Goal: Book appointment/travel/reservation

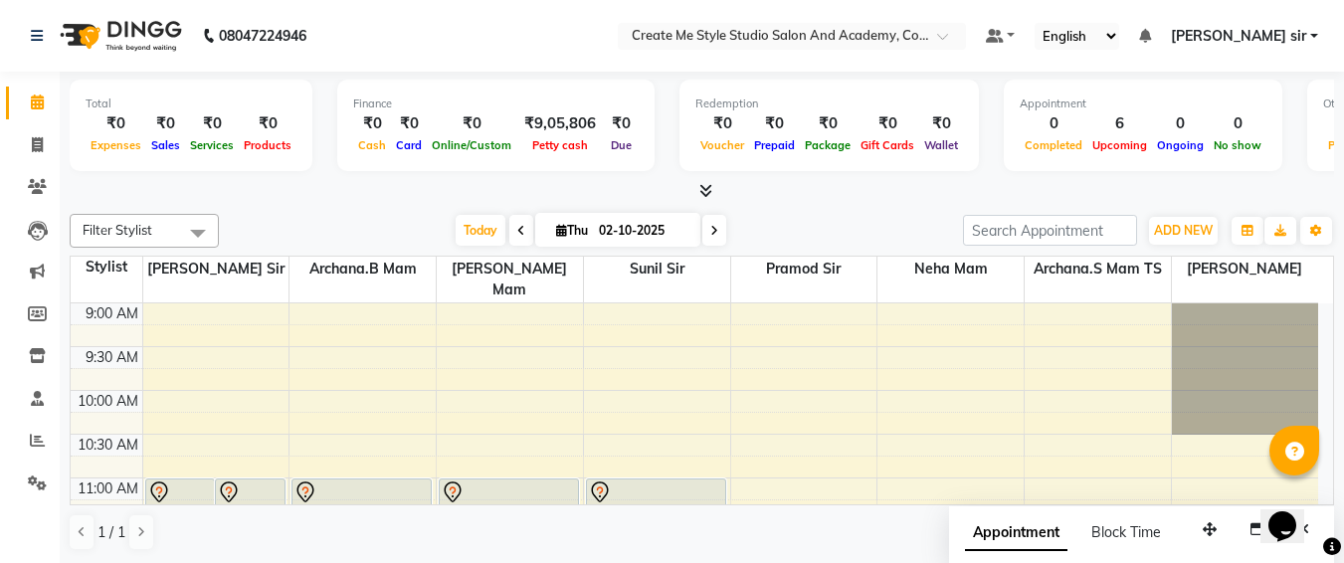
scroll to position [526, 0]
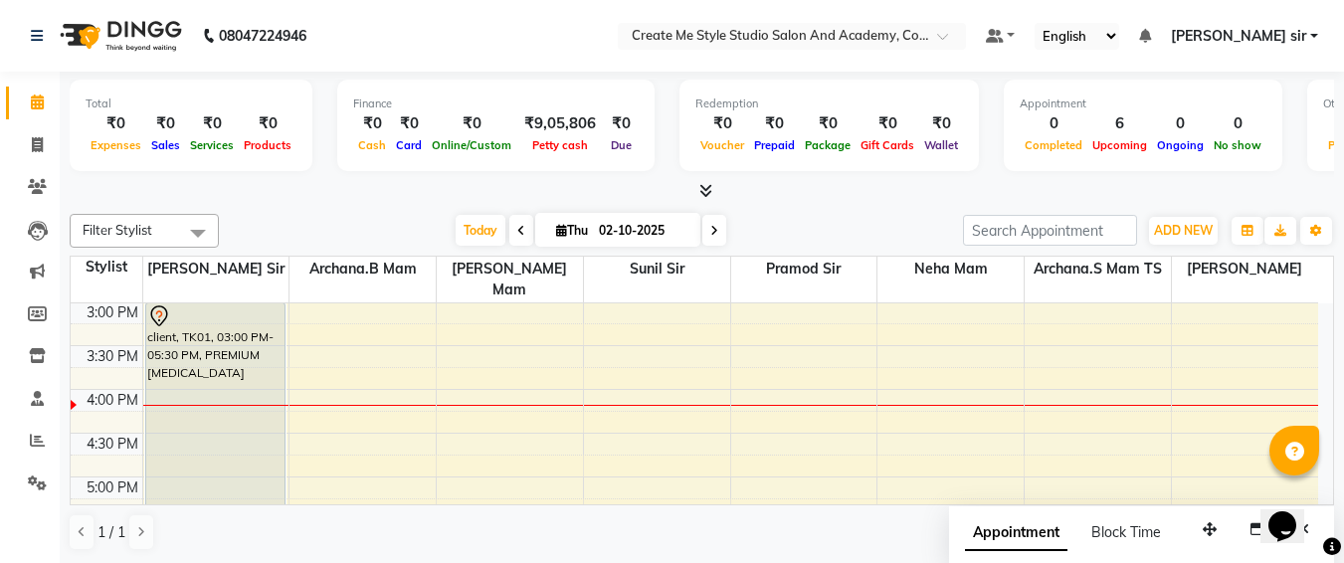
click at [678, 231] on input "02-10-2025" at bounding box center [643, 231] width 100 height 30
select select "10"
select select "2025"
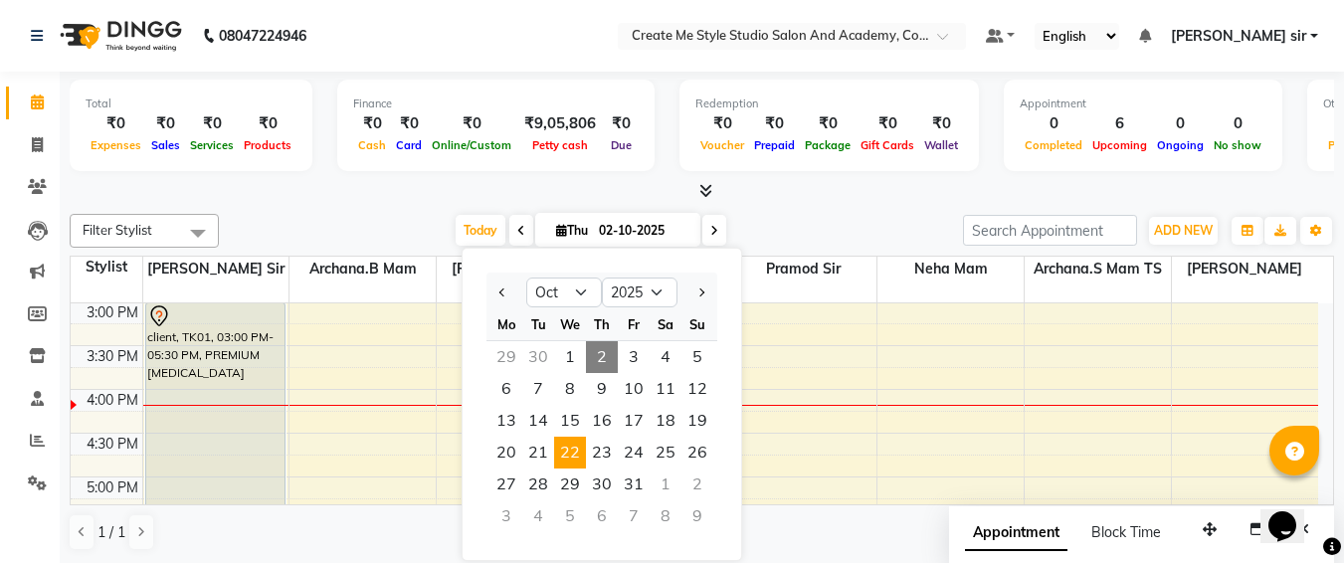
click at [573, 455] on span "22" at bounding box center [570, 453] width 32 height 32
type input "[DATE]"
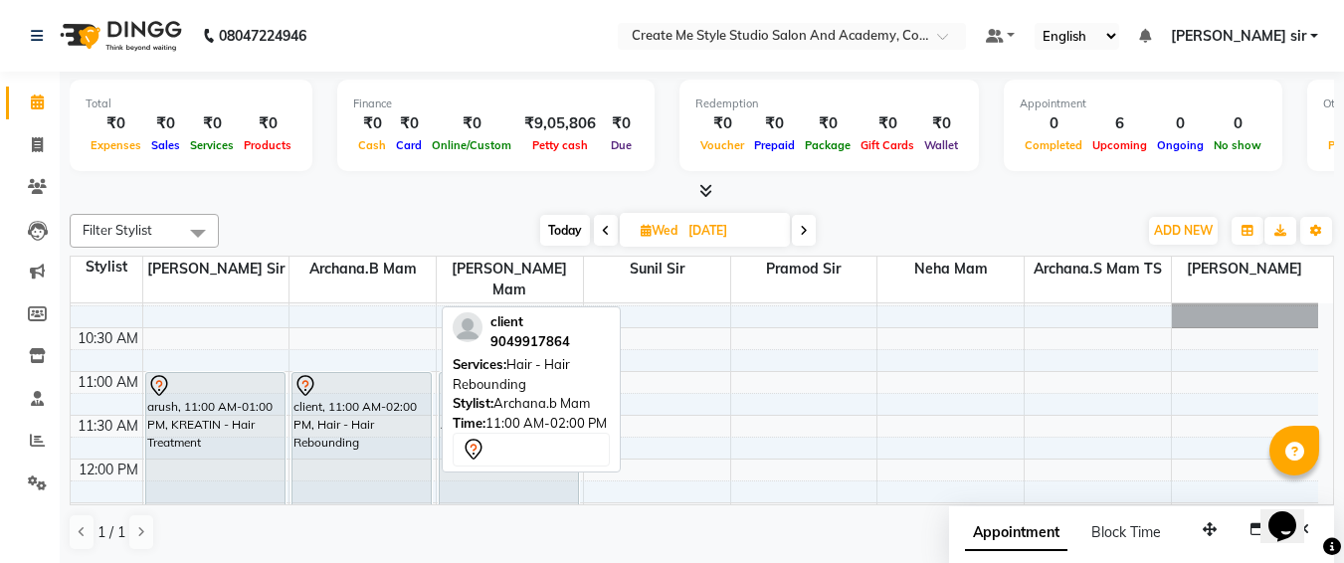
scroll to position [105, 0]
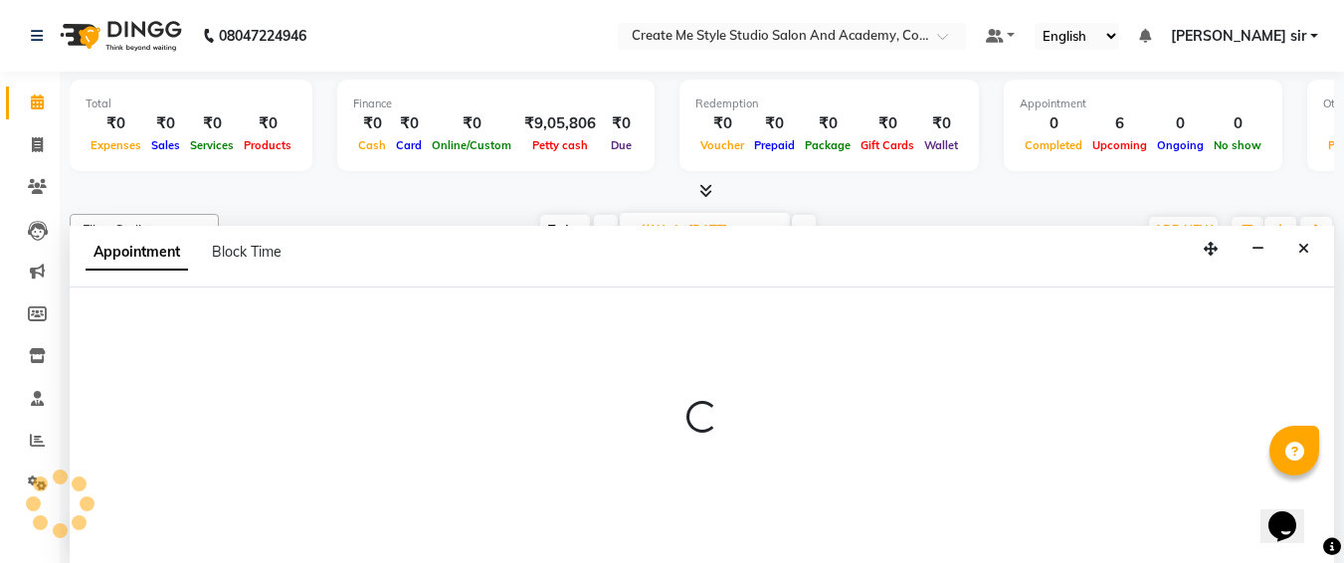
select select "79115"
select select "tentative"
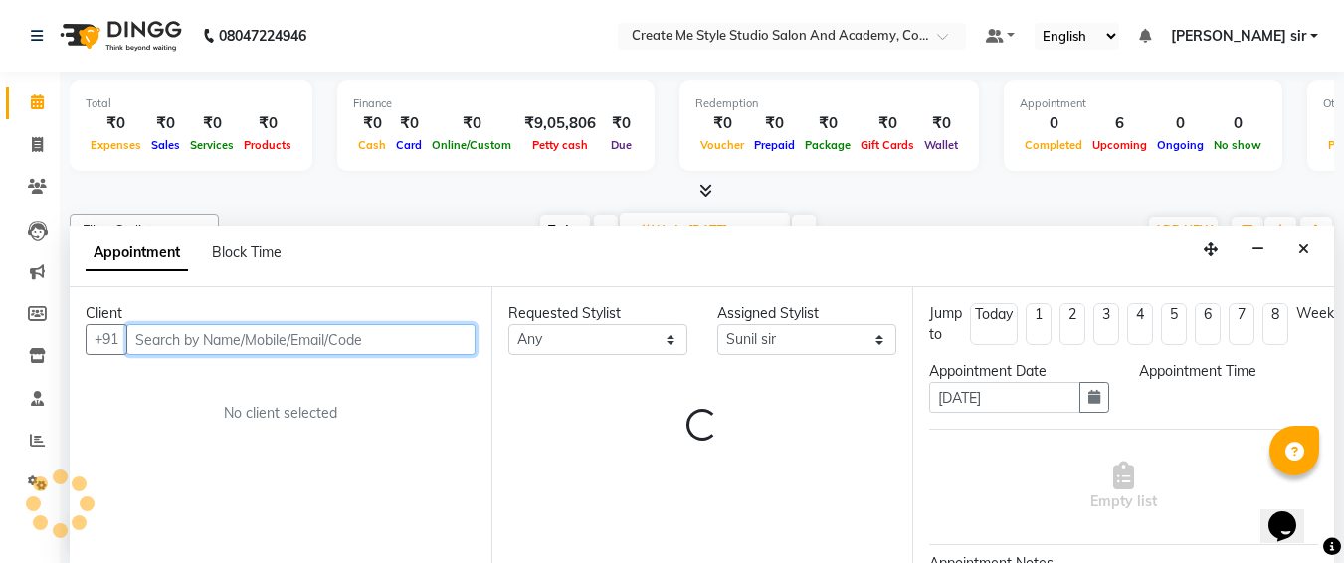
select select "660"
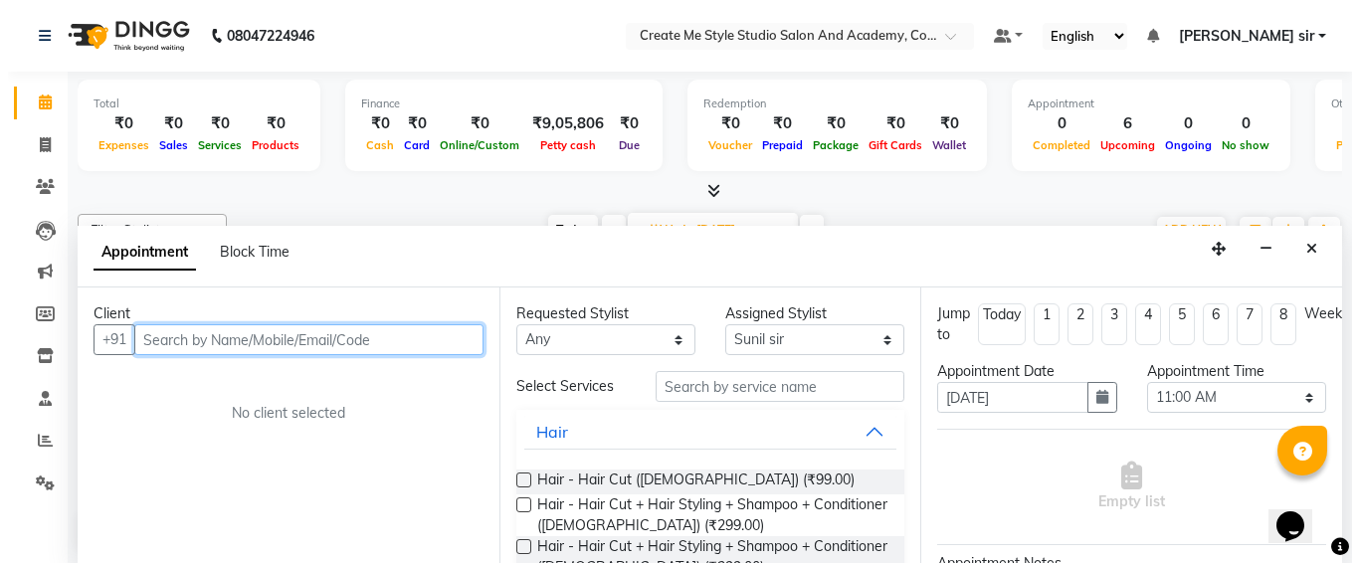
scroll to position [1, 0]
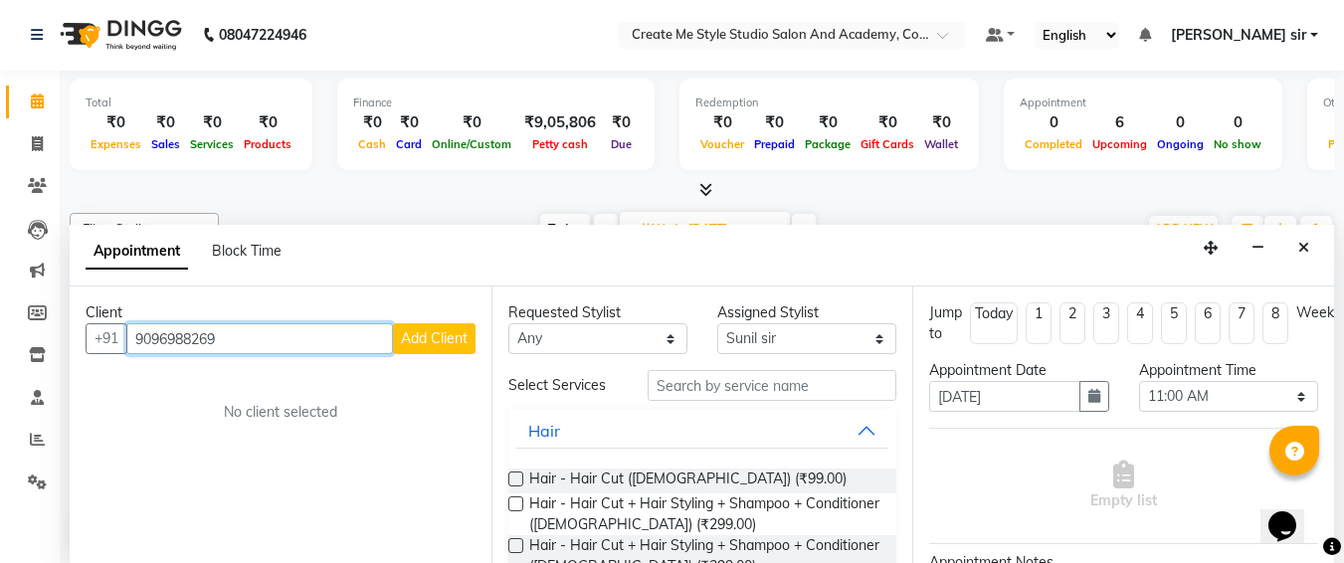
type input "9096988269"
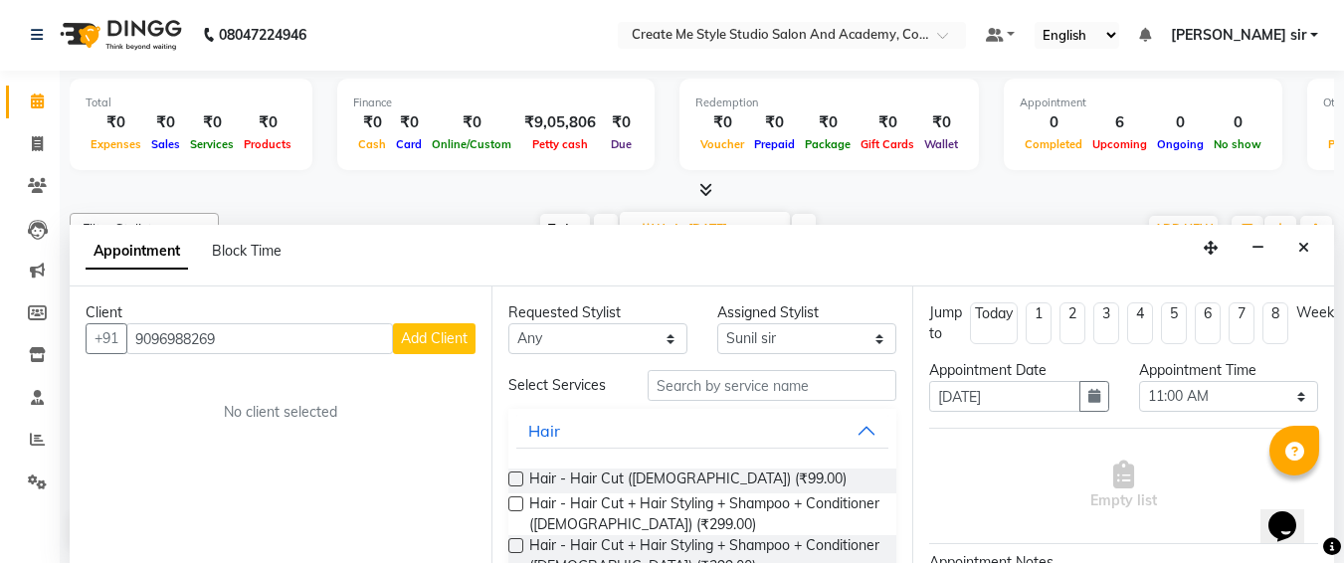
click at [450, 337] on span "Add Client" at bounding box center [434, 338] width 67 height 18
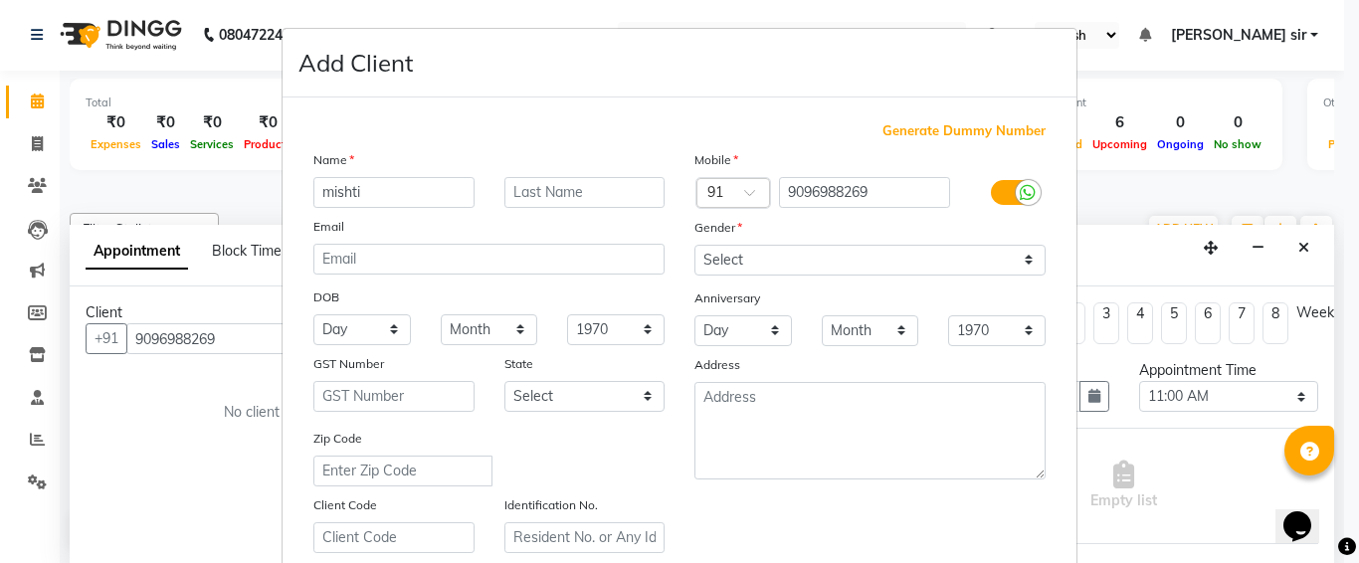
type input "mishti"
click at [866, 284] on div "Anniversary" at bounding box center [870, 300] width 381 height 32
click at [859, 271] on select "Select [DEMOGRAPHIC_DATA] [DEMOGRAPHIC_DATA] Other Prefer Not To Say" at bounding box center [870, 260] width 351 height 31
select select "[DEMOGRAPHIC_DATA]"
click at [695, 245] on select "Select [DEMOGRAPHIC_DATA] [DEMOGRAPHIC_DATA] Other Prefer Not To Say" at bounding box center [870, 260] width 351 height 31
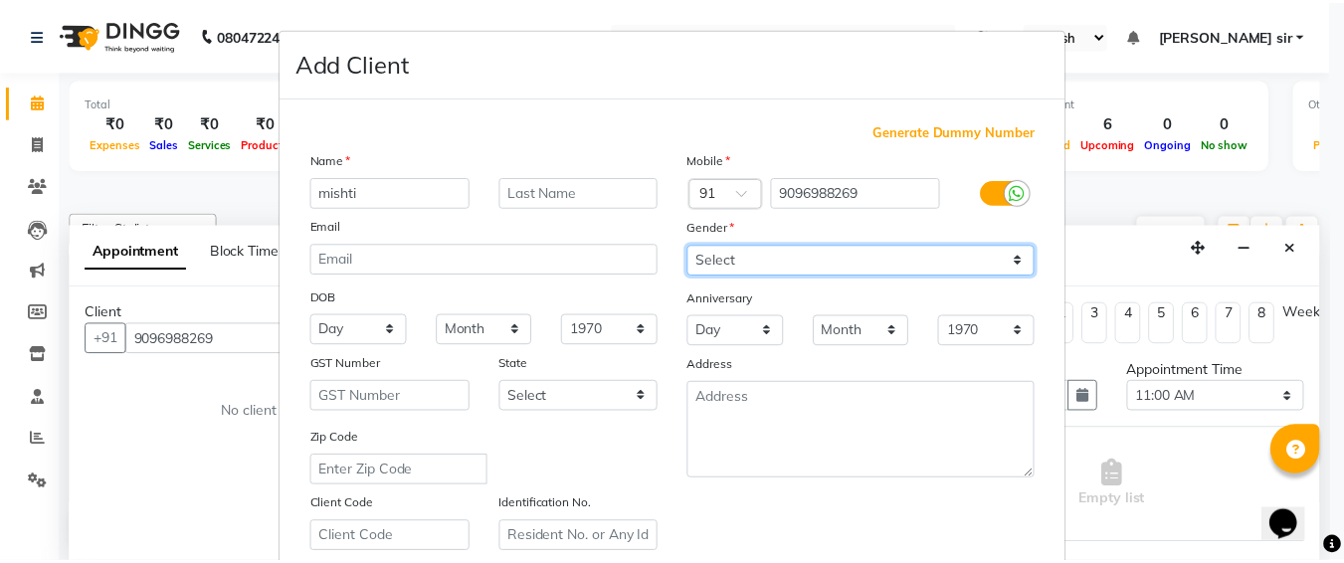
scroll to position [355, 0]
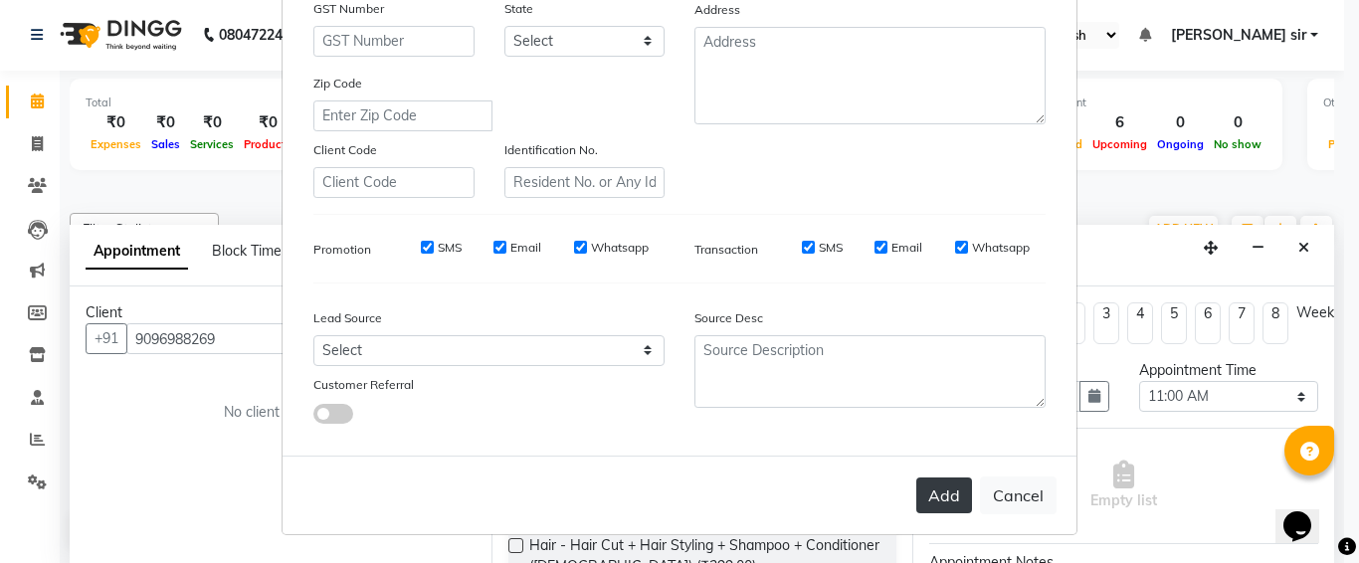
click at [925, 501] on button "Add" at bounding box center [945, 496] width 56 height 36
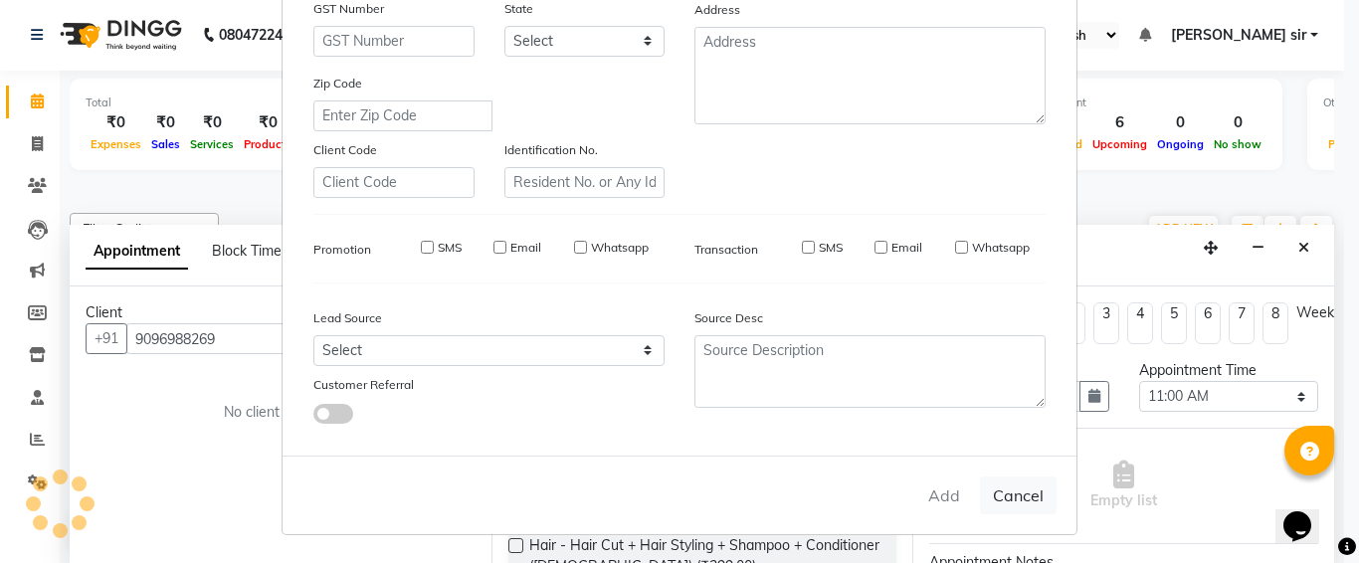
select select
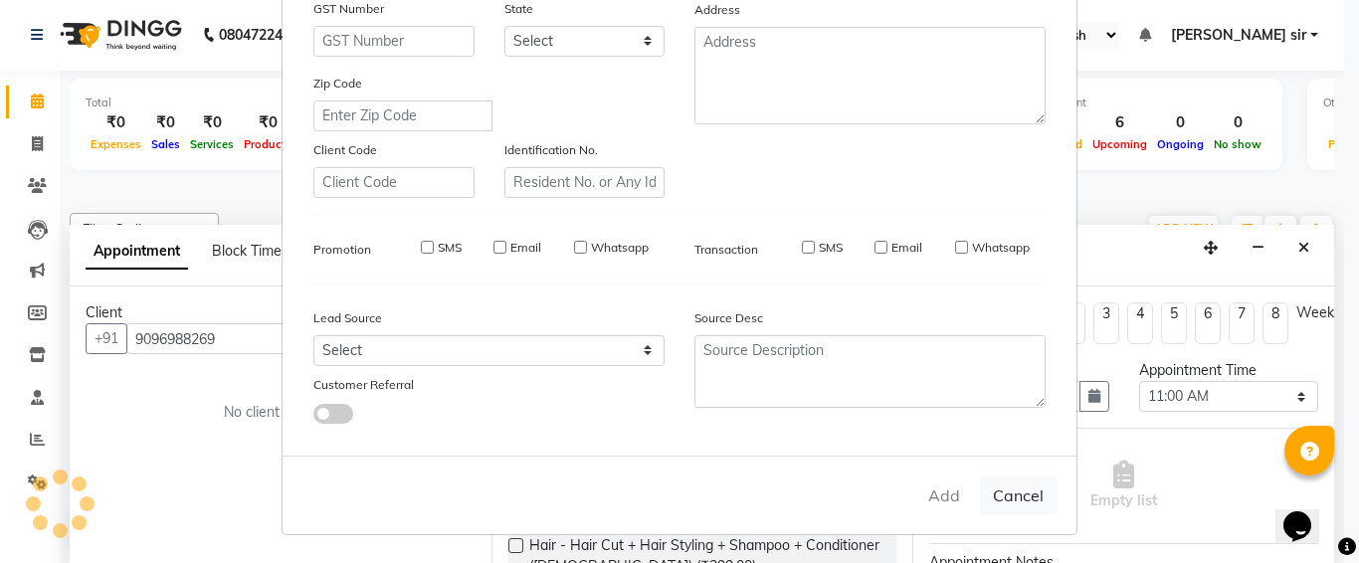
select select
checkbox input "false"
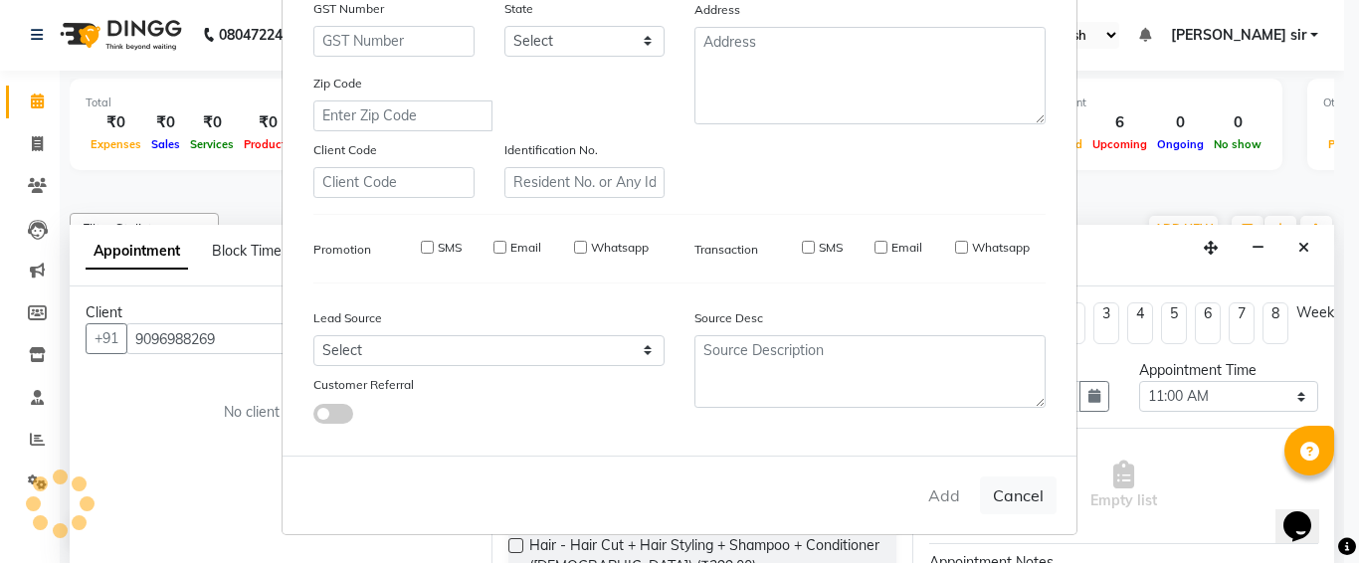
checkbox input "false"
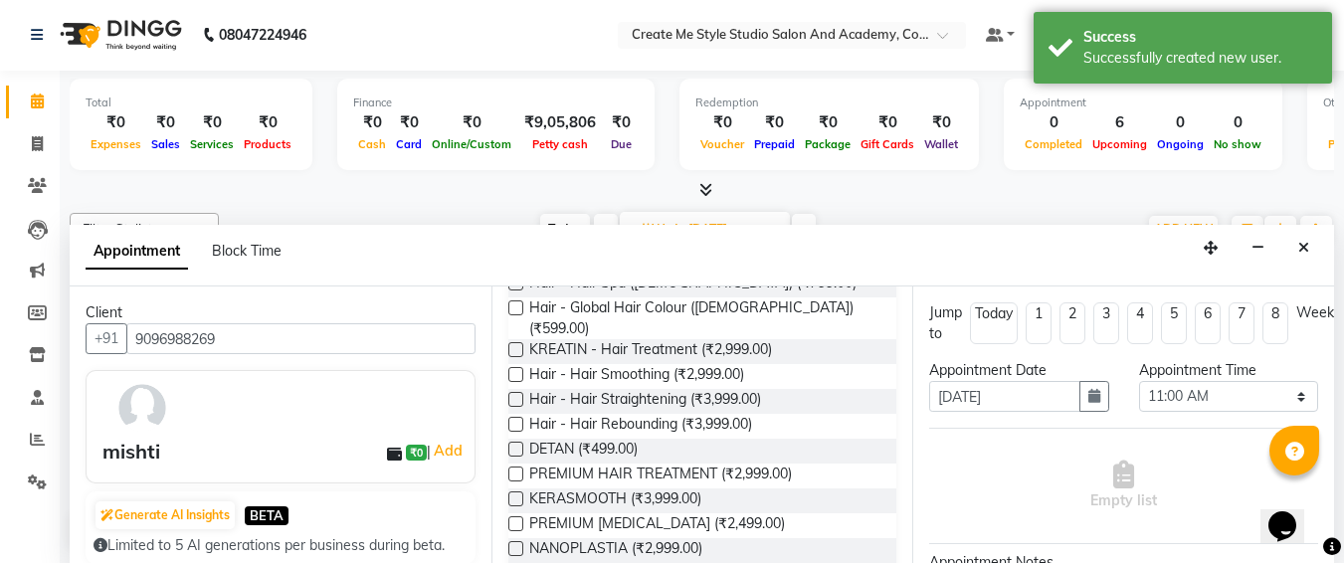
scroll to position [397, 0]
click at [517, 515] on label at bounding box center [516, 522] width 15 height 15
click at [517, 518] on input "checkbox" at bounding box center [515, 524] width 13 height 13
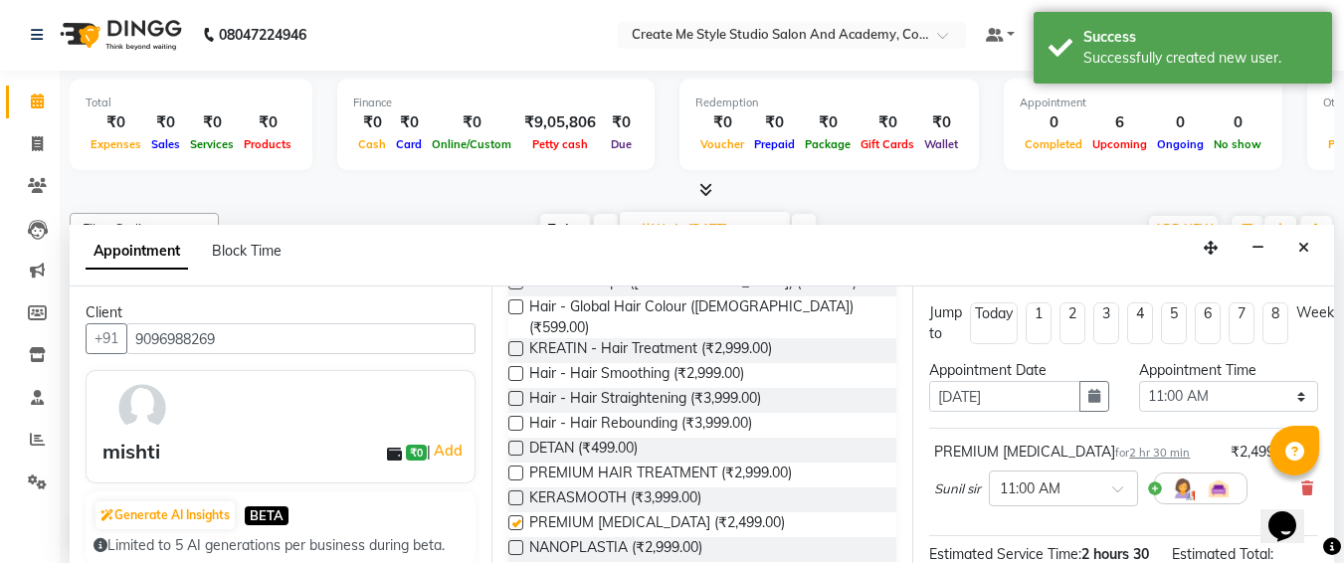
checkbox input "false"
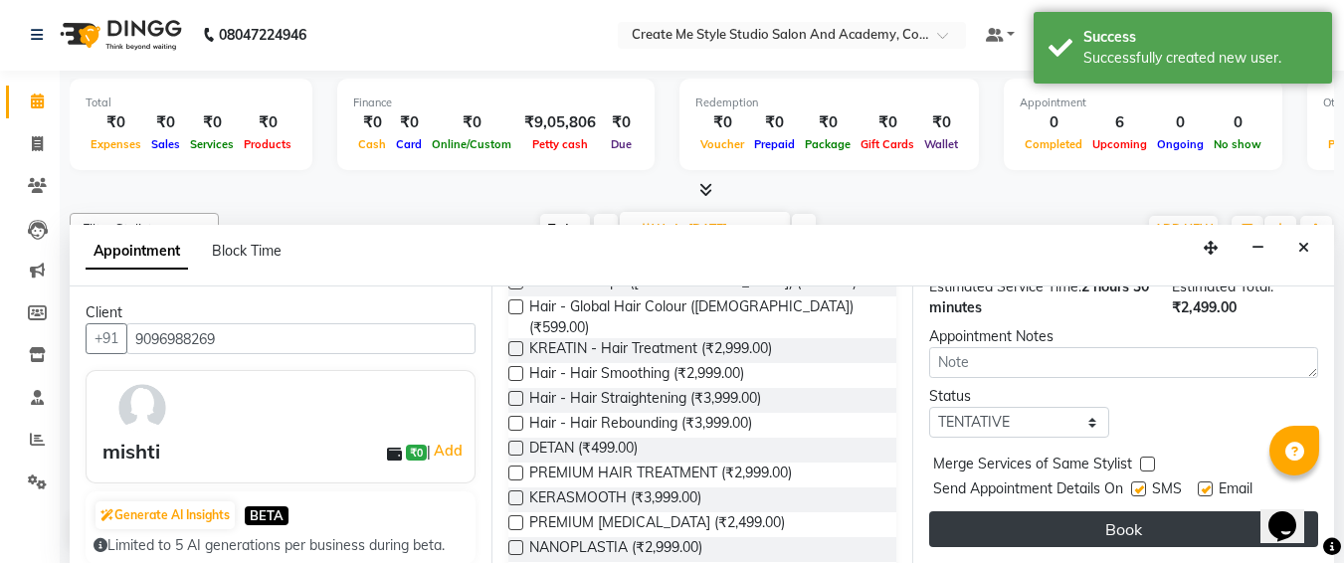
click at [1111, 512] on button "Book" at bounding box center [1123, 530] width 389 height 36
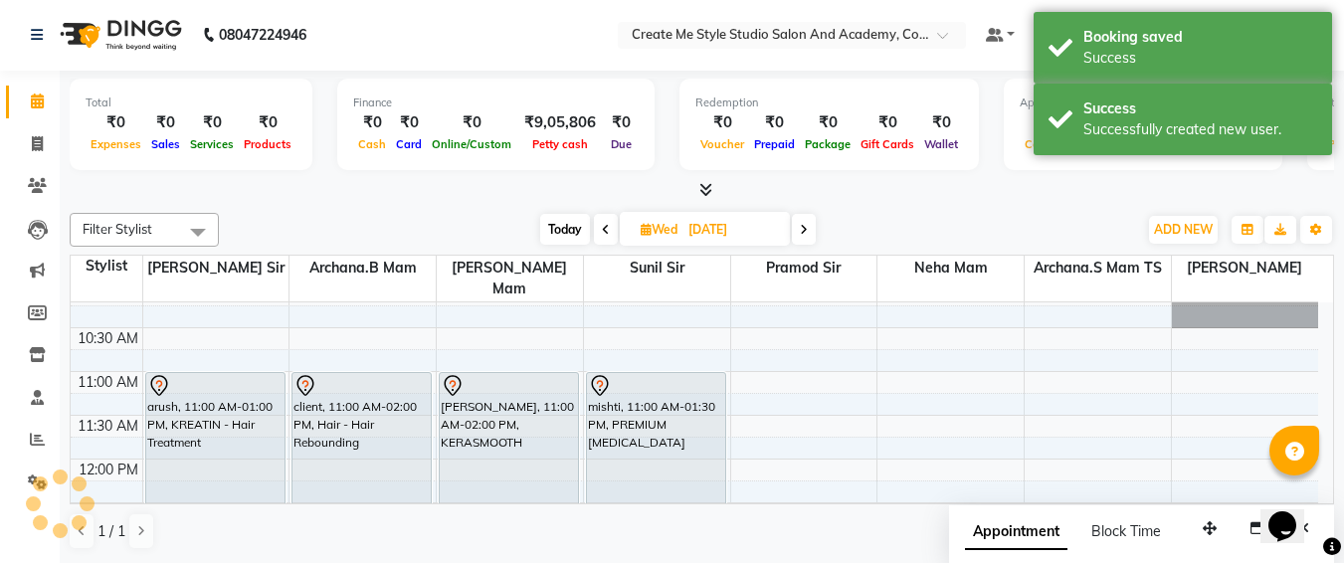
scroll to position [0, 0]
click at [770, 225] on input "[DATE]" at bounding box center [733, 231] width 100 height 30
select select "10"
select select "2025"
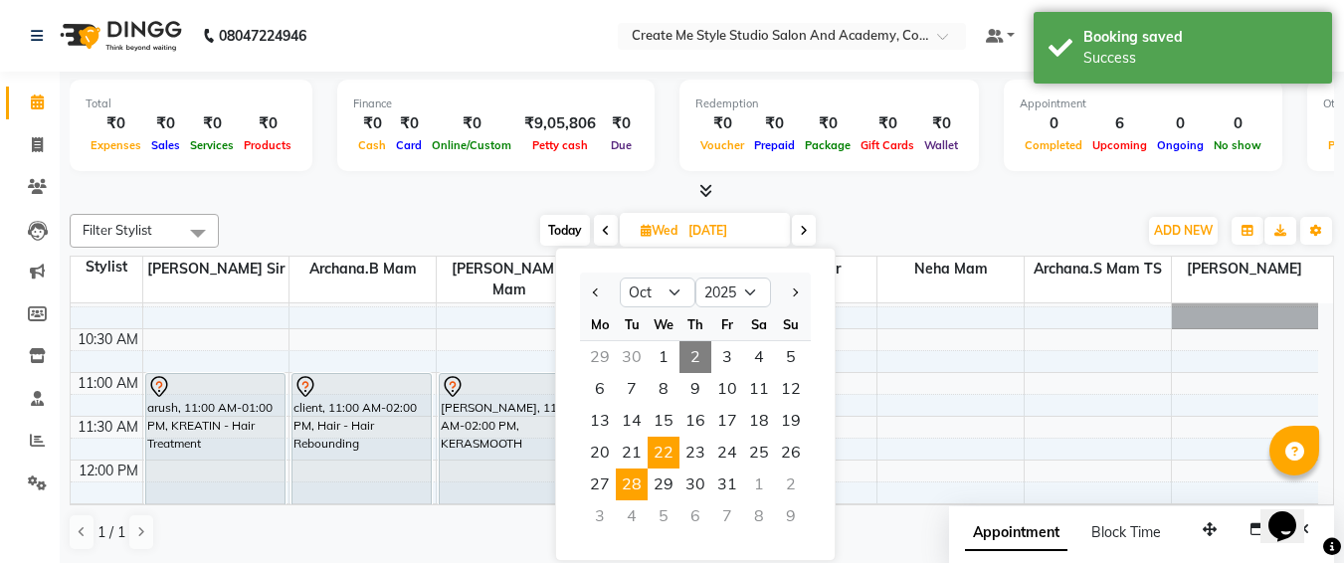
click at [627, 489] on span "28" at bounding box center [632, 485] width 32 height 32
type input "[DATE]"
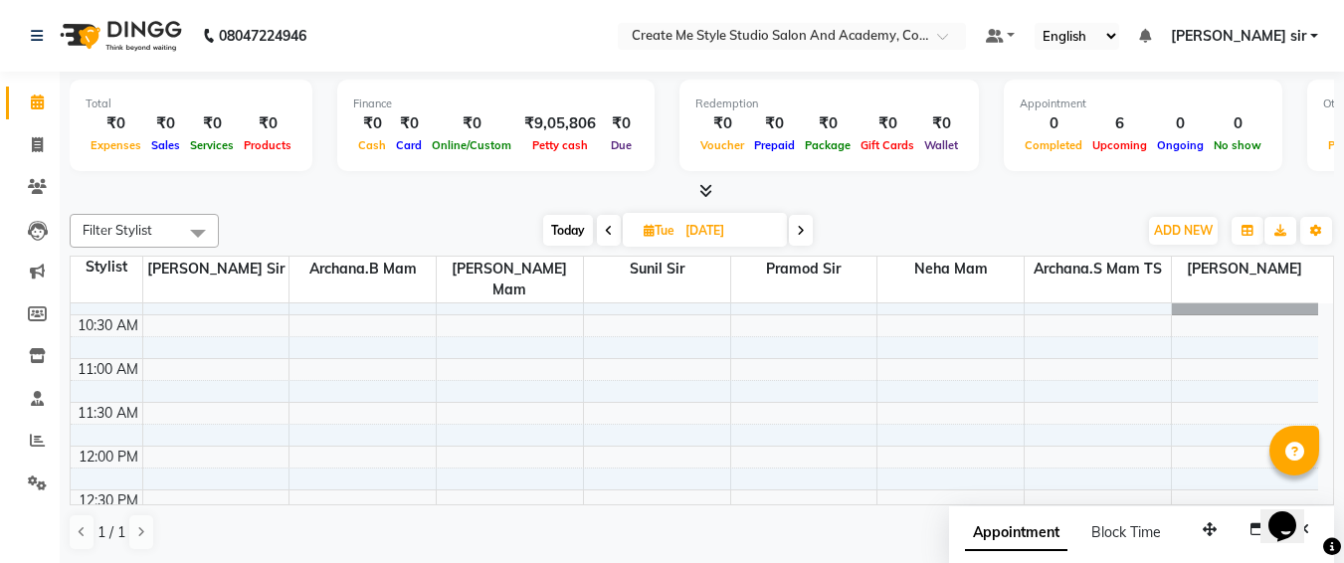
scroll to position [118, 0]
select select "79112"
select select "tentative"
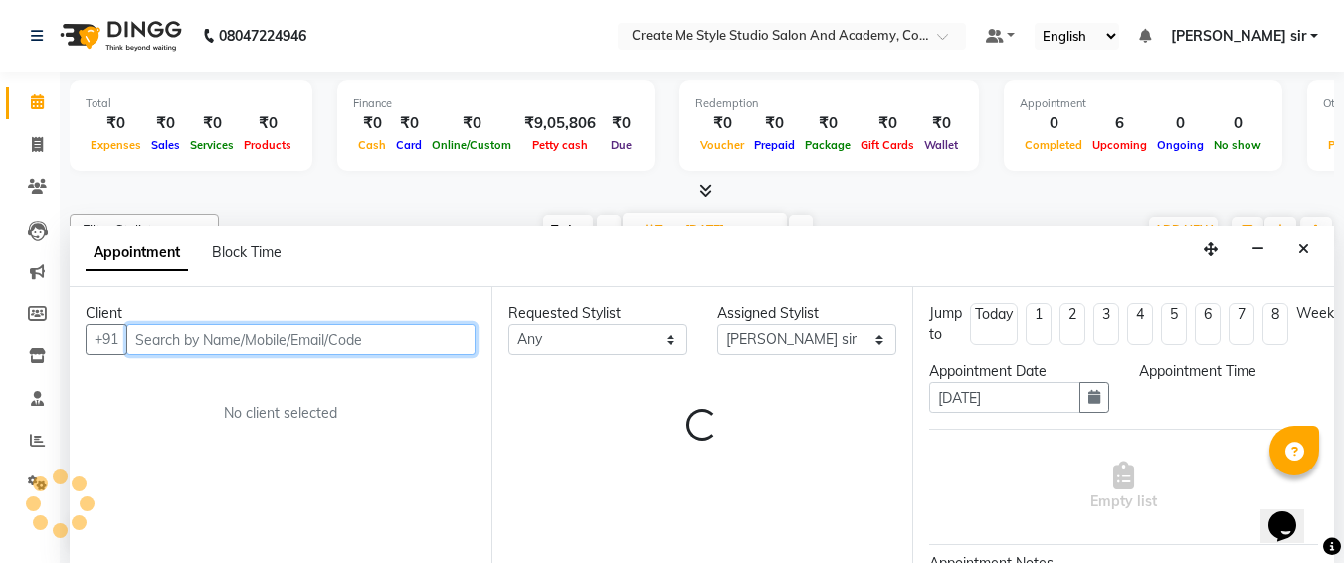
select select "660"
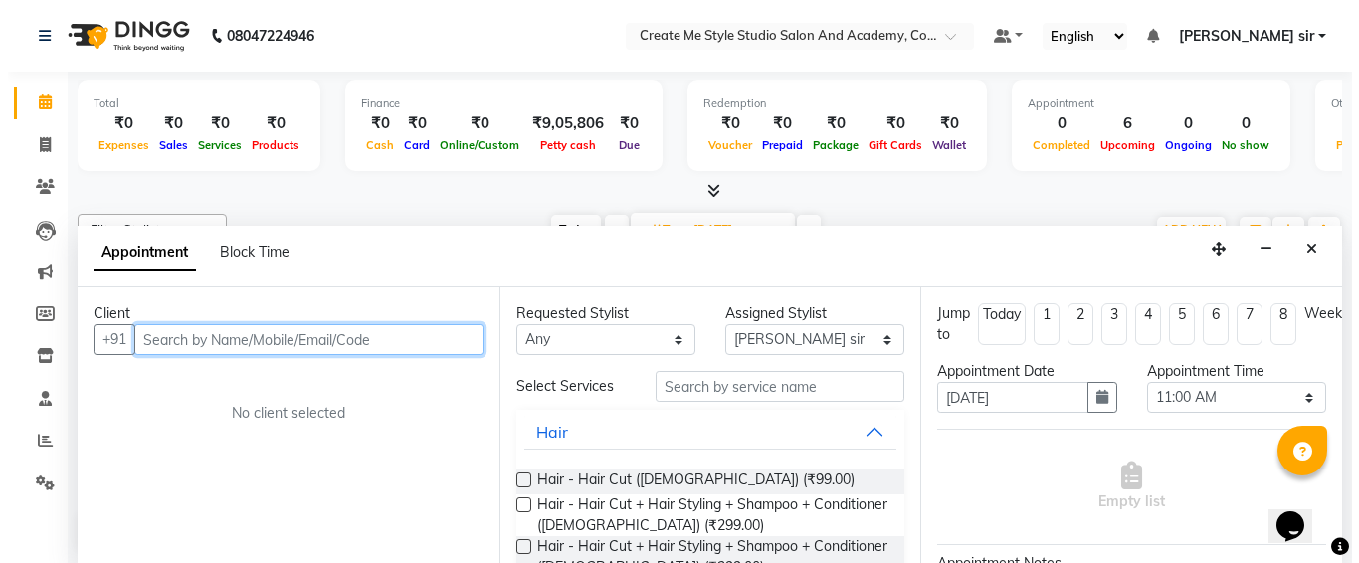
scroll to position [1, 0]
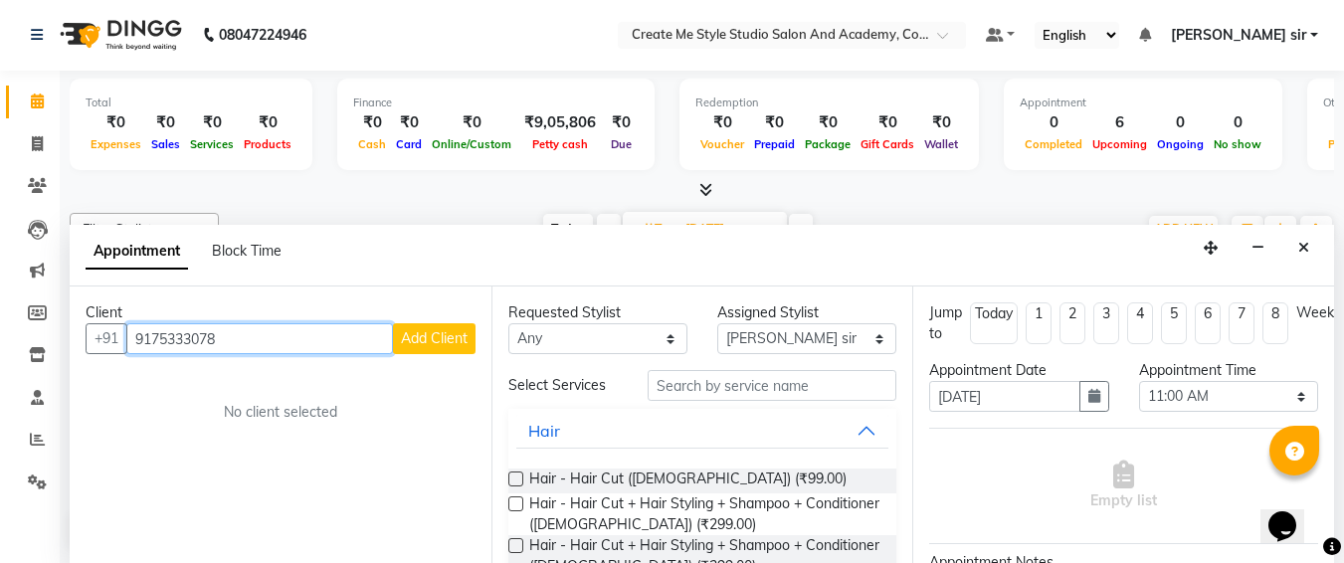
type input "9175333078"
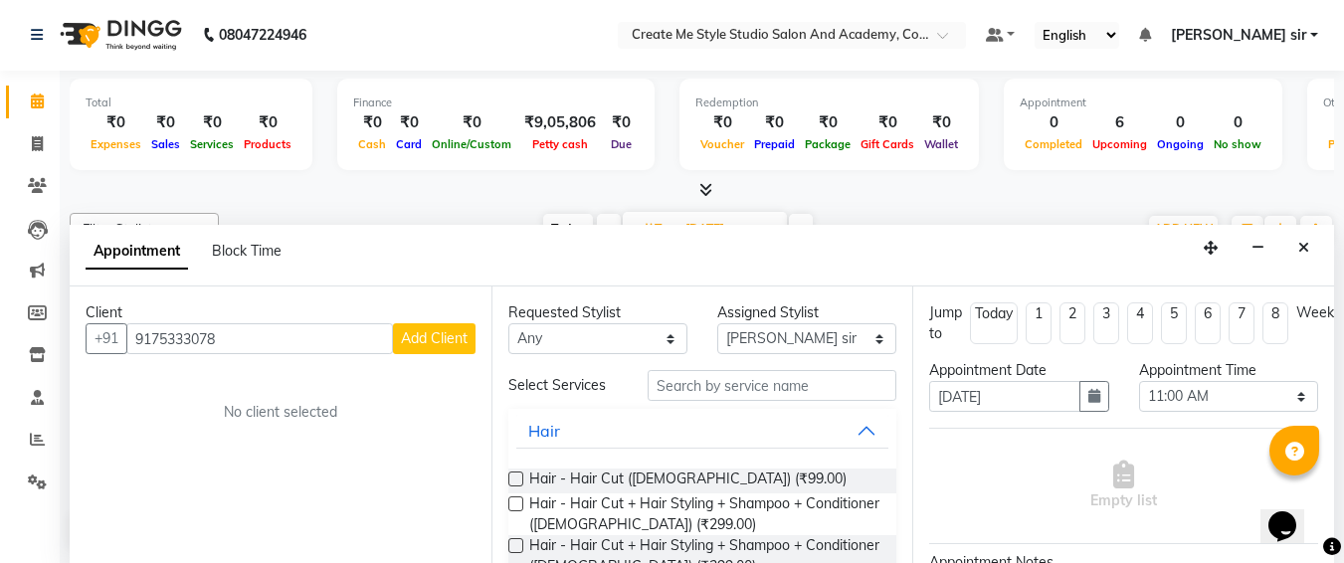
click at [415, 334] on span "Add Client" at bounding box center [434, 338] width 67 height 18
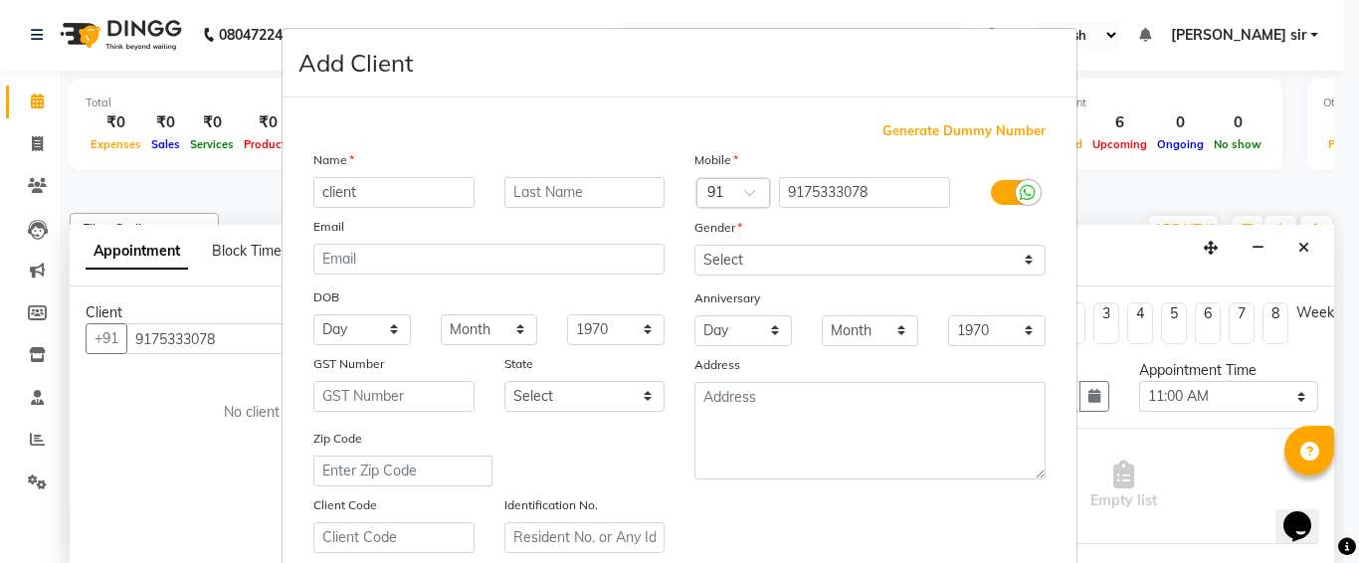
type input "client"
click at [775, 265] on select "Select [DEMOGRAPHIC_DATA] [DEMOGRAPHIC_DATA] Other Prefer Not To Say" at bounding box center [870, 260] width 351 height 31
select select "[DEMOGRAPHIC_DATA]"
click at [695, 245] on select "Select [DEMOGRAPHIC_DATA] [DEMOGRAPHIC_DATA] Other Prefer Not To Say" at bounding box center [870, 260] width 351 height 31
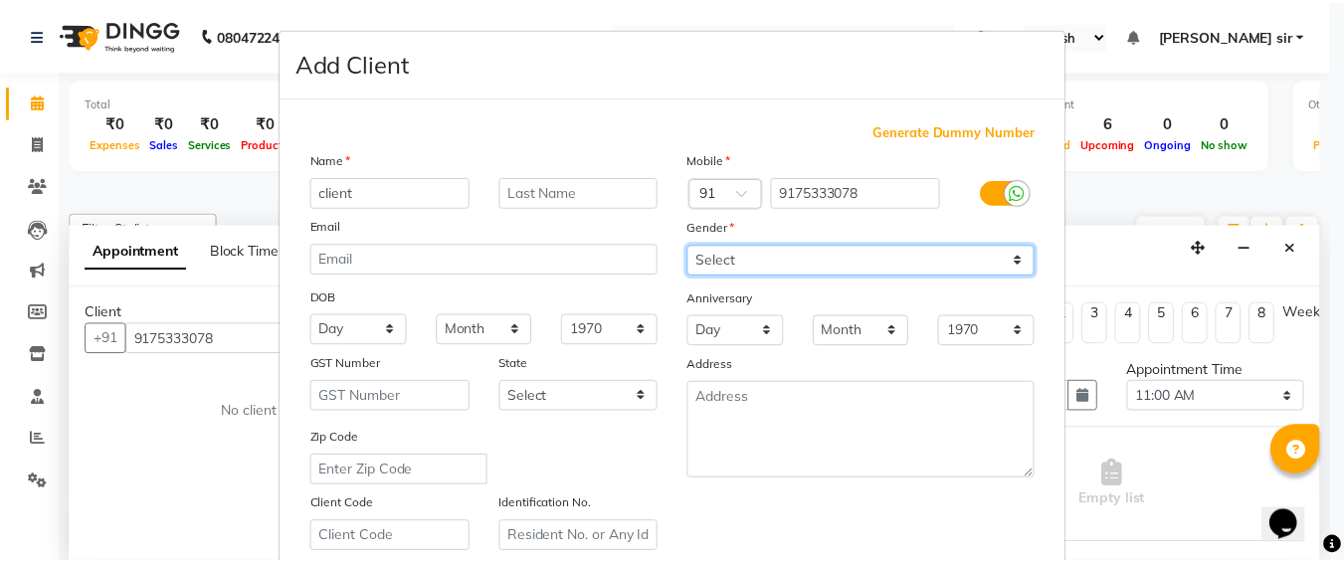
scroll to position [355, 0]
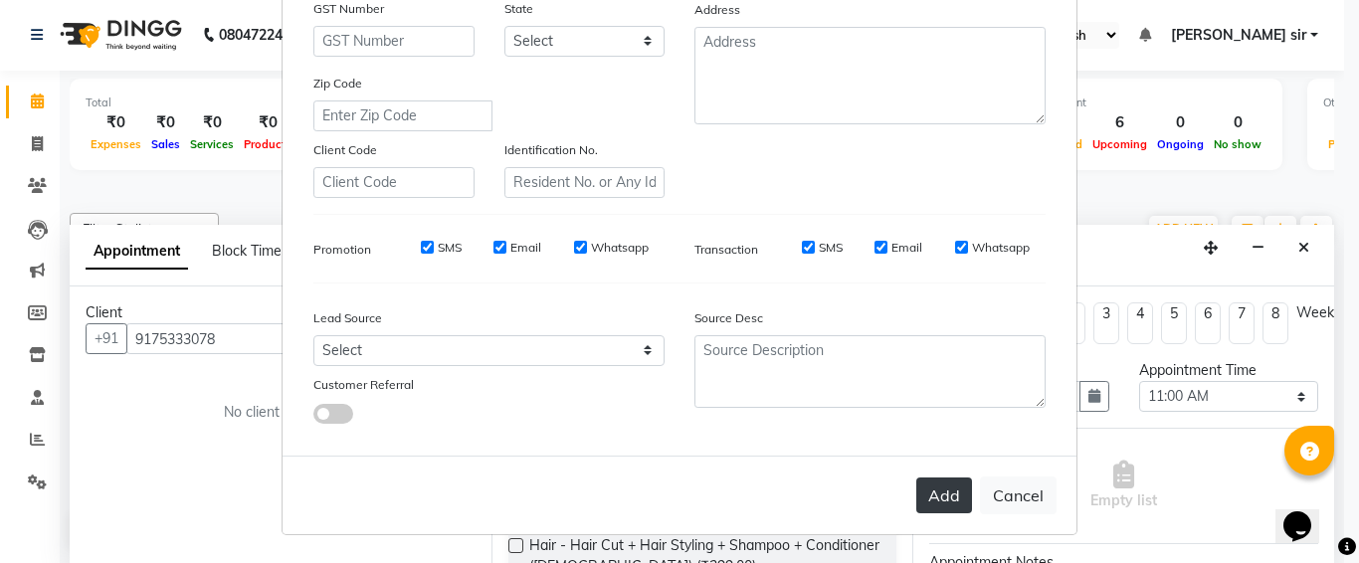
click at [938, 502] on button "Add" at bounding box center [945, 496] width 56 height 36
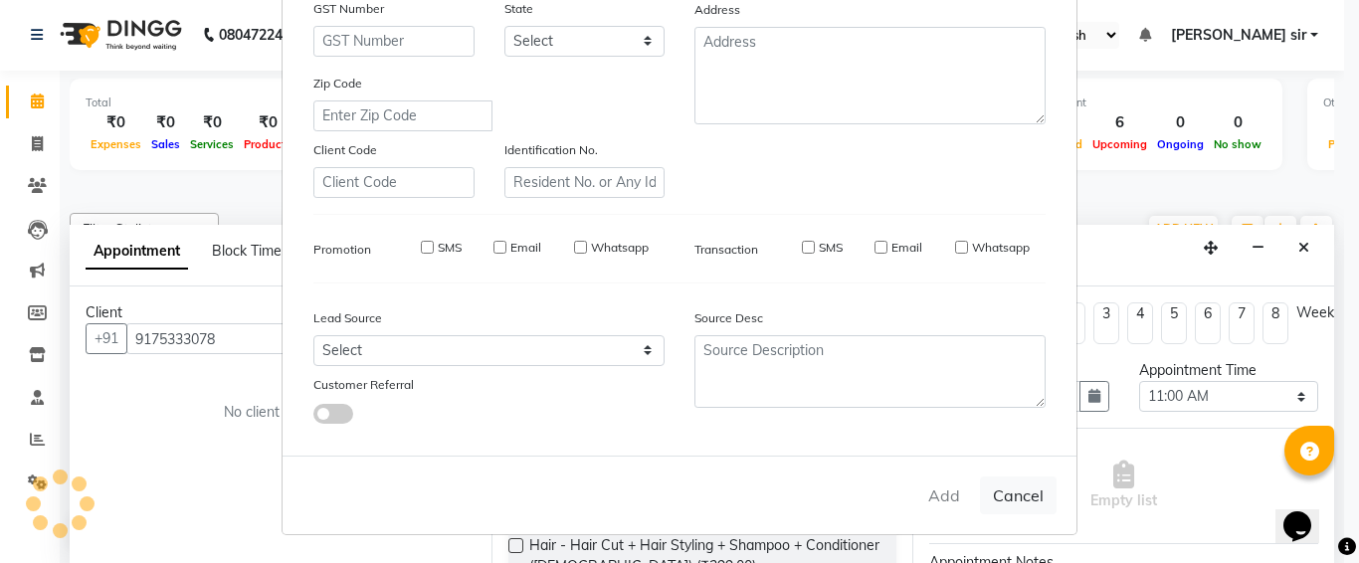
select select
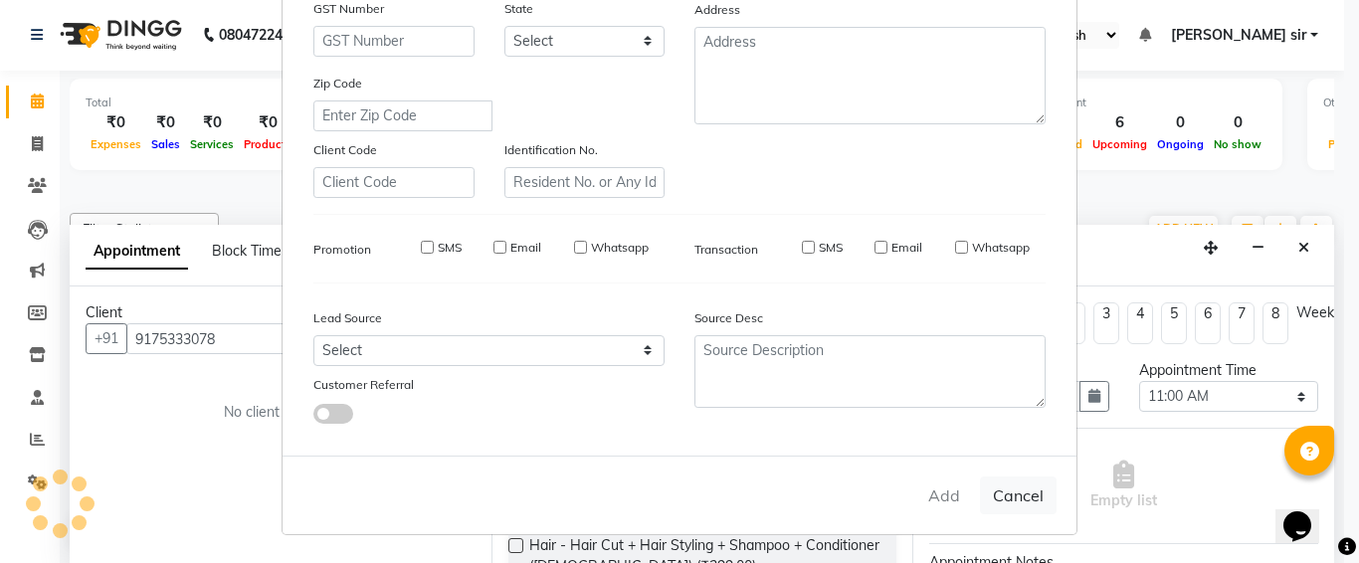
select select
checkbox input "false"
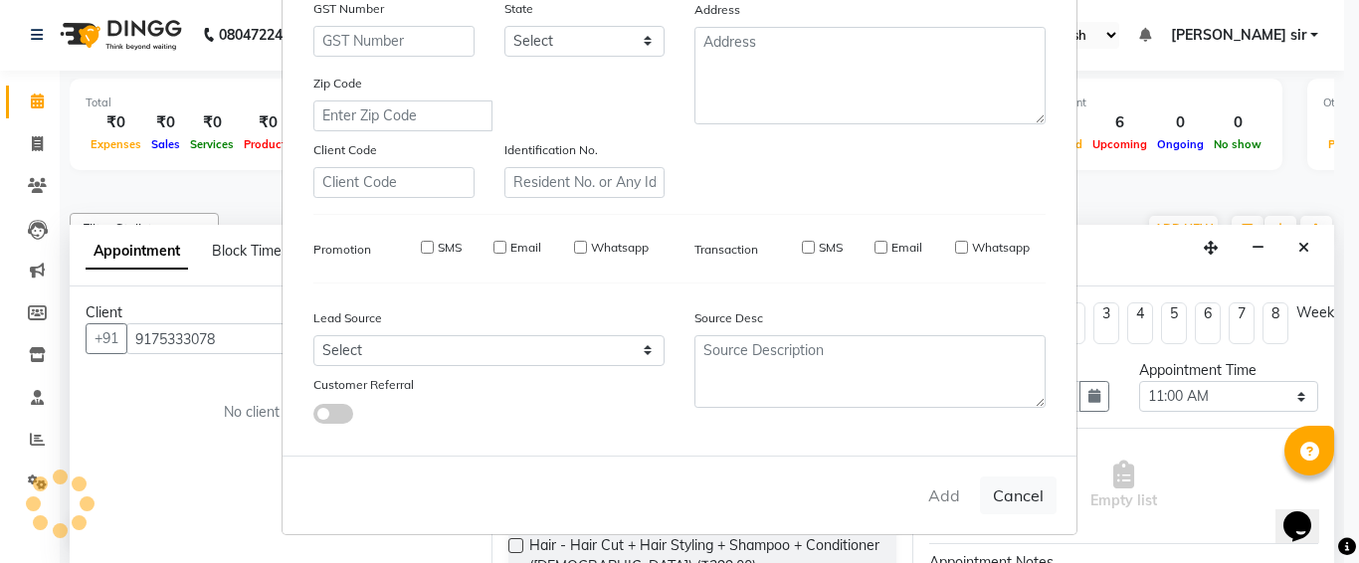
checkbox input "false"
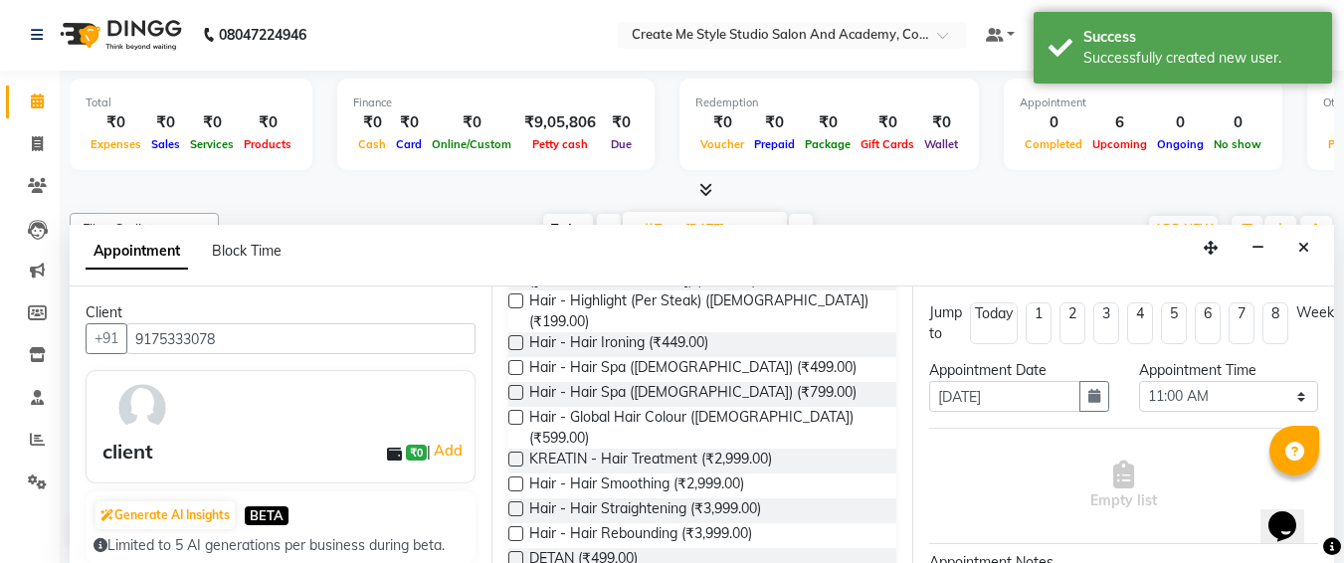
scroll to position [288, 0]
click at [513, 501] on label at bounding box center [516, 508] width 15 height 15
click at [513, 504] on input "checkbox" at bounding box center [515, 510] width 13 height 13
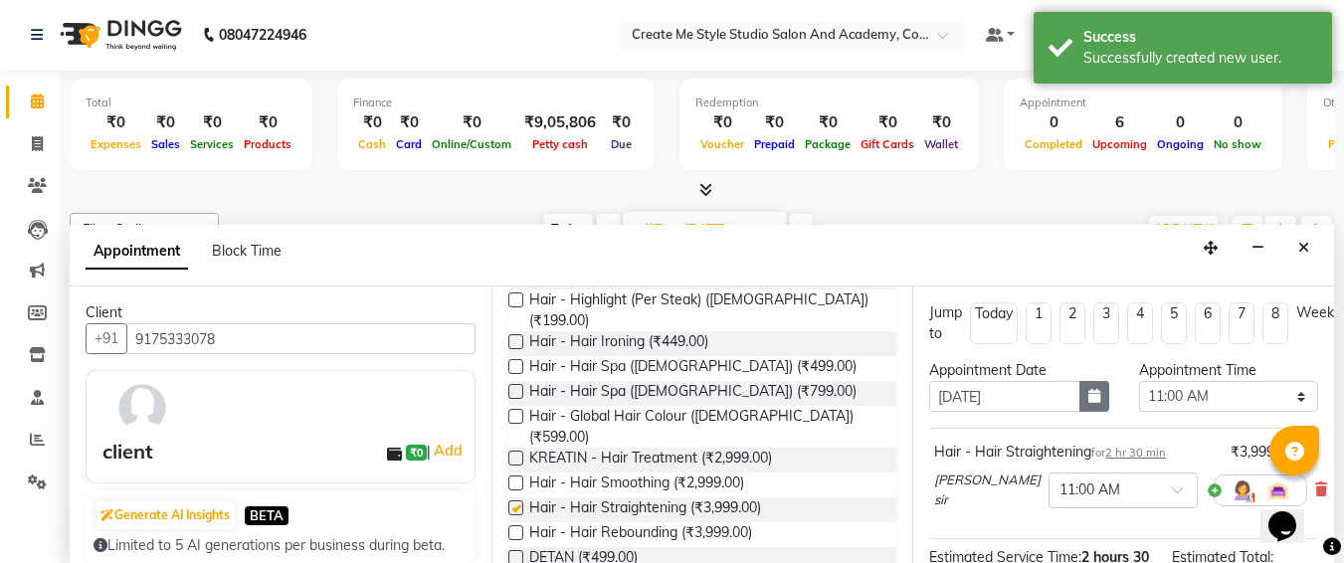
checkbox input "false"
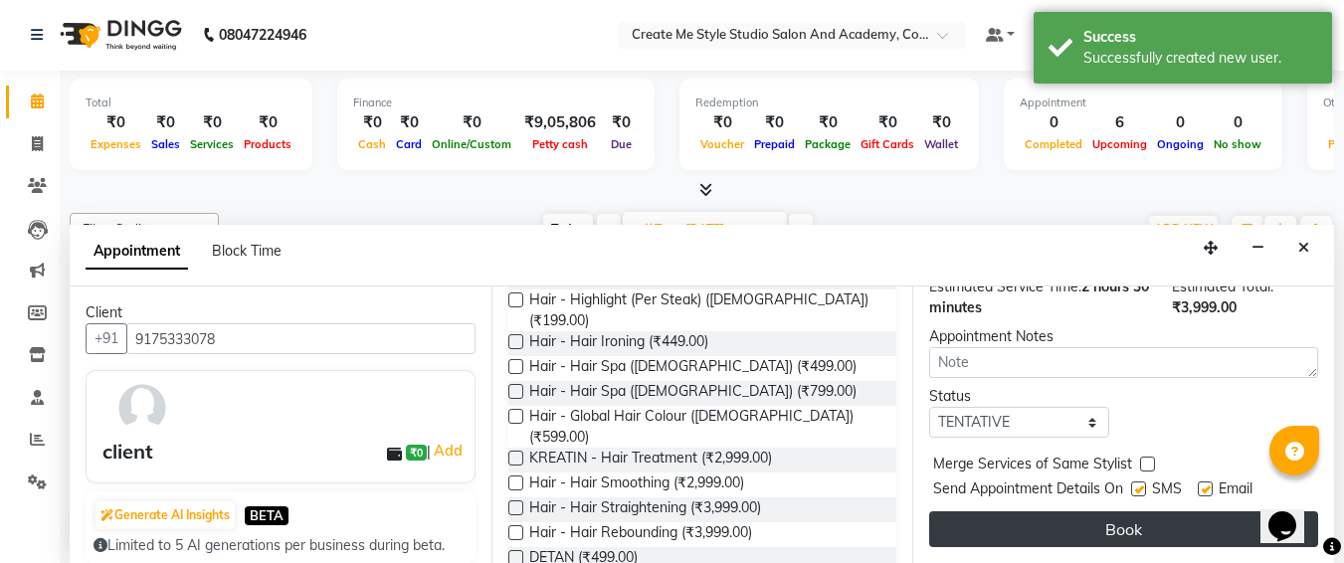
click at [1063, 521] on button "Book" at bounding box center [1123, 530] width 389 height 36
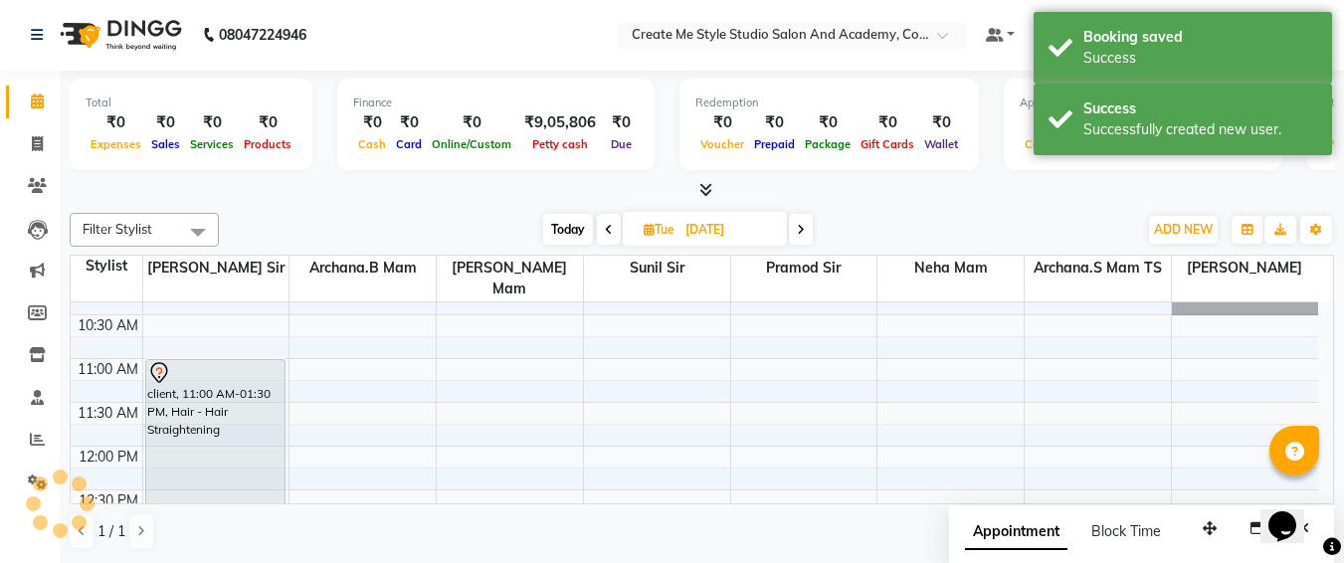
scroll to position [0, 0]
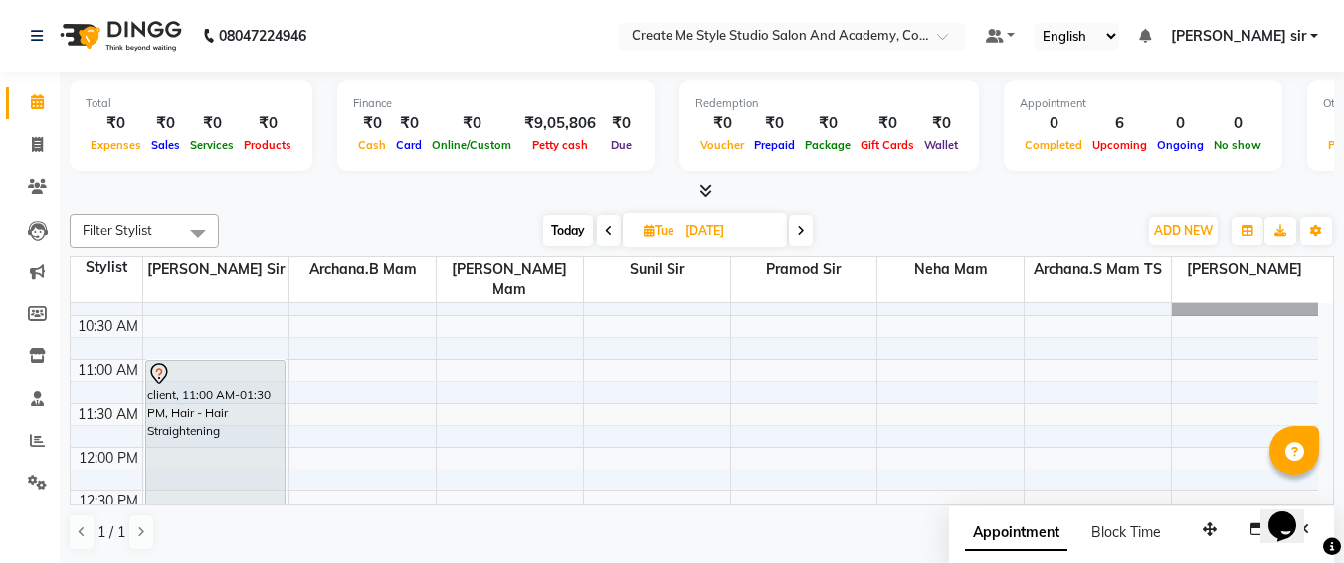
click at [768, 226] on input "[DATE]" at bounding box center [730, 231] width 100 height 30
select select "10"
select select "2025"
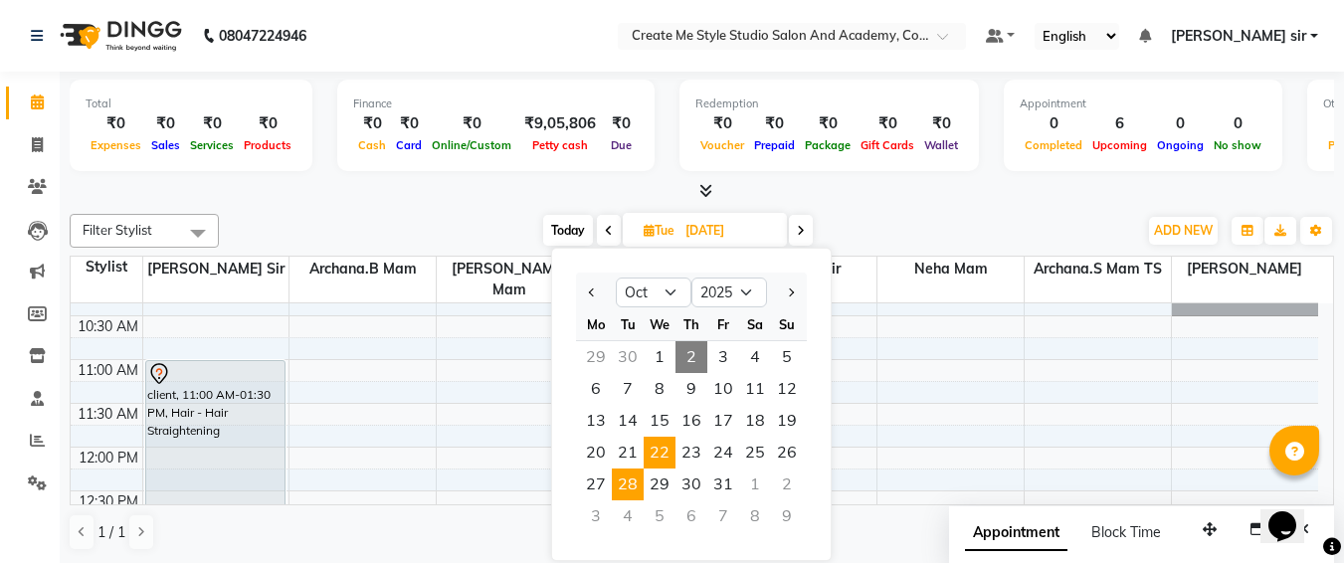
click at [659, 452] on span "22" at bounding box center [660, 453] width 32 height 32
type input "[DATE]"
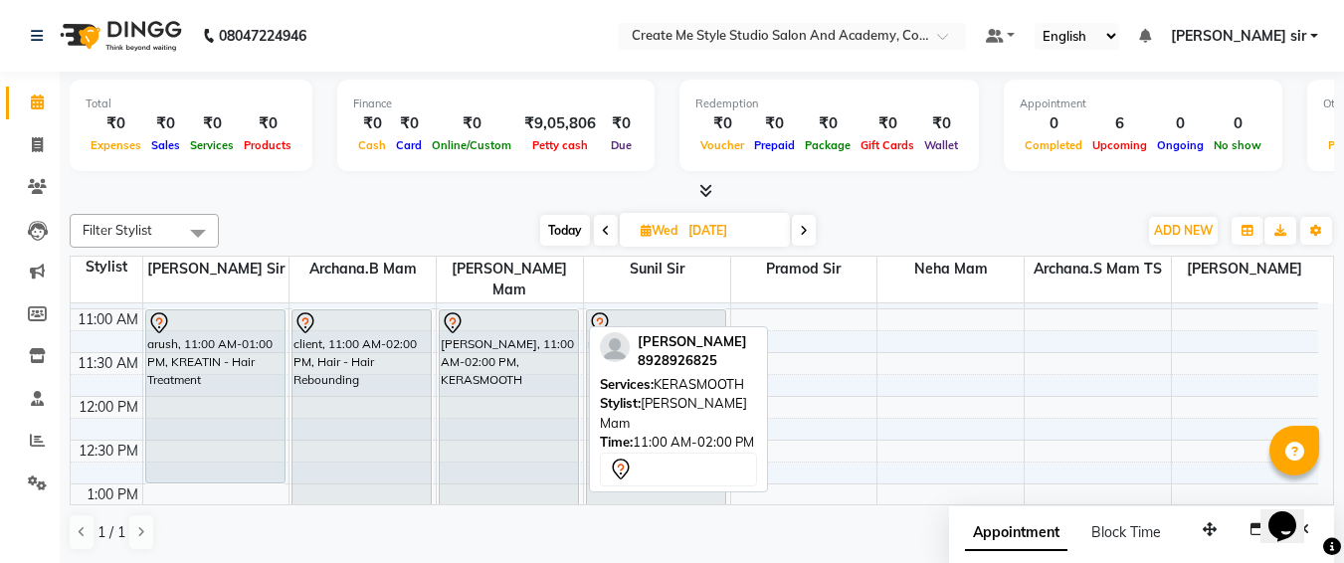
scroll to position [168, 0]
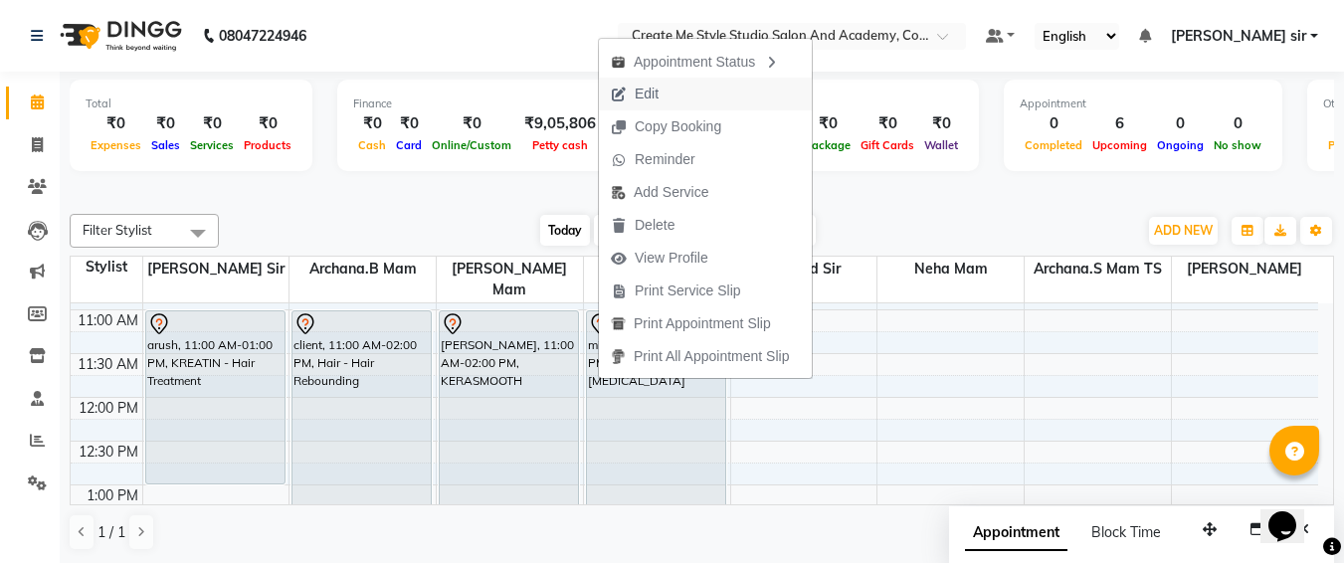
click at [653, 85] on span "Edit" at bounding box center [647, 94] width 24 height 21
select select "tentative"
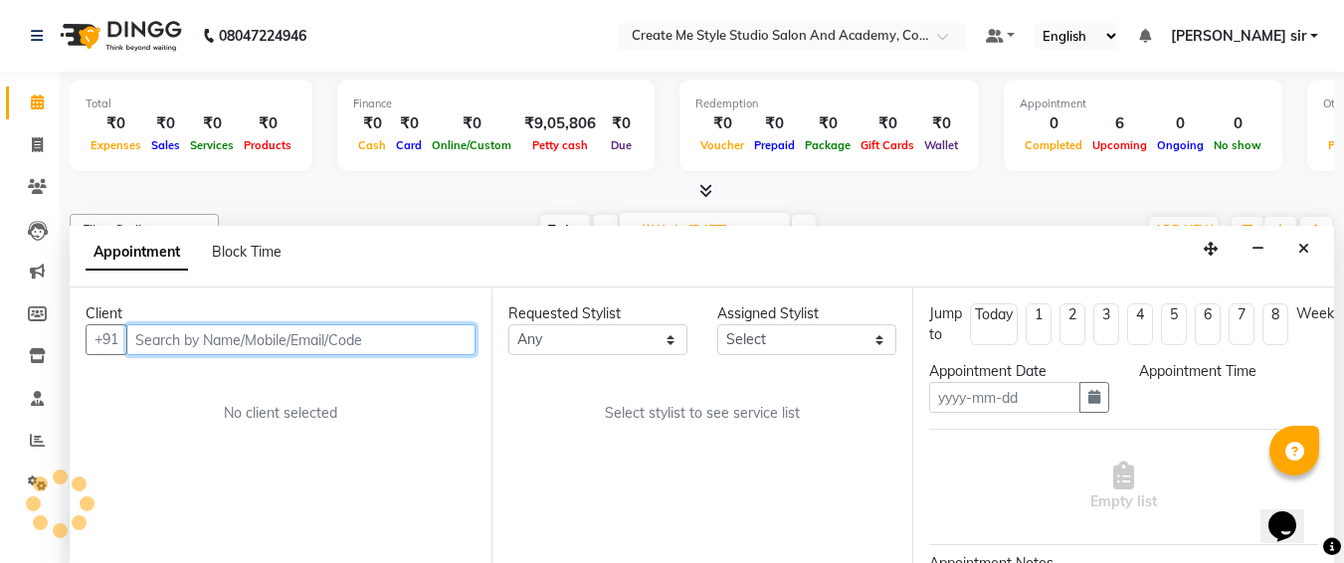
type input "[DATE]"
select select "79115"
select select "660"
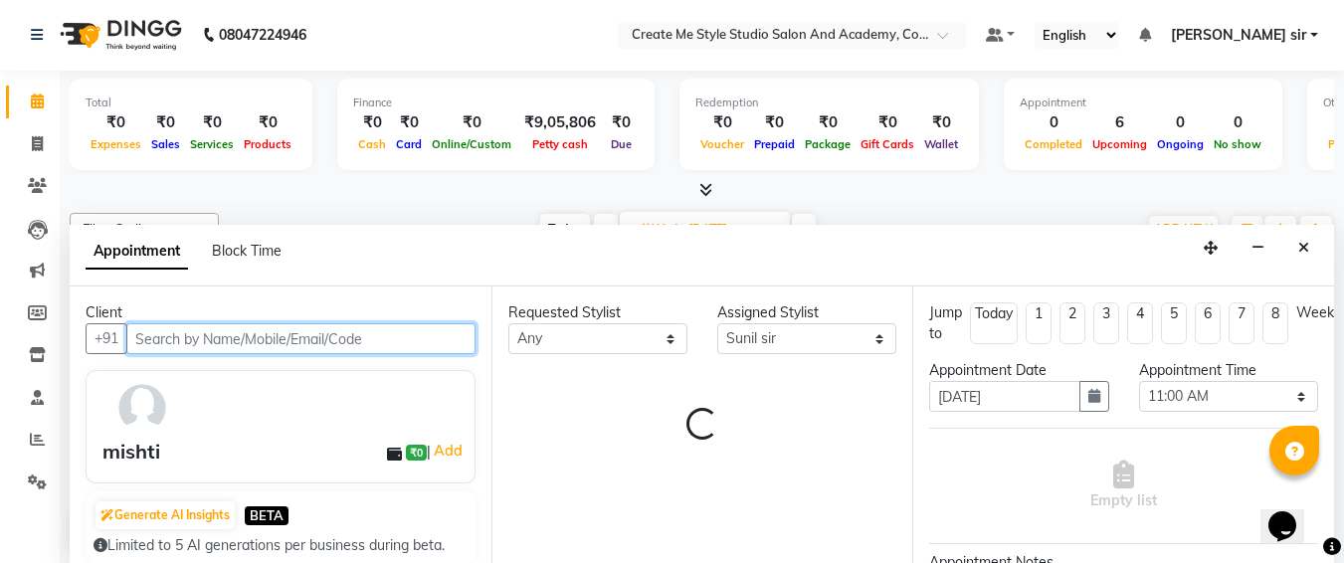
select select "4152"
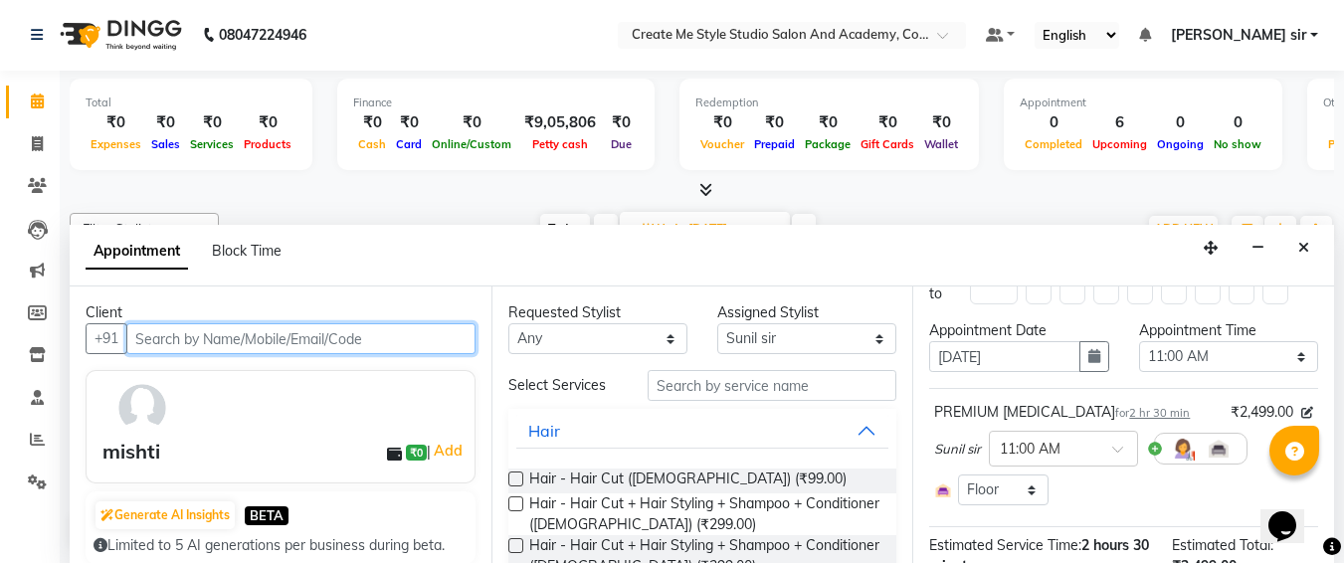
scroll to position [0, 0]
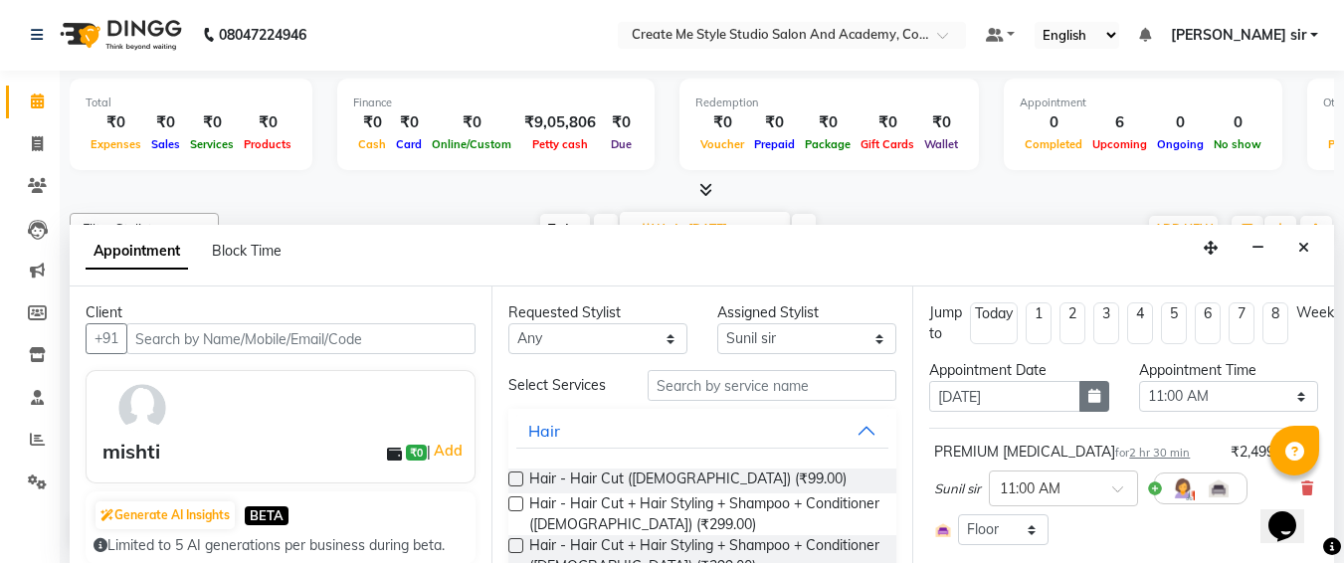
click at [1095, 397] on button "button" at bounding box center [1095, 396] width 30 height 31
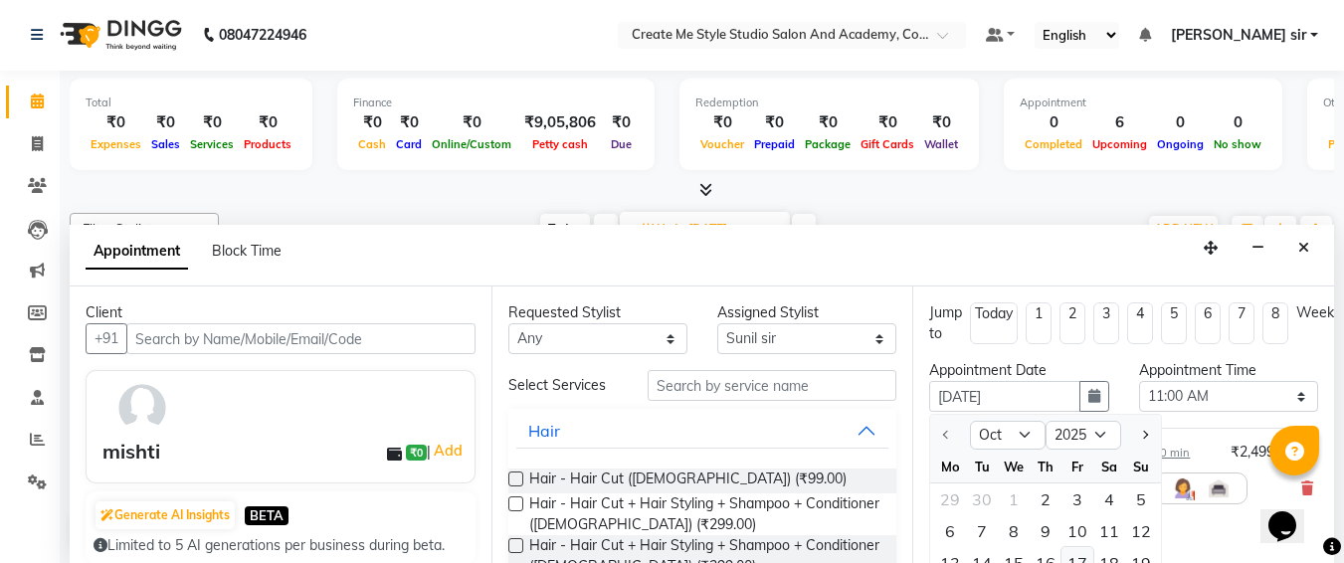
scroll to position [178, 0]
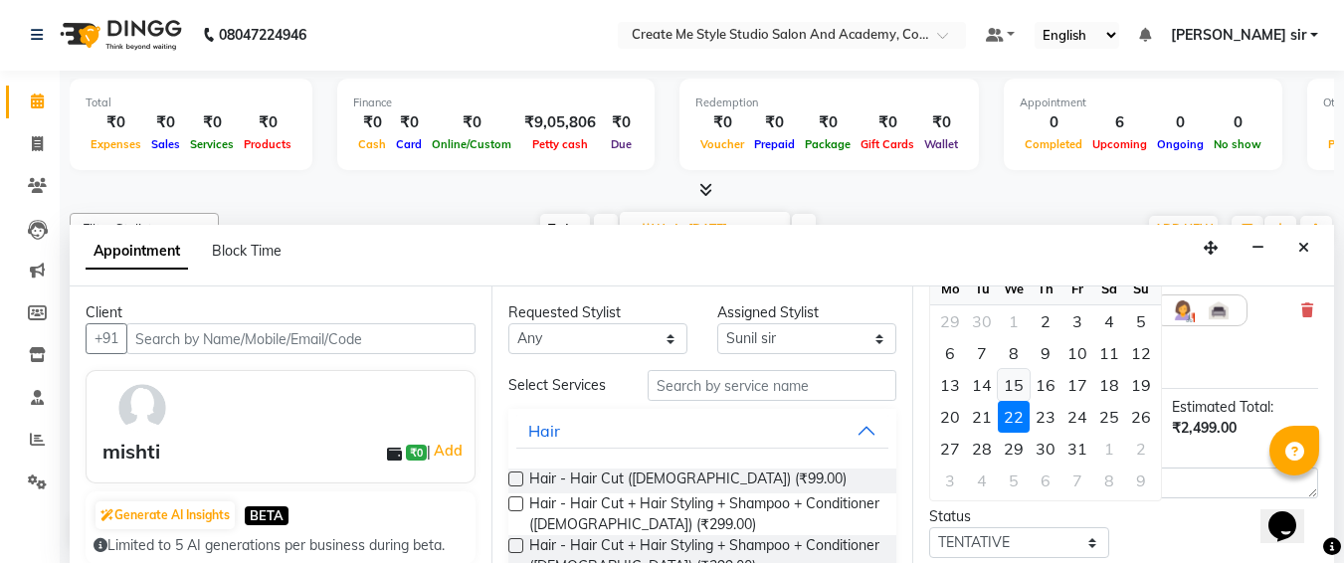
click at [1021, 390] on div "15" at bounding box center [1014, 385] width 32 height 32
type input "[DATE]"
select select "660"
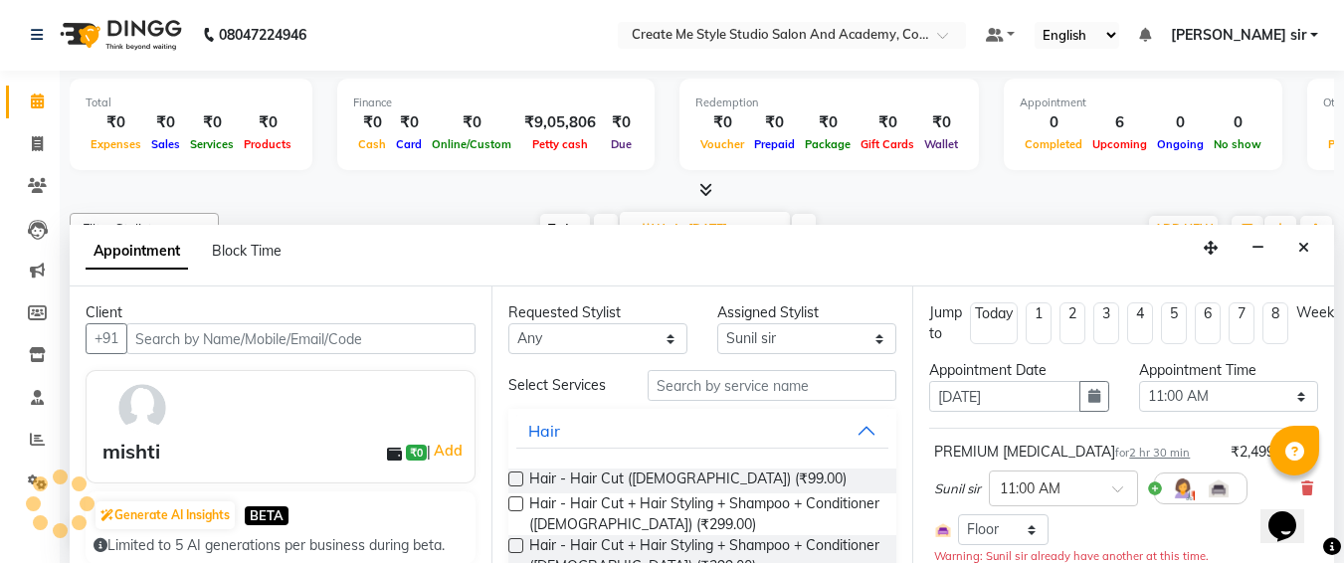
scroll to position [277, 0]
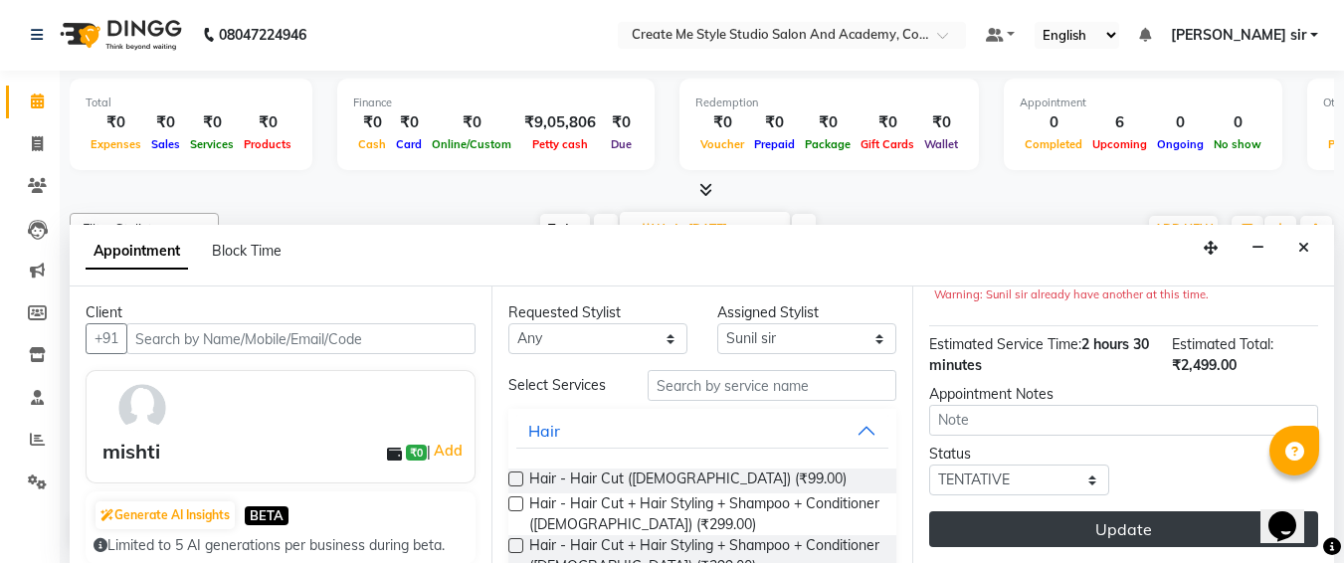
click at [1001, 521] on button "Update" at bounding box center [1123, 530] width 389 height 36
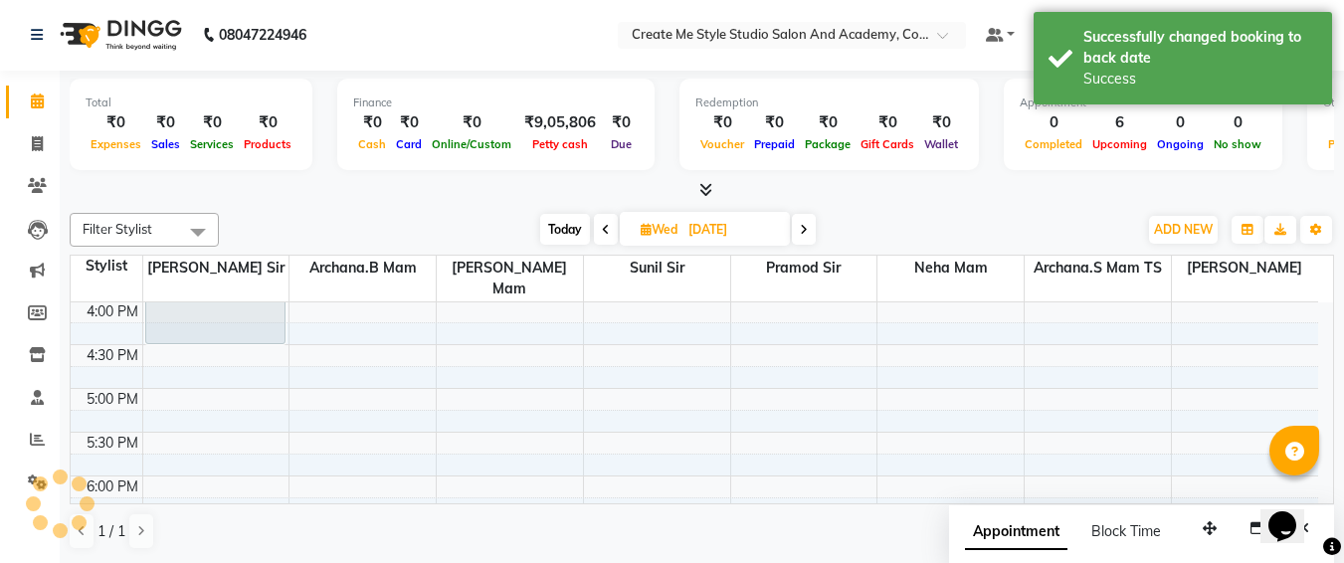
scroll to position [0, 0]
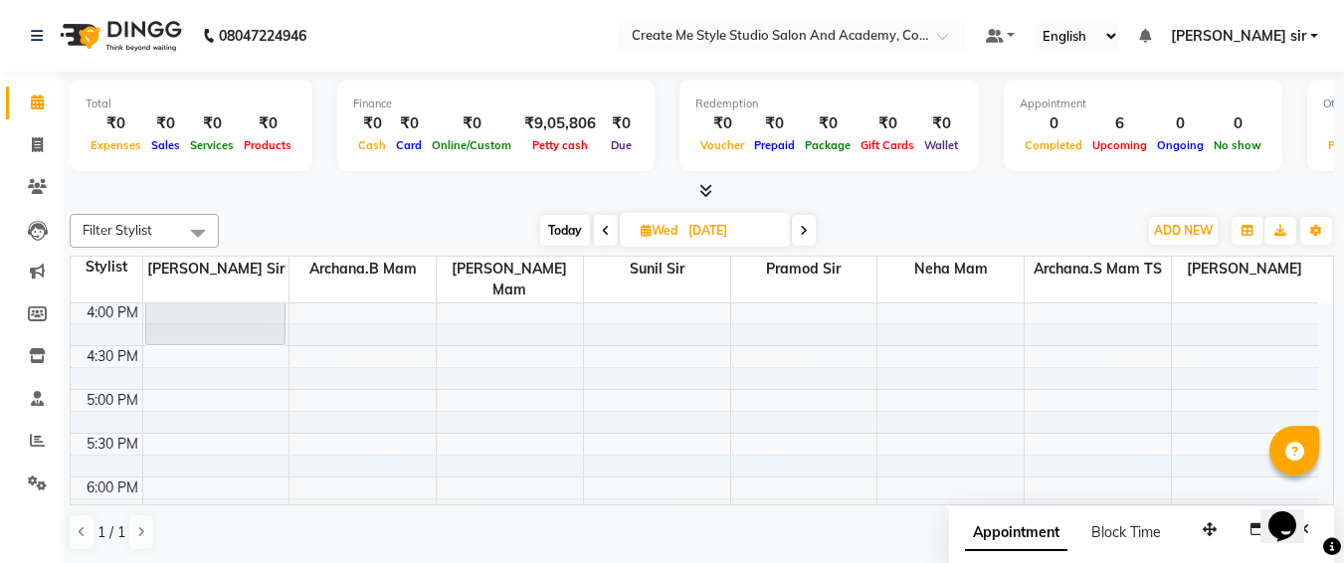
click at [777, 221] on input "[DATE]" at bounding box center [733, 231] width 100 height 30
select select "10"
select select "2025"
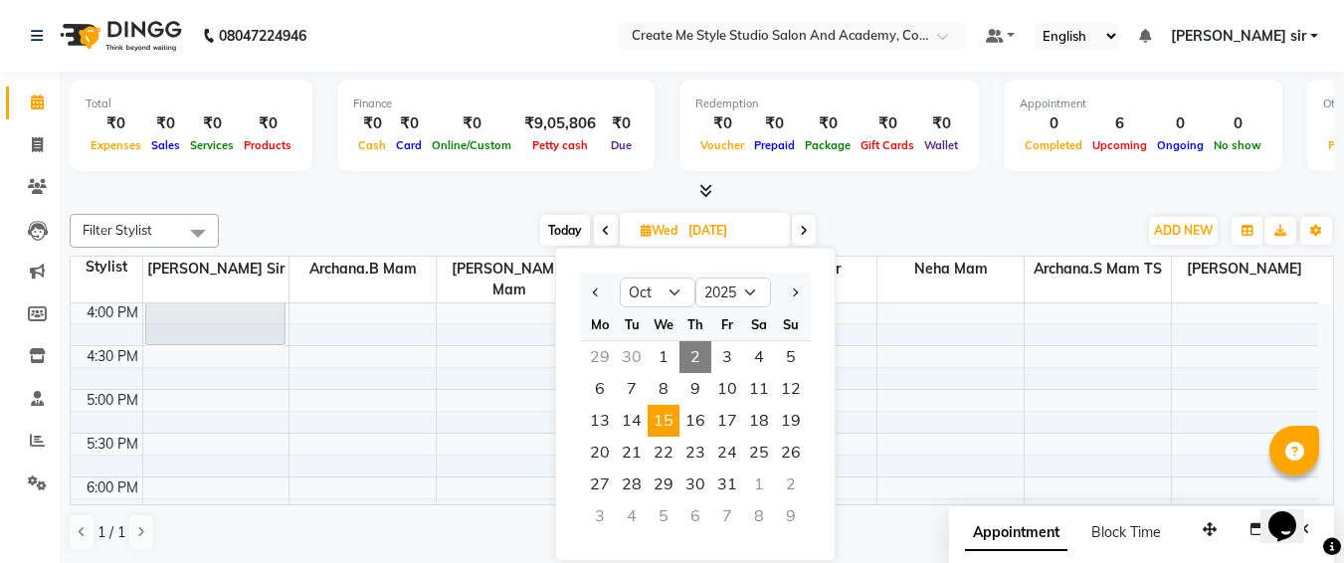
click at [754, 483] on div "1" at bounding box center [759, 485] width 32 height 32
type input "[DATE]"
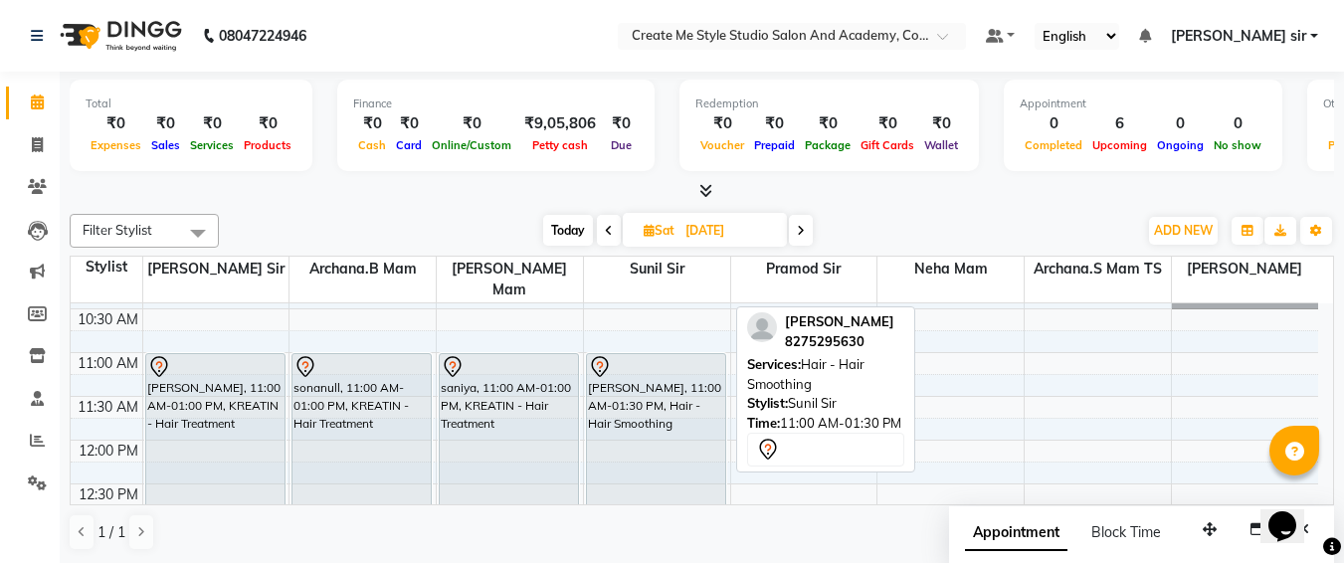
scroll to position [113, 0]
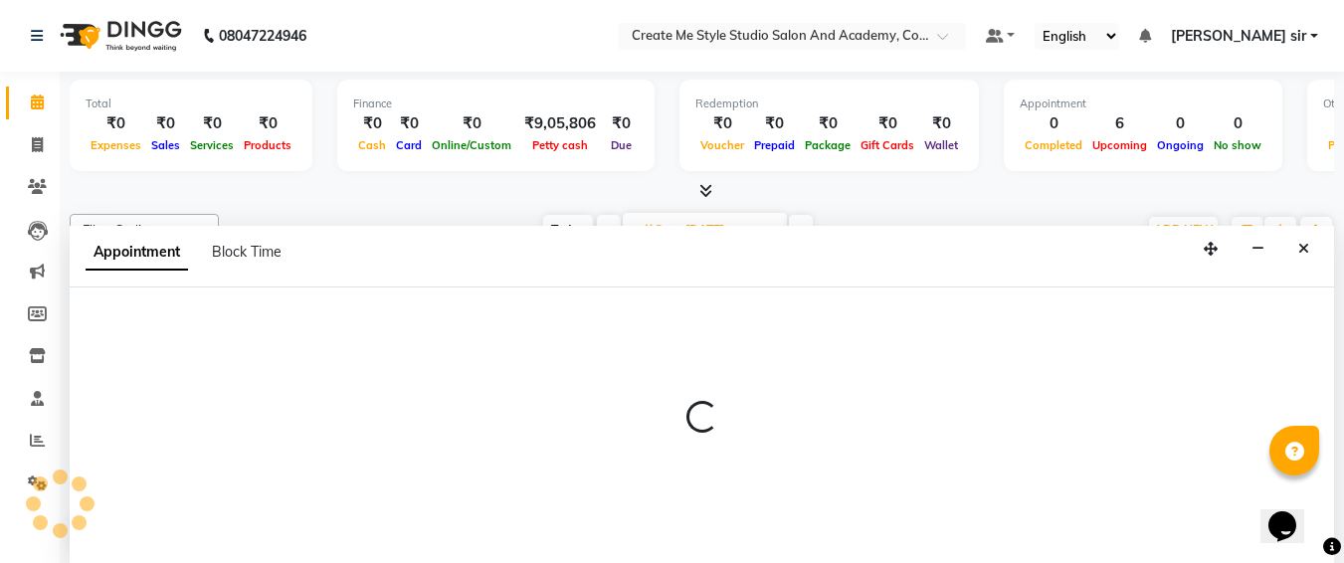
scroll to position [1, 0]
select select "79116"
select select "660"
select select "tentative"
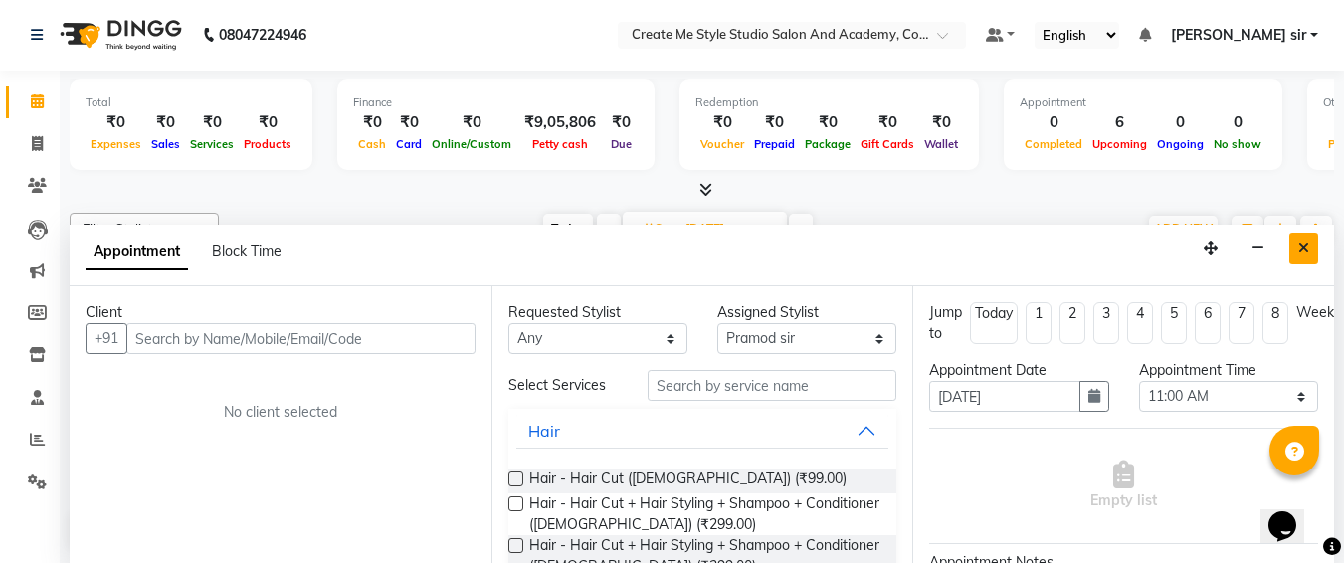
click at [1294, 240] on button "Close" at bounding box center [1304, 248] width 29 height 31
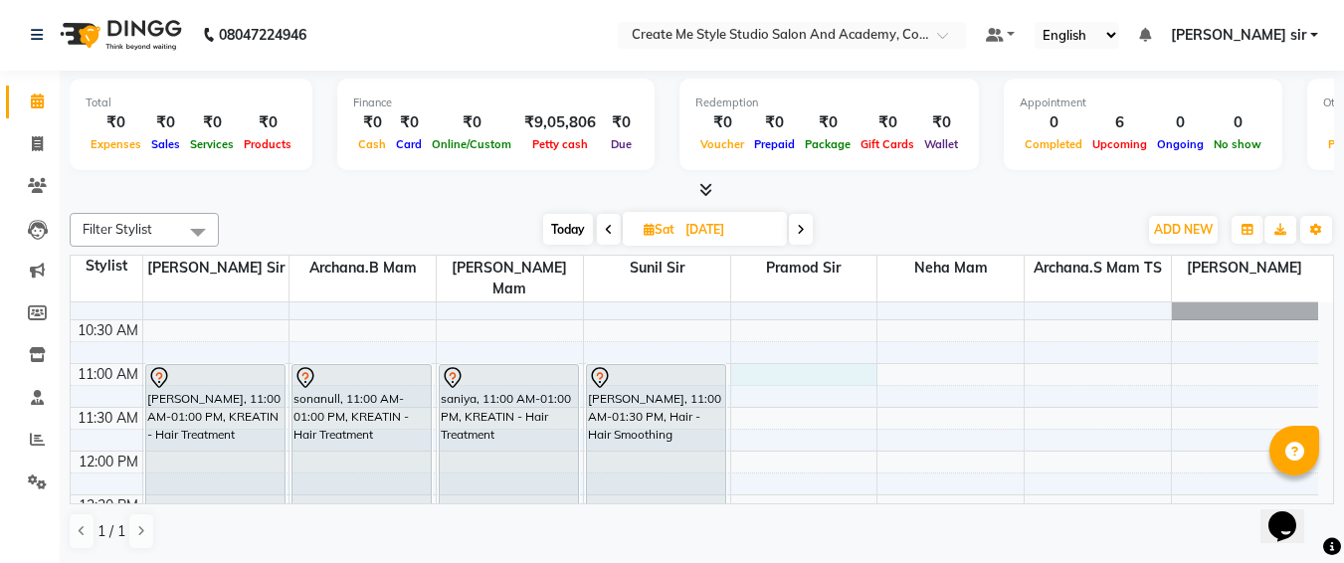
select select "79116"
select select "tentative"
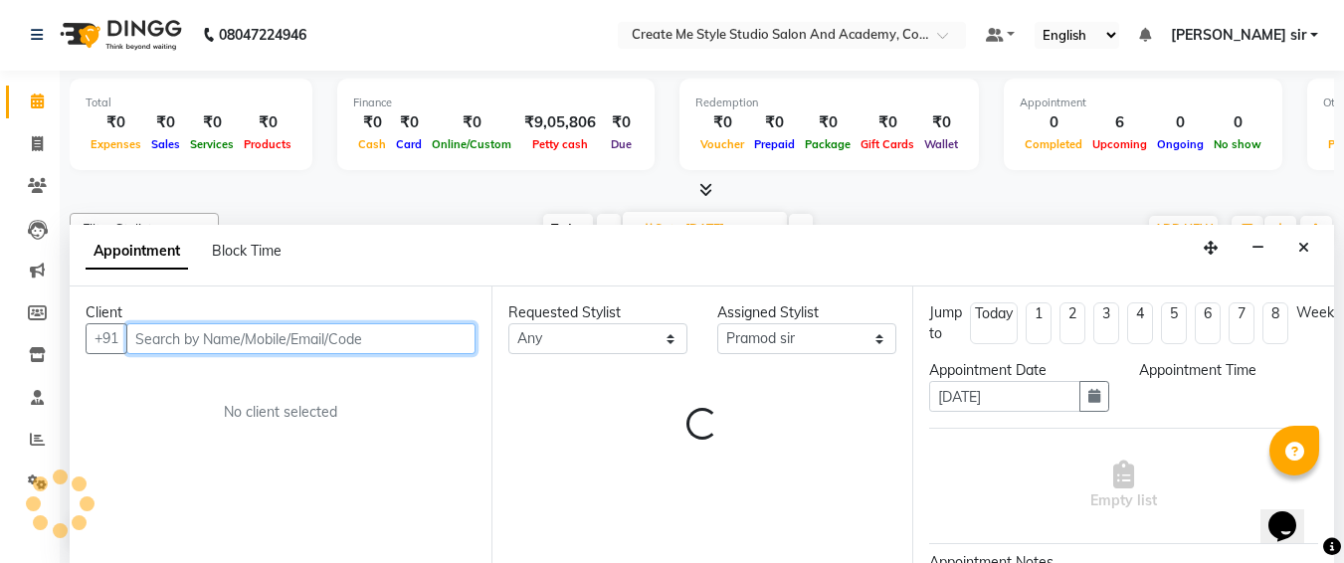
select select "660"
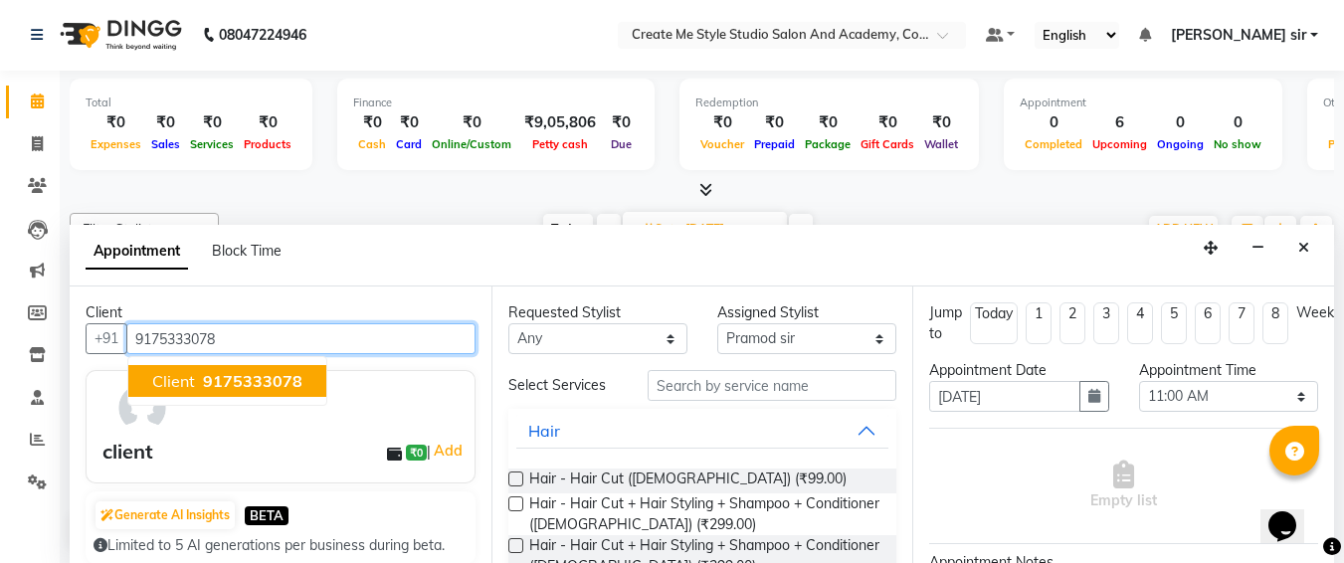
click at [271, 385] on span "9175333078" at bounding box center [253, 381] width 100 height 20
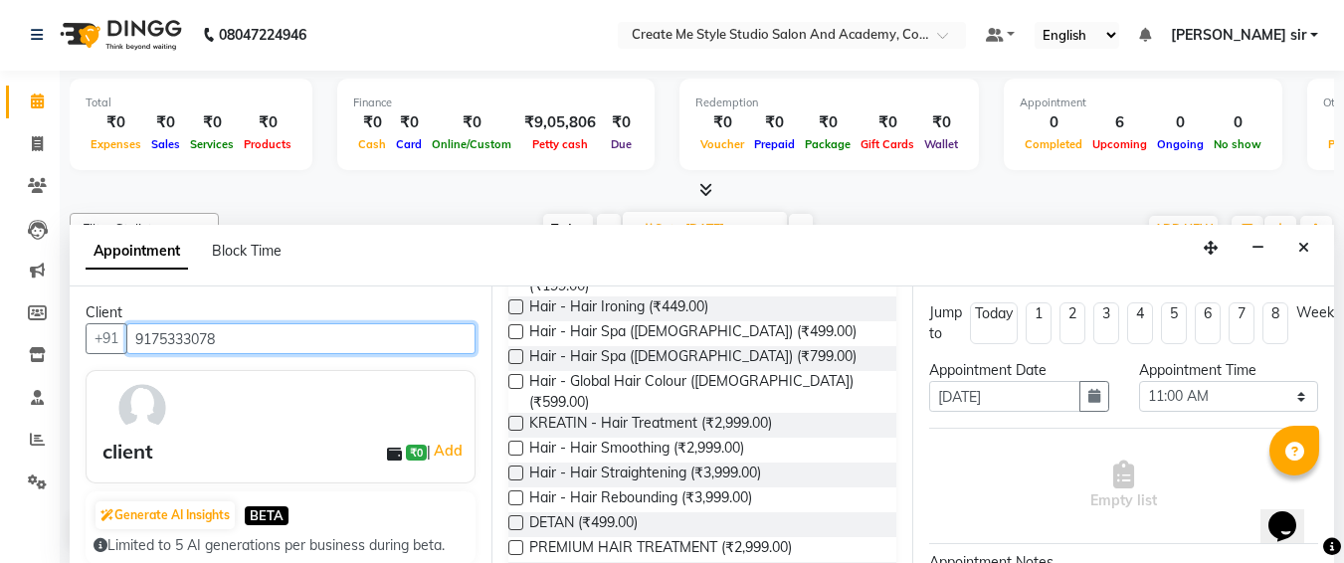
type input "9175333078"
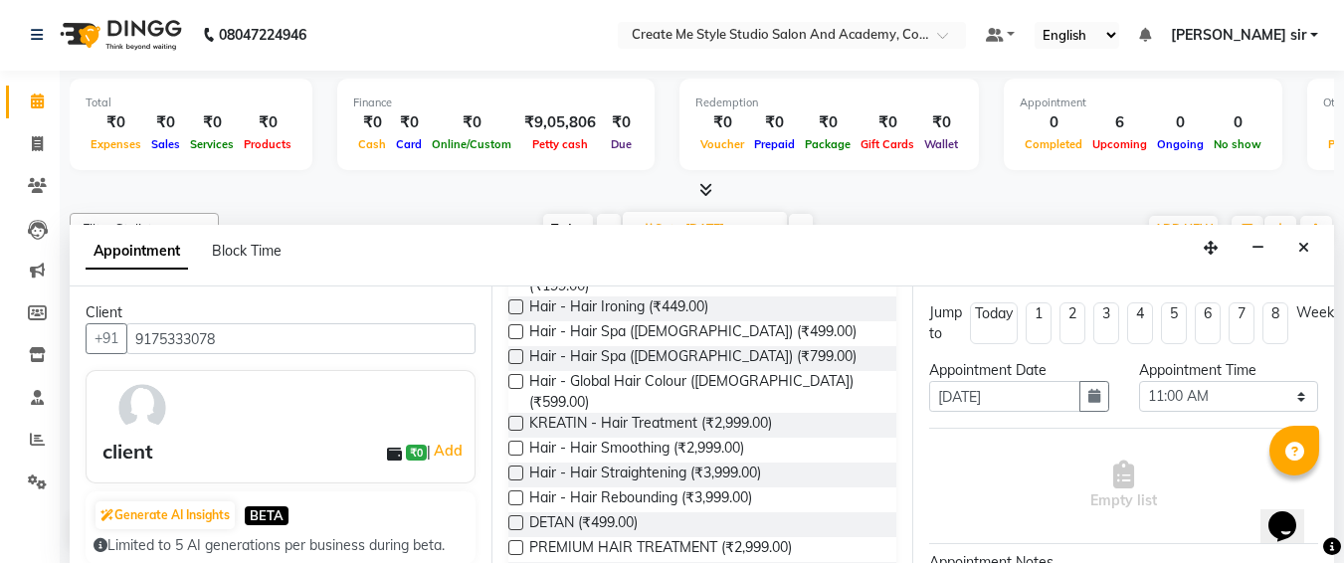
click at [565, 513] on span "DETAN (₹499.00)" at bounding box center [583, 525] width 108 height 25
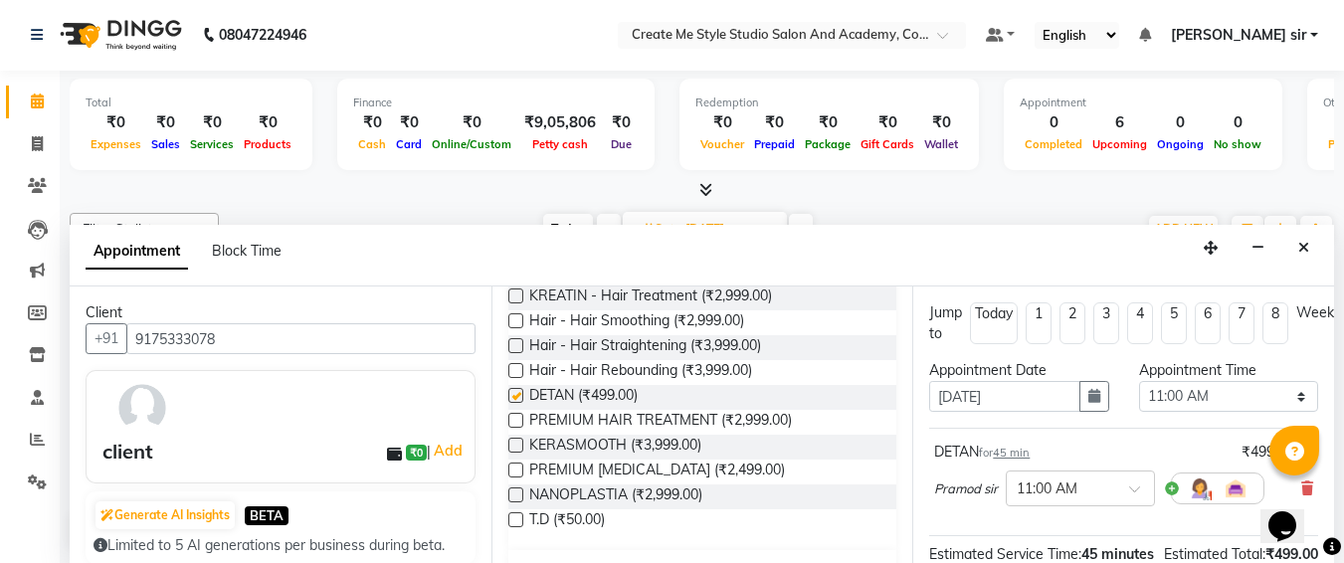
checkbox input "false"
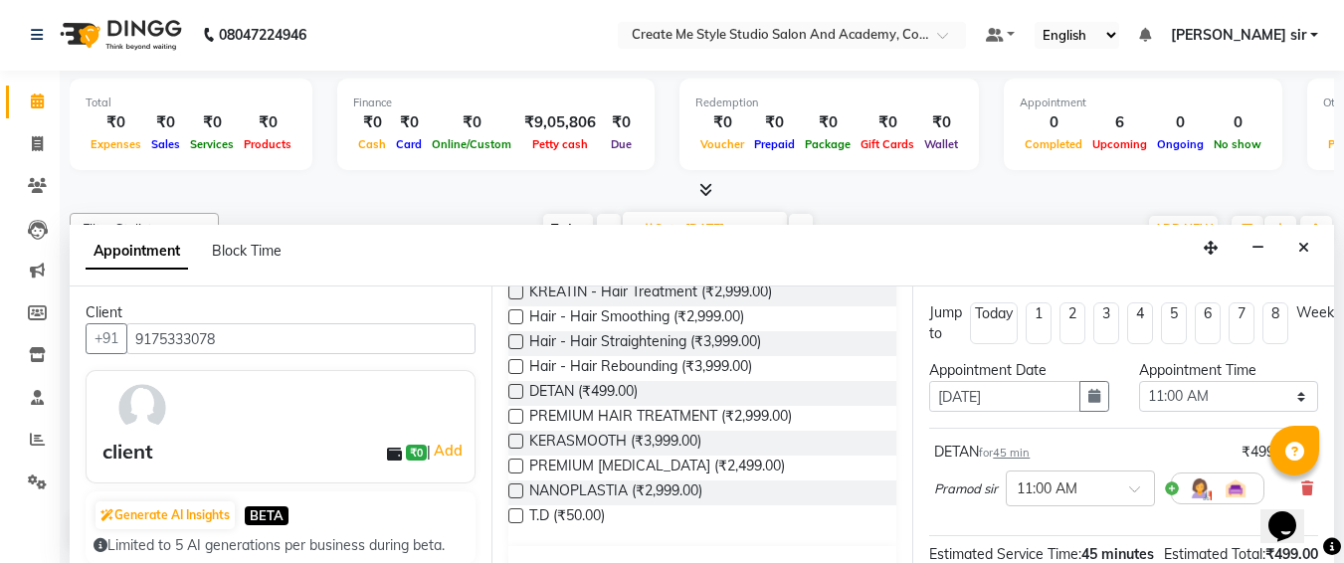
click at [509, 484] on label at bounding box center [516, 491] width 15 height 15
click at [509, 487] on input "checkbox" at bounding box center [515, 493] width 13 height 13
click at [509, 484] on label at bounding box center [516, 491] width 15 height 15
click at [509, 487] on input "checkbox" at bounding box center [515, 493] width 13 height 13
click at [509, 484] on label at bounding box center [516, 491] width 15 height 15
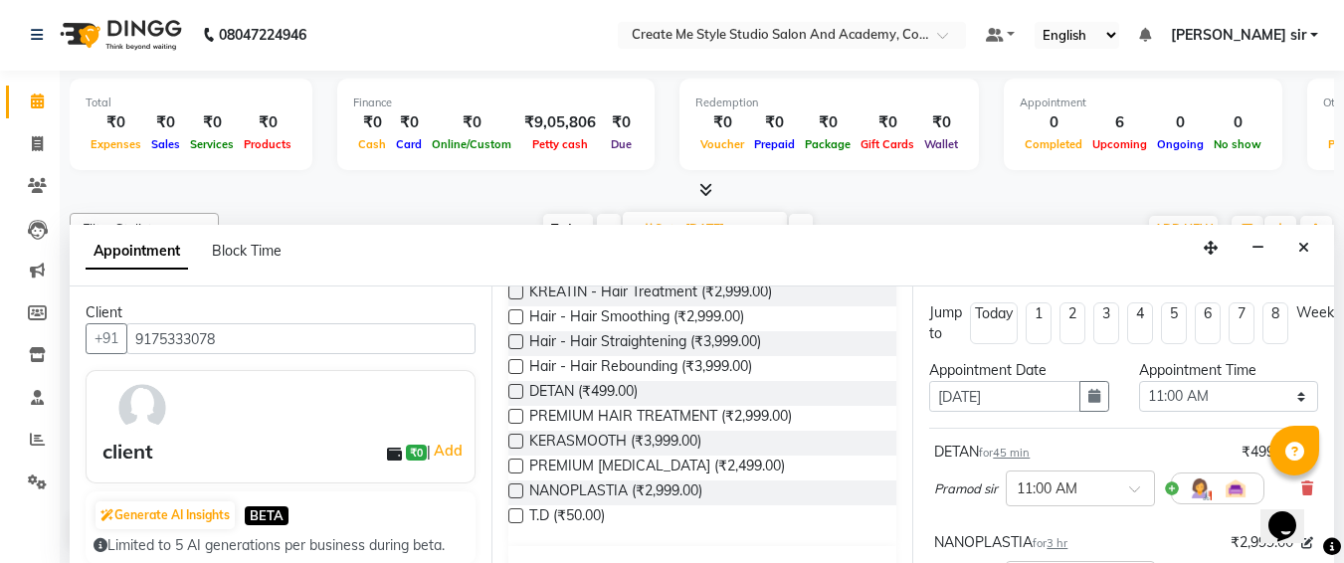
click at [509, 487] on input "checkbox" at bounding box center [515, 493] width 13 height 13
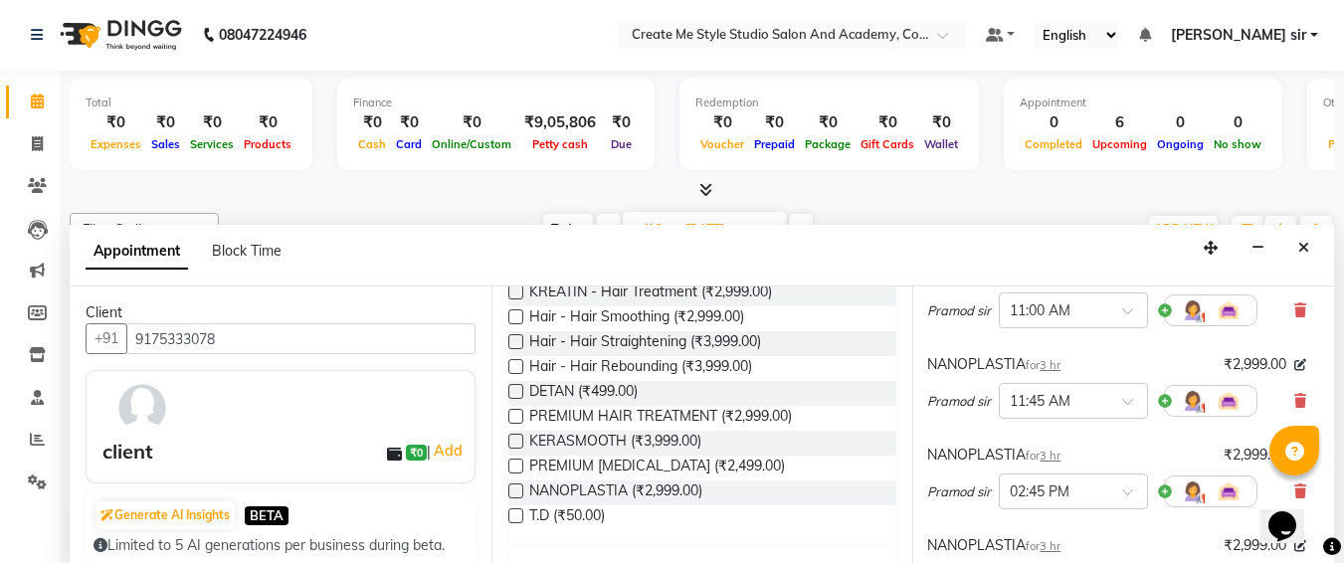
scroll to position [174, 26]
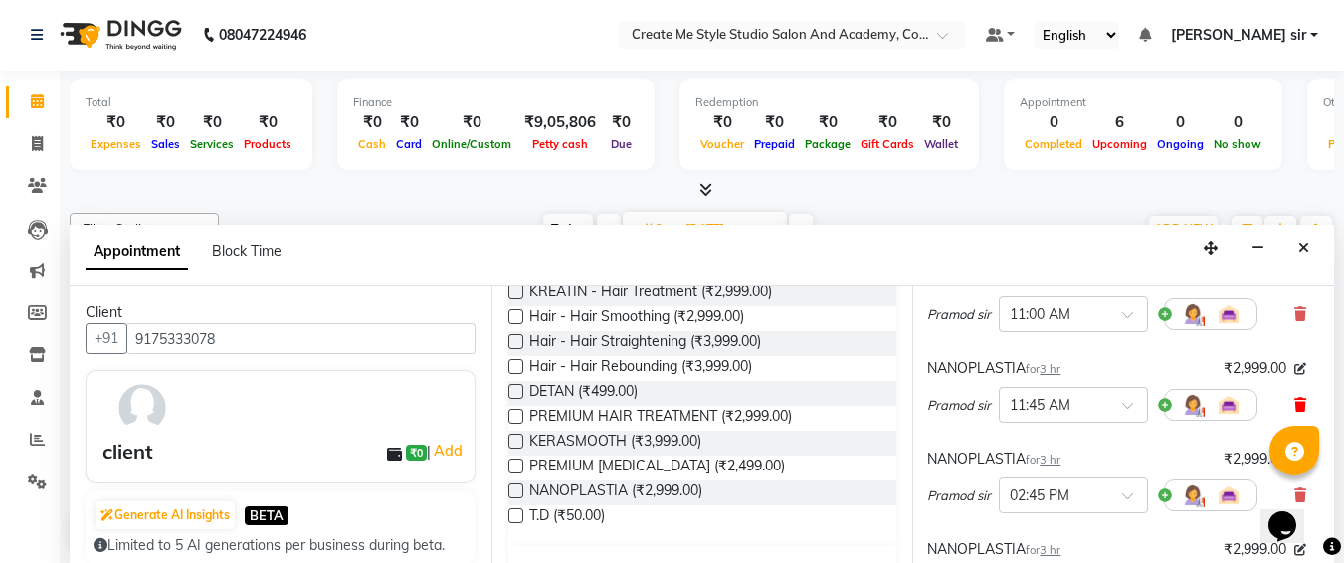
click at [1295, 404] on icon at bounding box center [1301, 405] width 12 height 14
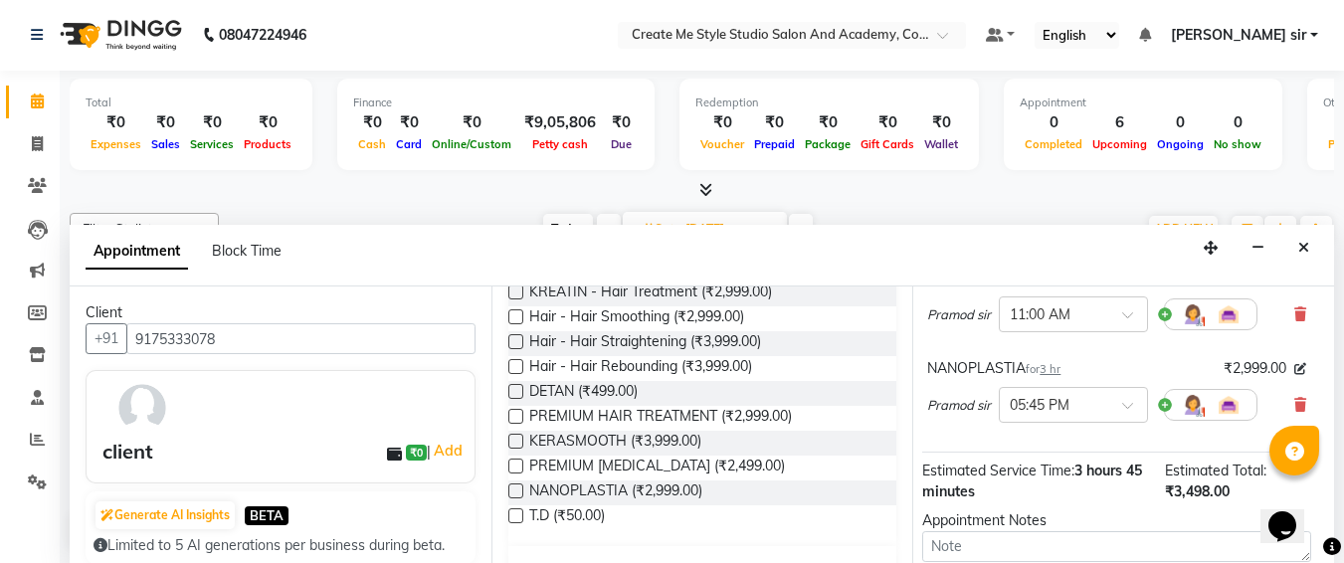
click at [1295, 404] on icon at bounding box center [1301, 405] width 12 height 14
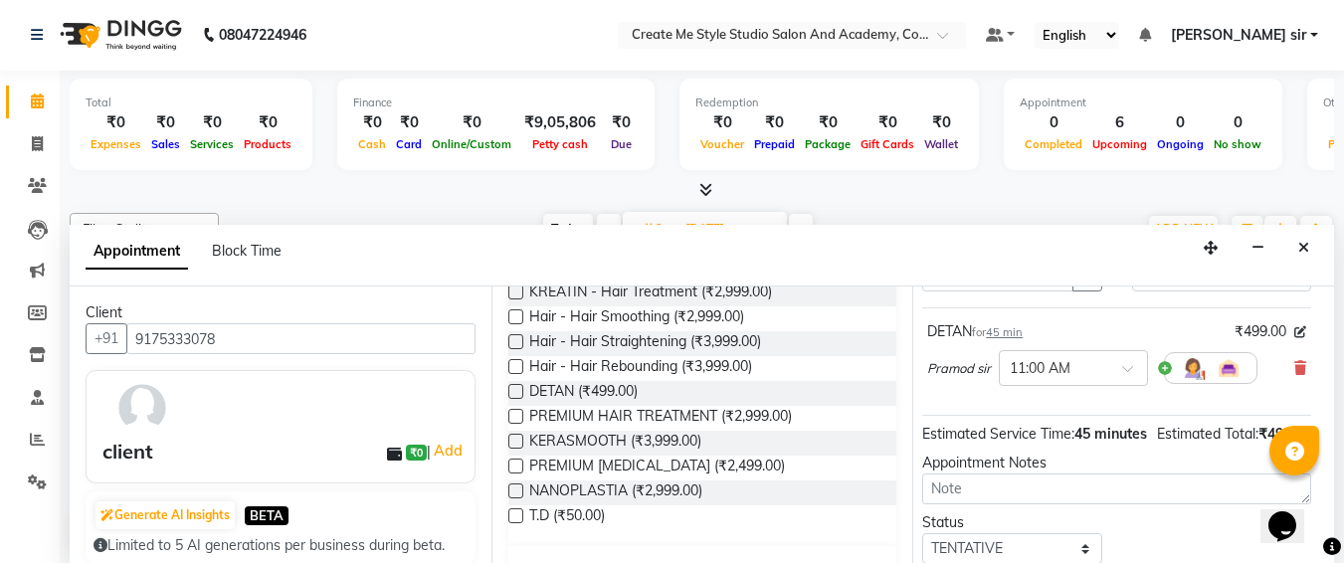
scroll to position [121, 26]
click at [1295, 368] on icon at bounding box center [1301, 367] width 12 height 14
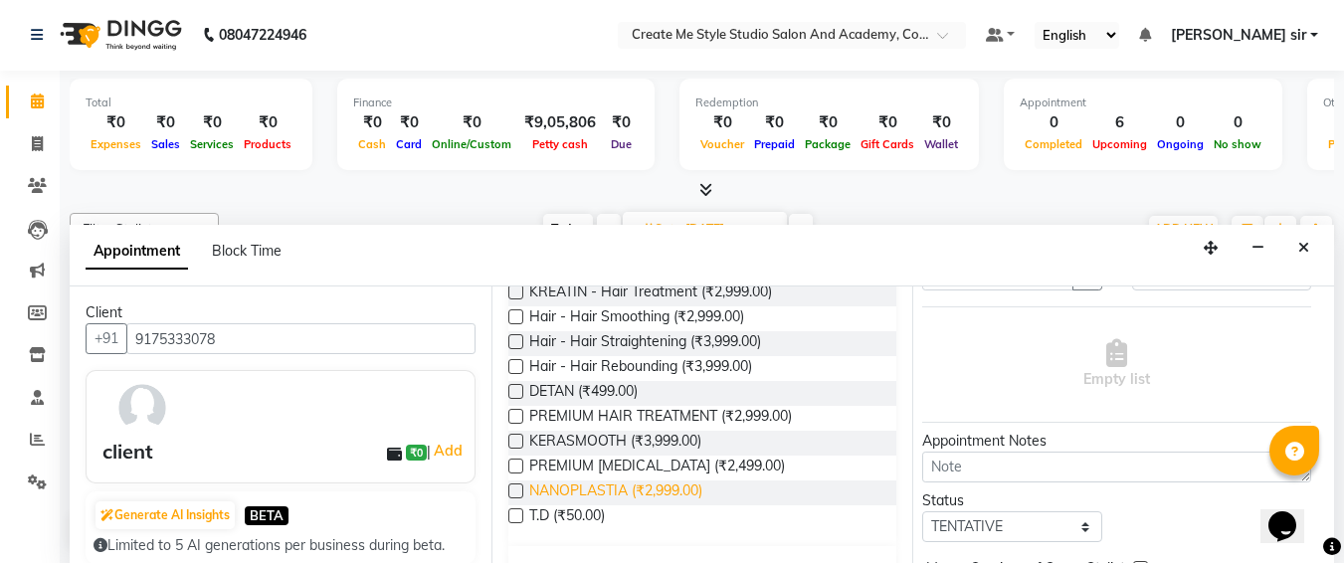
click at [556, 481] on span "NANOPLASTIA (₹2,999.00)" at bounding box center [615, 493] width 173 height 25
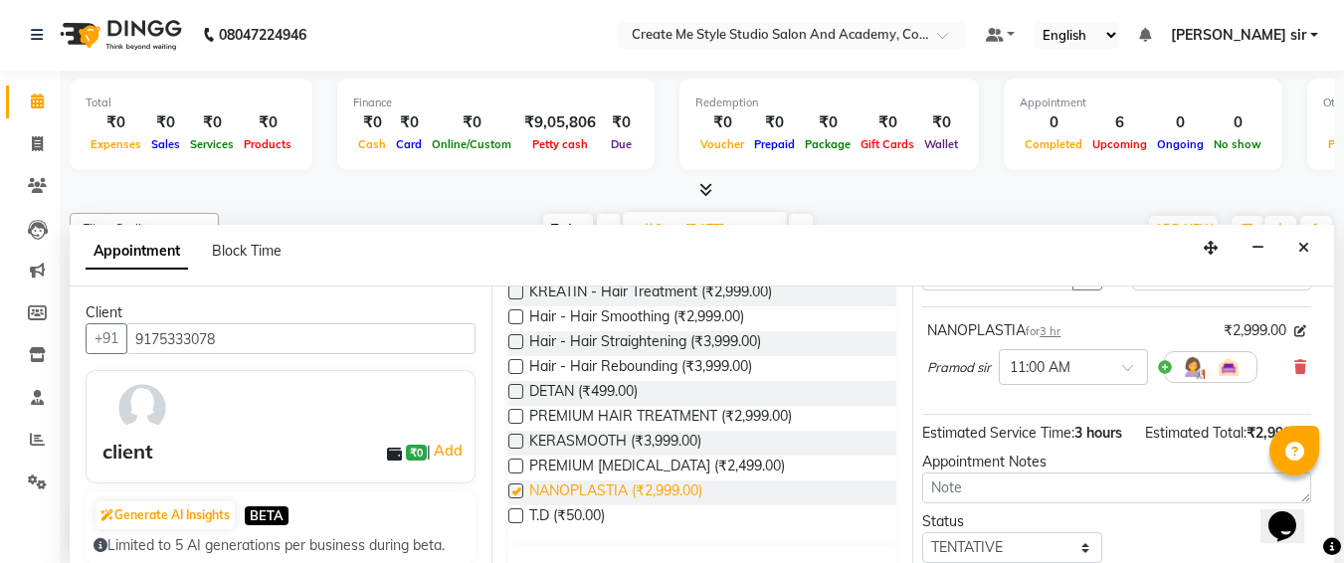
checkbox input "false"
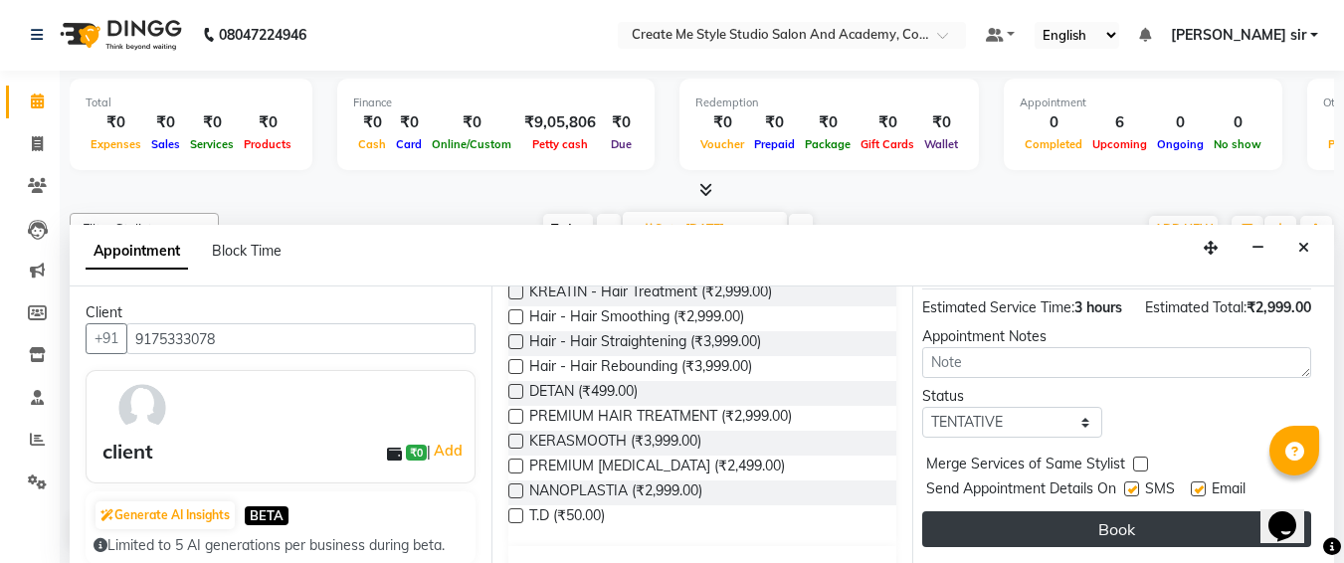
click at [1121, 516] on button "Book" at bounding box center [1117, 530] width 389 height 36
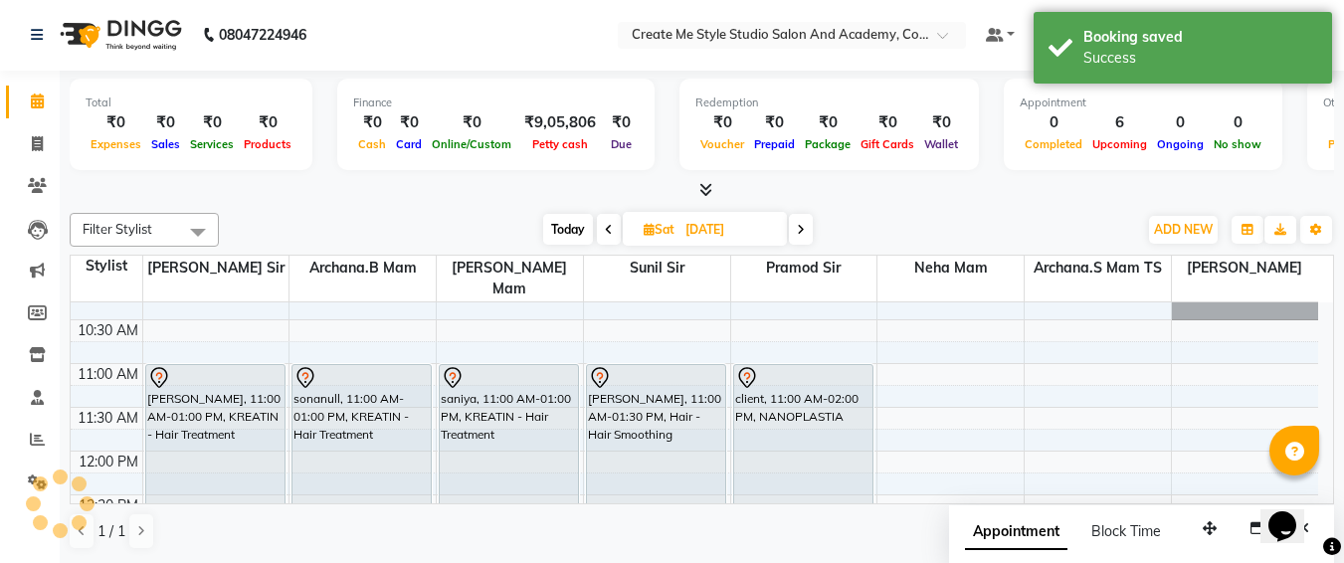
scroll to position [0, 0]
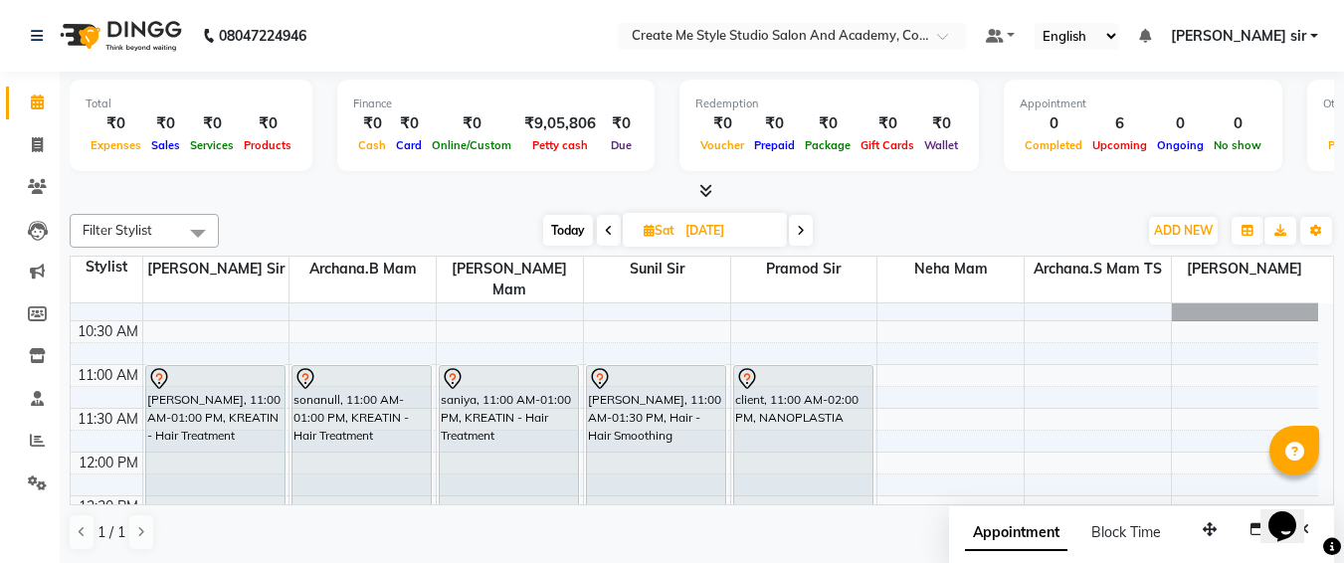
click at [755, 239] on input "[DATE]" at bounding box center [730, 231] width 100 height 30
select select "11"
select select "2025"
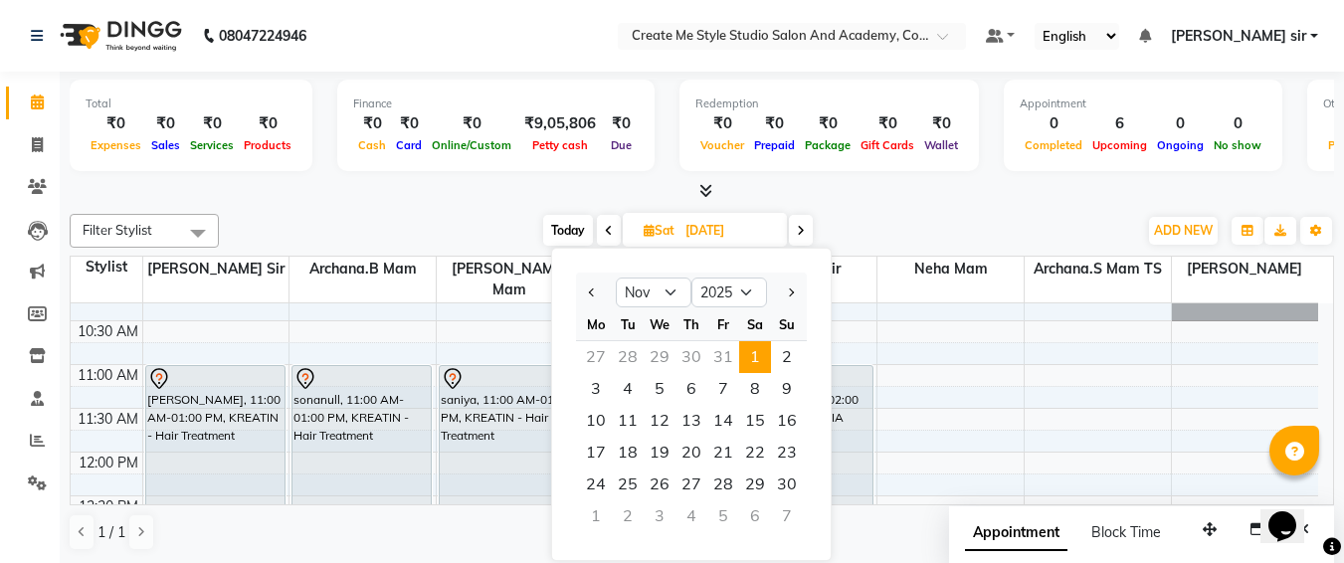
click at [630, 353] on div "28" at bounding box center [628, 357] width 32 height 32
type input "[DATE]"
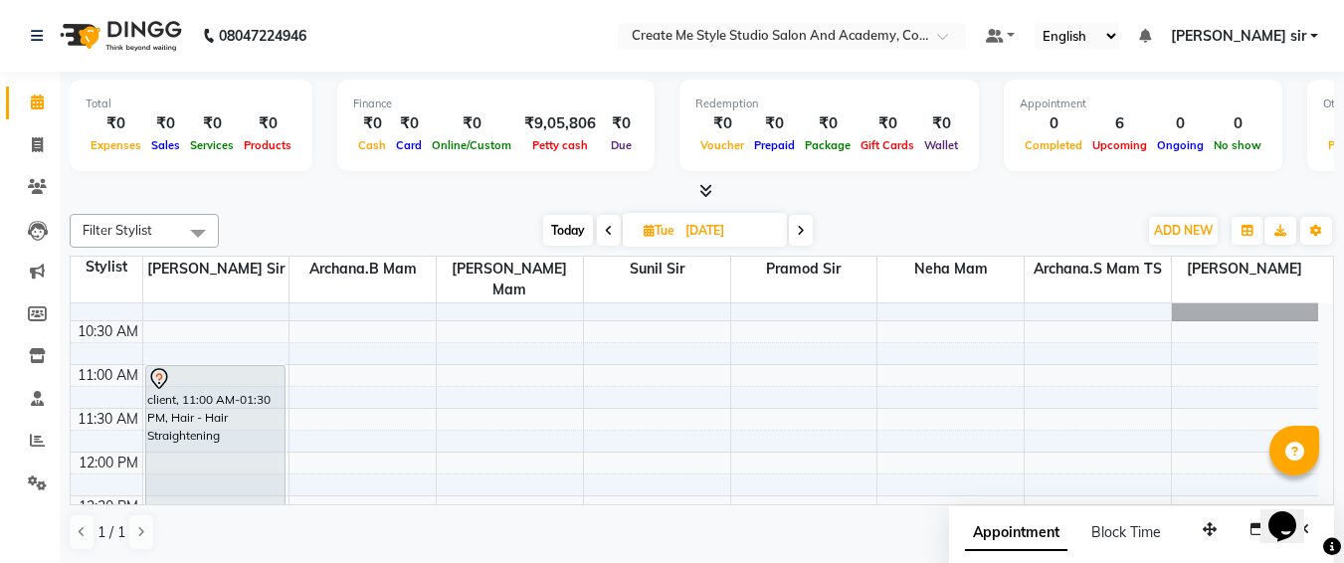
scroll to position [114, 0]
click at [761, 227] on input "[DATE]" at bounding box center [730, 231] width 100 height 30
select select "10"
select select "2025"
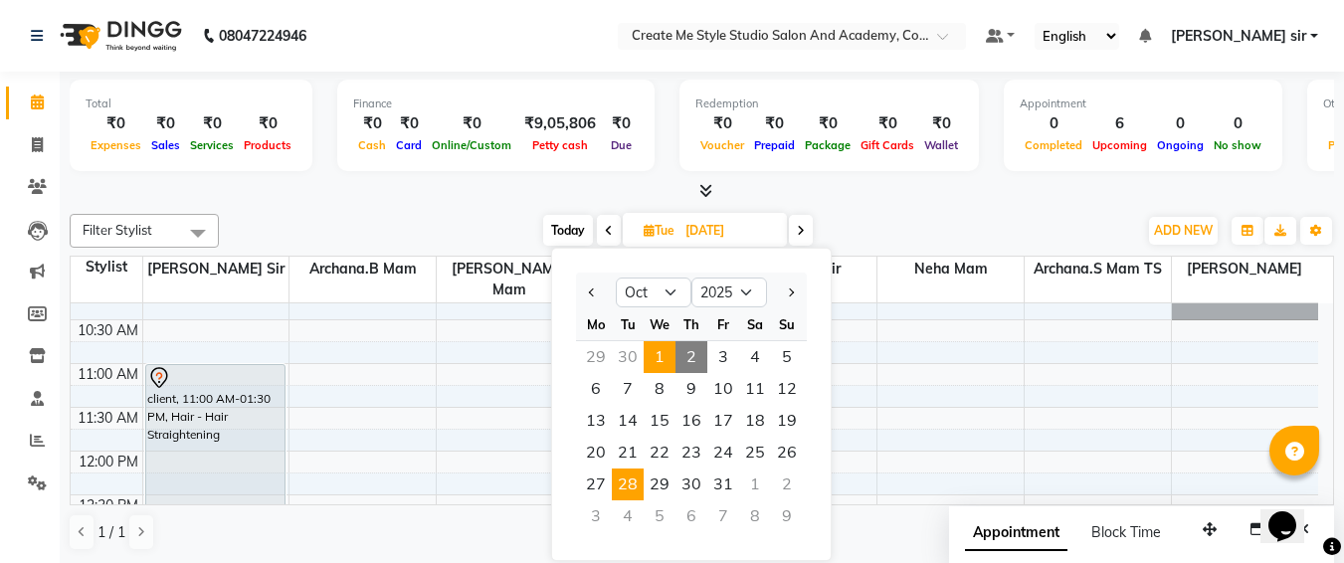
click at [653, 353] on span "1" at bounding box center [660, 357] width 32 height 32
type input "01-10-2025"
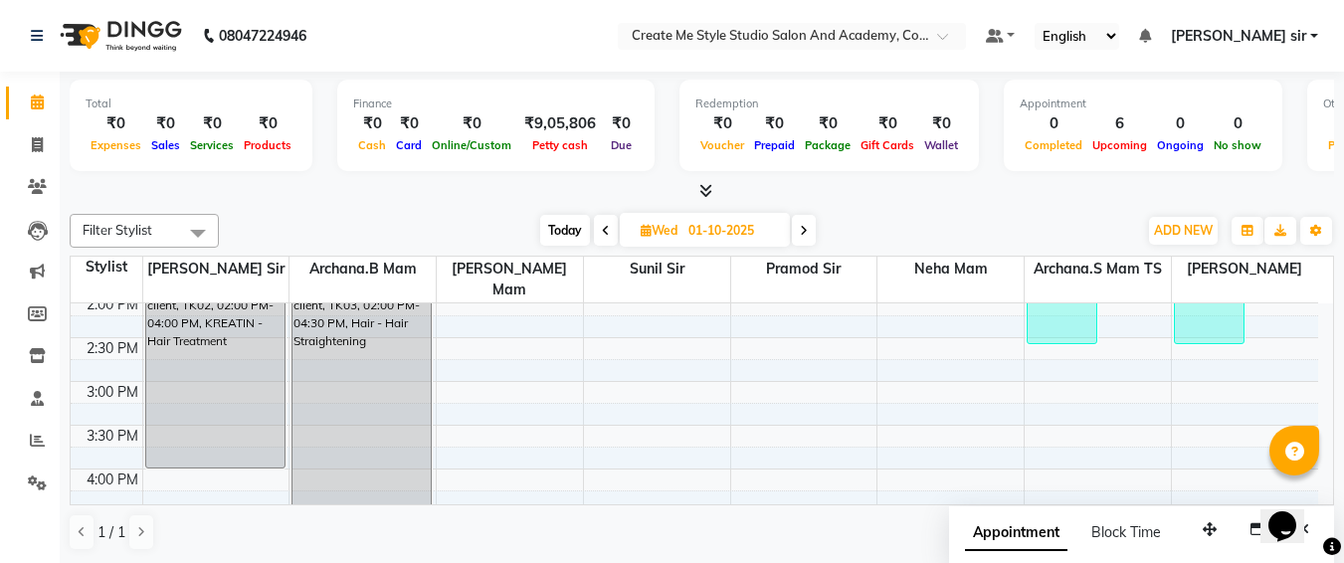
scroll to position [452, 0]
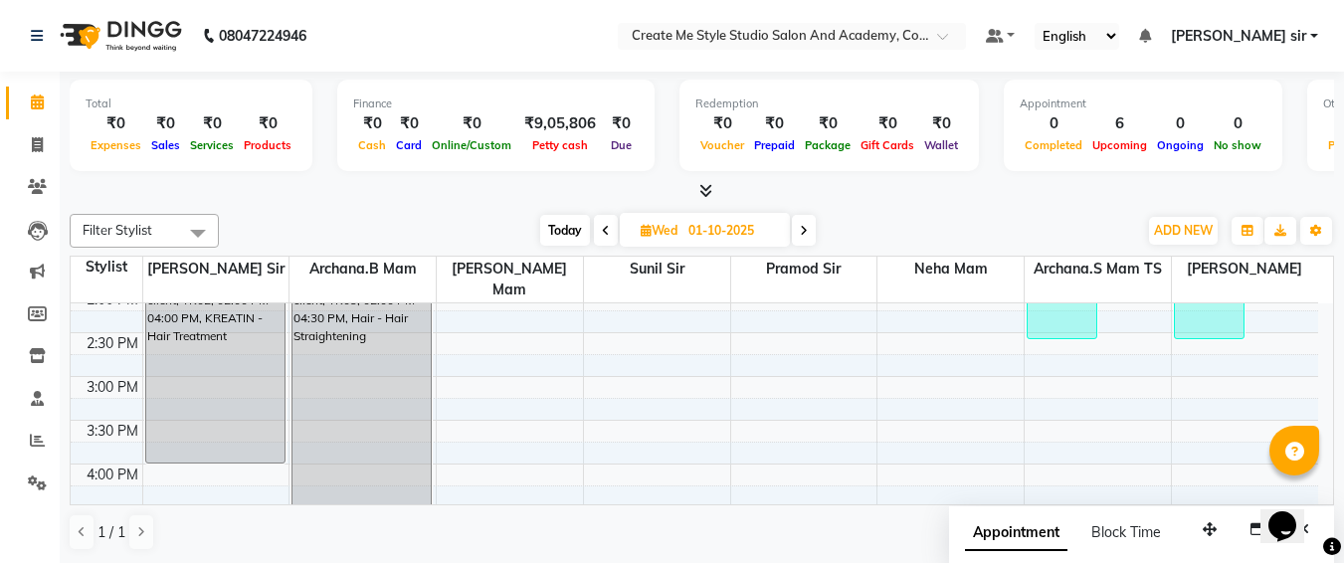
click at [776, 230] on input "01-10-2025" at bounding box center [733, 231] width 100 height 30
select select "10"
select select "2025"
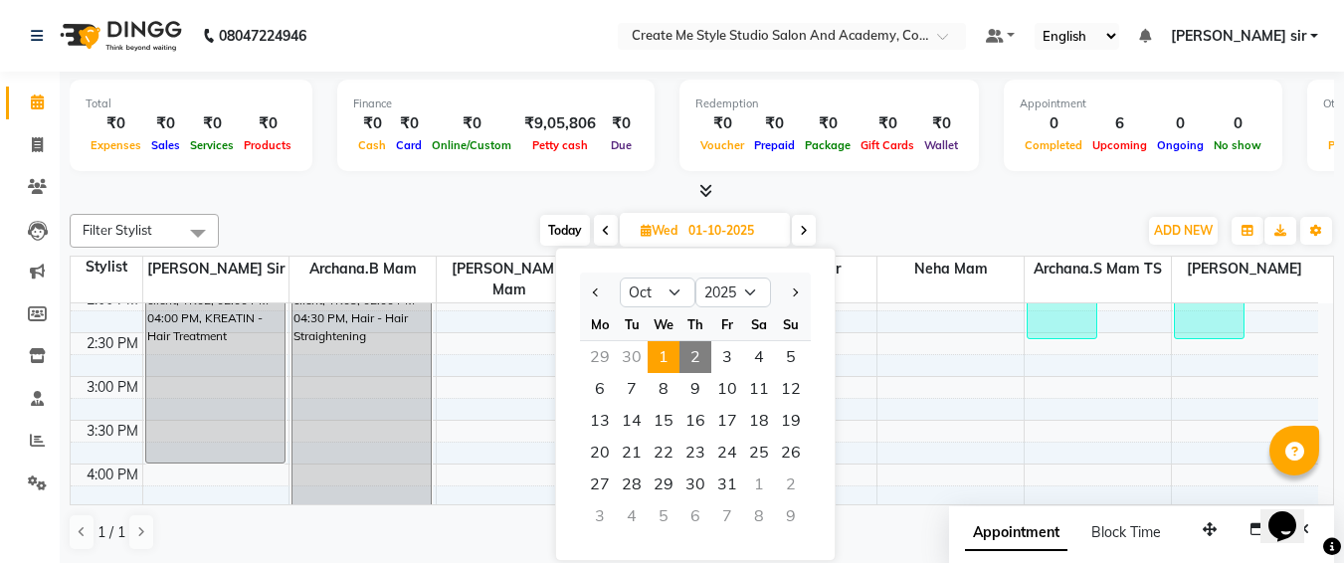
click at [754, 479] on div "1" at bounding box center [759, 485] width 32 height 32
type input "[DATE]"
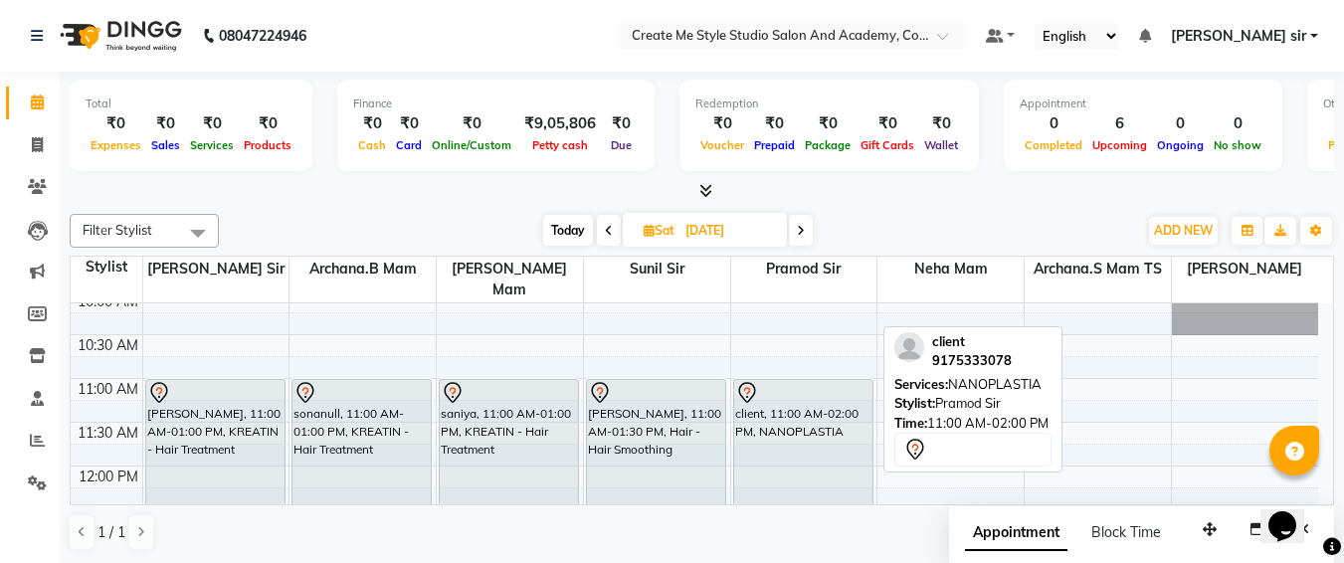
scroll to position [99, 0]
click at [762, 447] on div "client, 11:00 AM-02:00 PM, NANOPLASTIA" at bounding box center [803, 511] width 138 height 260
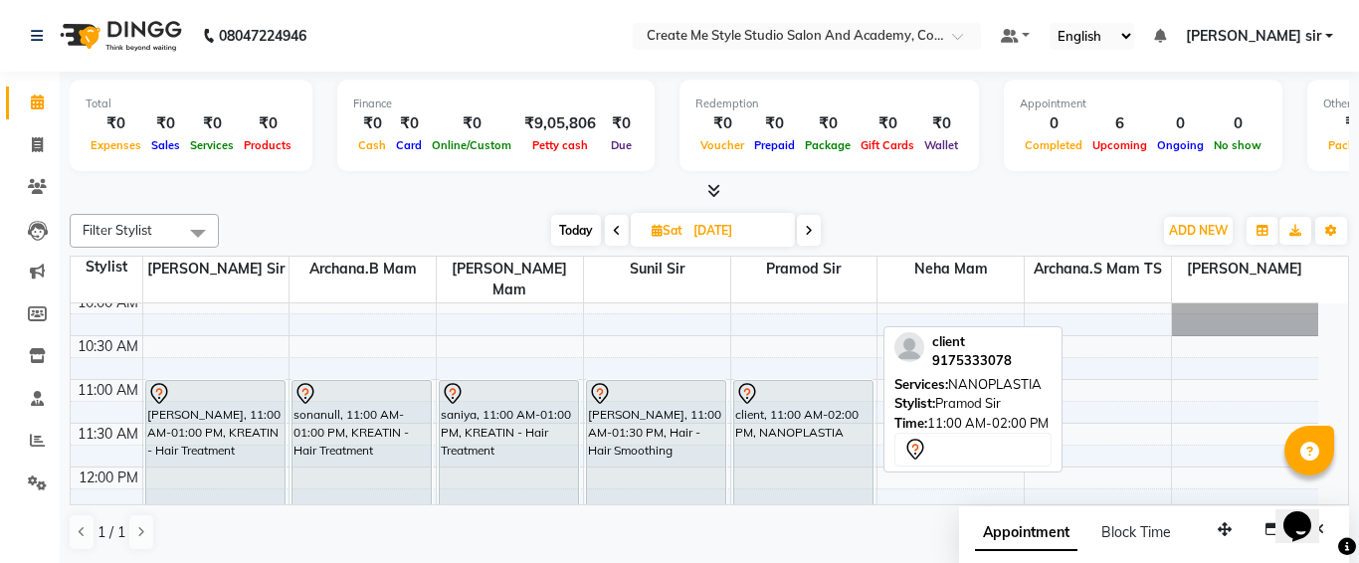
select select "7"
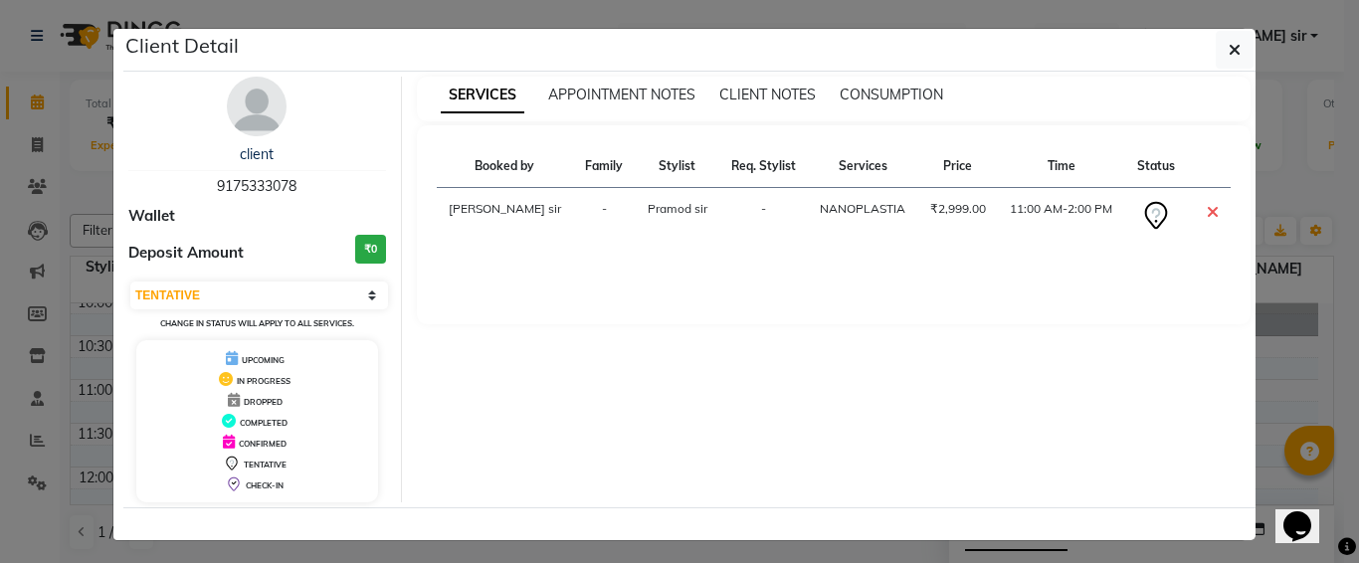
click at [1249, 267] on div "SERVICES APPOINTMENT NOTES CLIENT NOTES CONSUMPTION Booked by Family Stylist Re…" at bounding box center [834, 290] width 865 height 426
click at [1305, 237] on ngb-modal-window "Client Detail client 9175333078 Wallet Deposit Amount ₹0 Select CONFIRMED TENTA…" at bounding box center [679, 281] width 1359 height 563
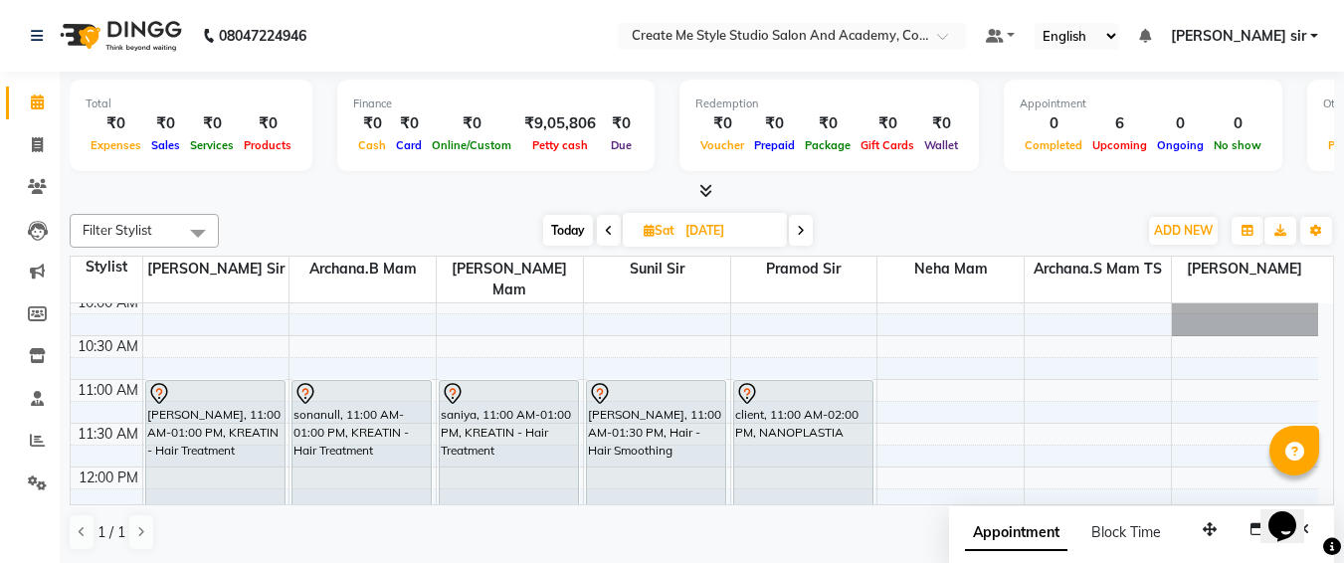
click at [773, 220] on input "[DATE]" at bounding box center [730, 231] width 100 height 30
select select "11"
select select "2025"
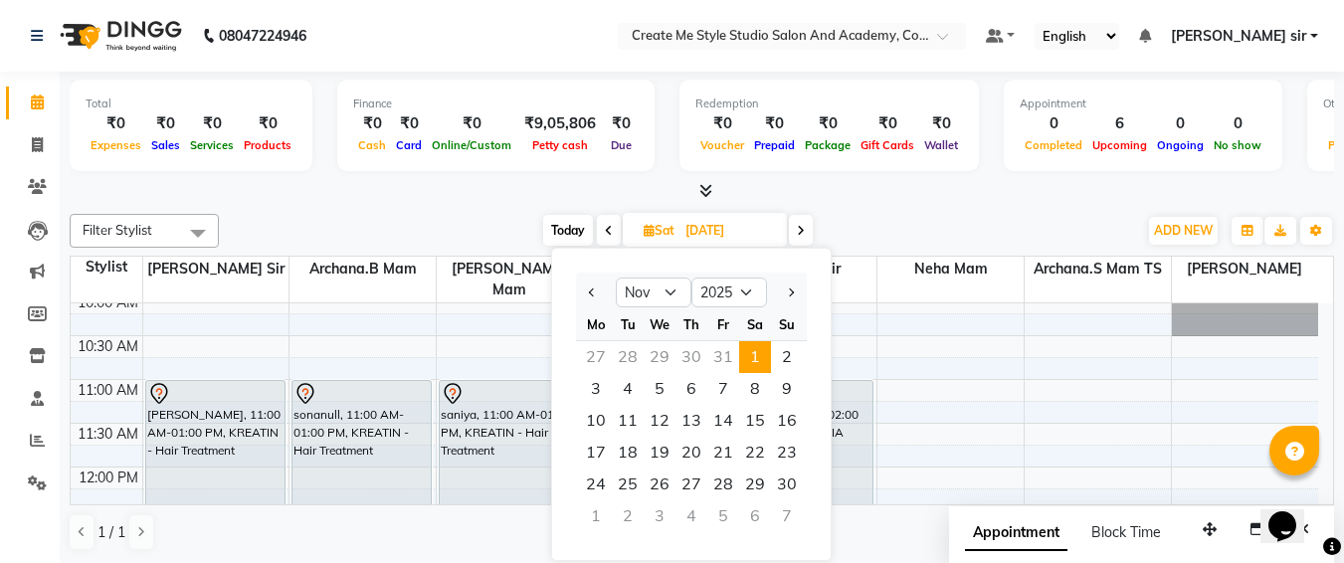
click at [638, 352] on div "28" at bounding box center [628, 357] width 32 height 32
type input "[DATE]"
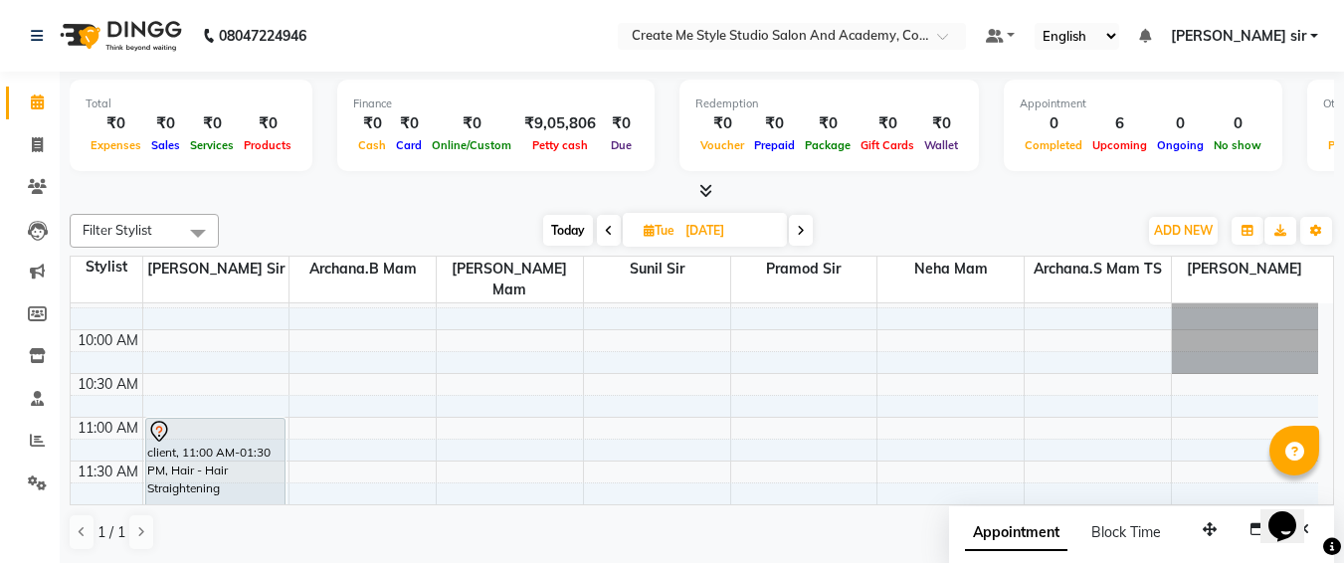
scroll to position [41, 0]
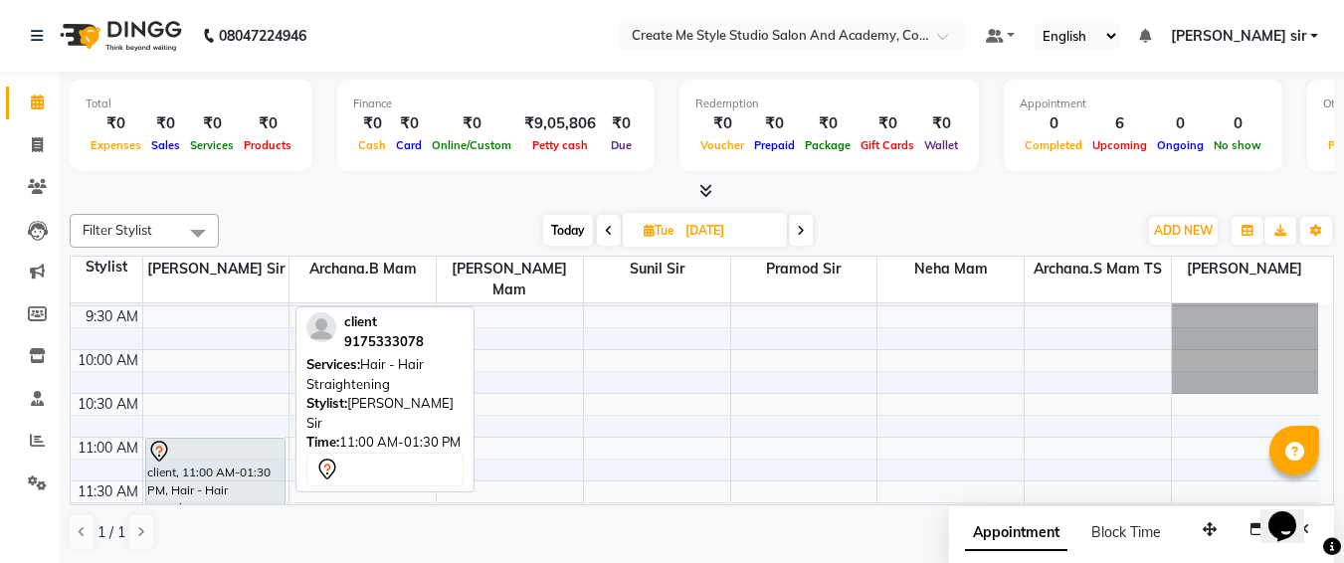
click at [256, 465] on div "client, 11:00 AM-01:30 PM, Hair - Hair Straightening" at bounding box center [215, 547] width 138 height 216
select select "7"
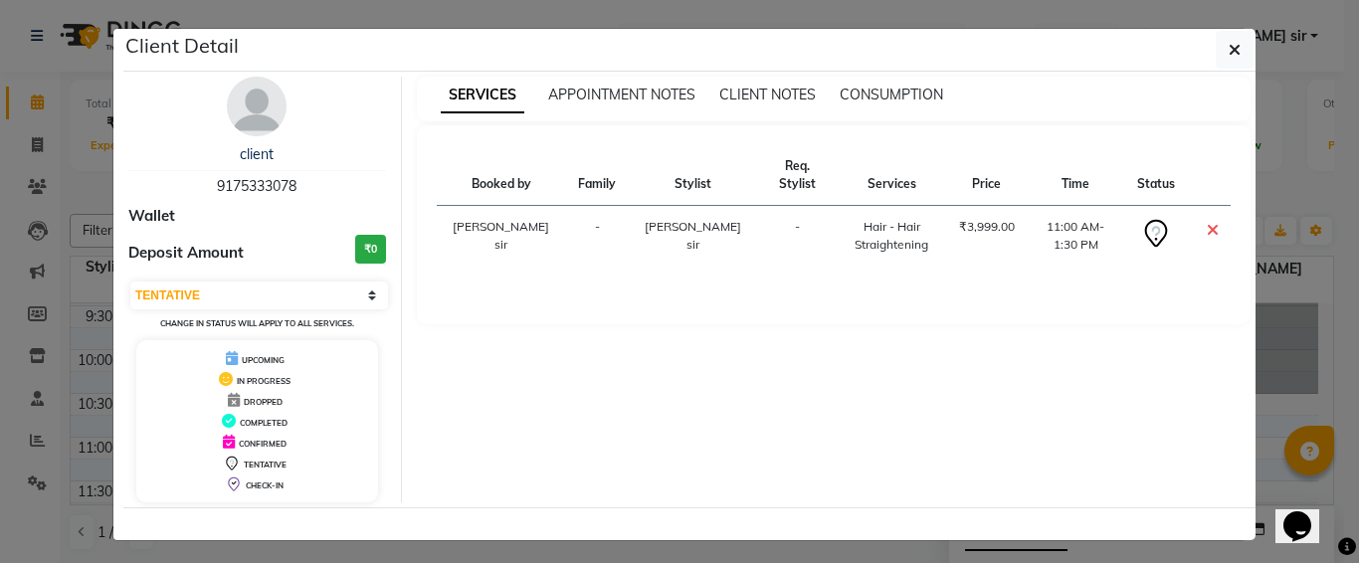
click at [1207, 222] on icon at bounding box center [1213, 230] width 12 height 16
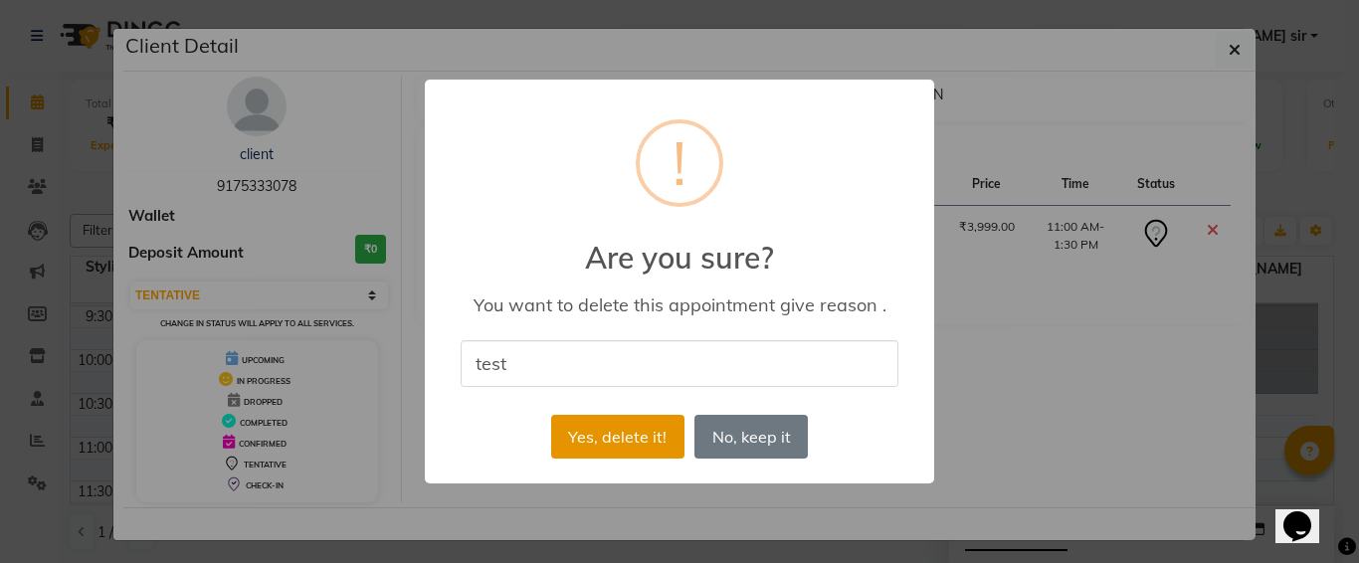
type input "test"
click at [617, 444] on button "Yes, delete it!" at bounding box center [617, 437] width 133 height 44
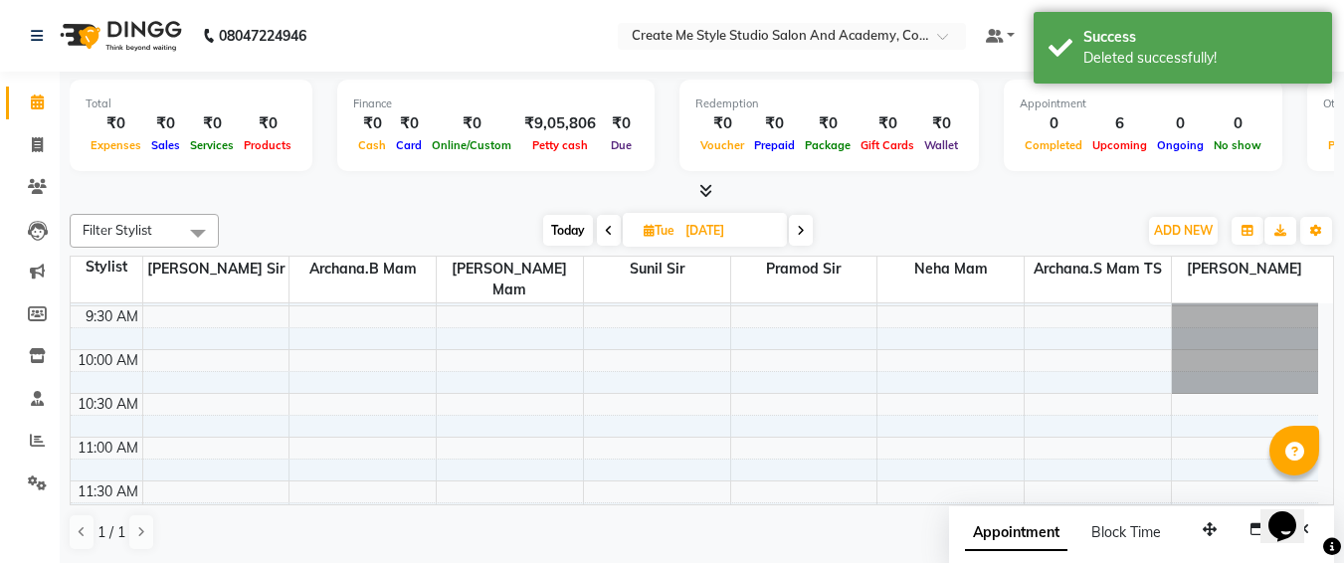
click at [760, 229] on input "[DATE]" at bounding box center [730, 231] width 100 height 30
select select "10"
select select "2025"
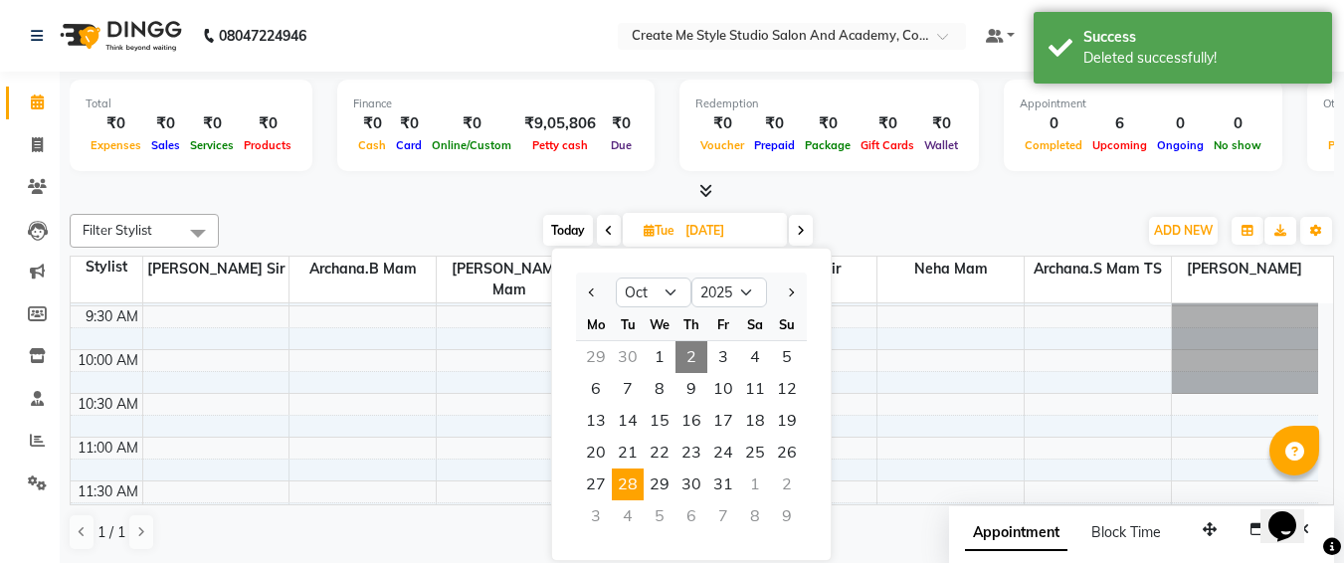
click at [692, 354] on span "2" at bounding box center [692, 357] width 32 height 32
type input "02-10-2025"
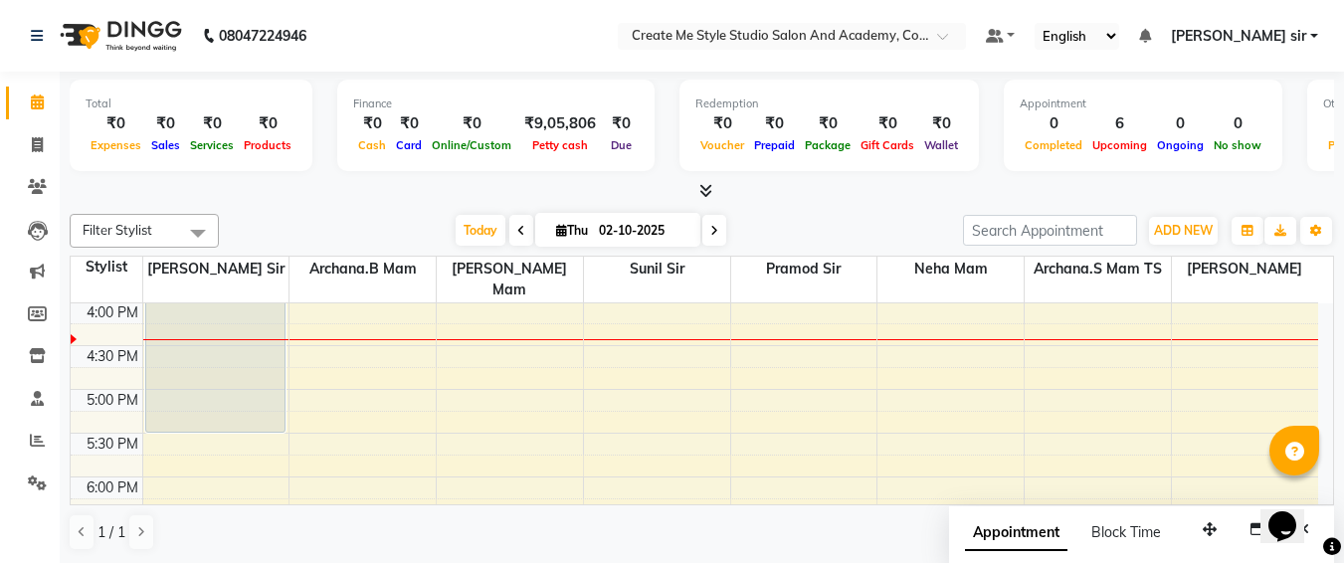
scroll to position [1, 0]
click at [0, 276] on li "Marketing" at bounding box center [30, 271] width 60 height 43
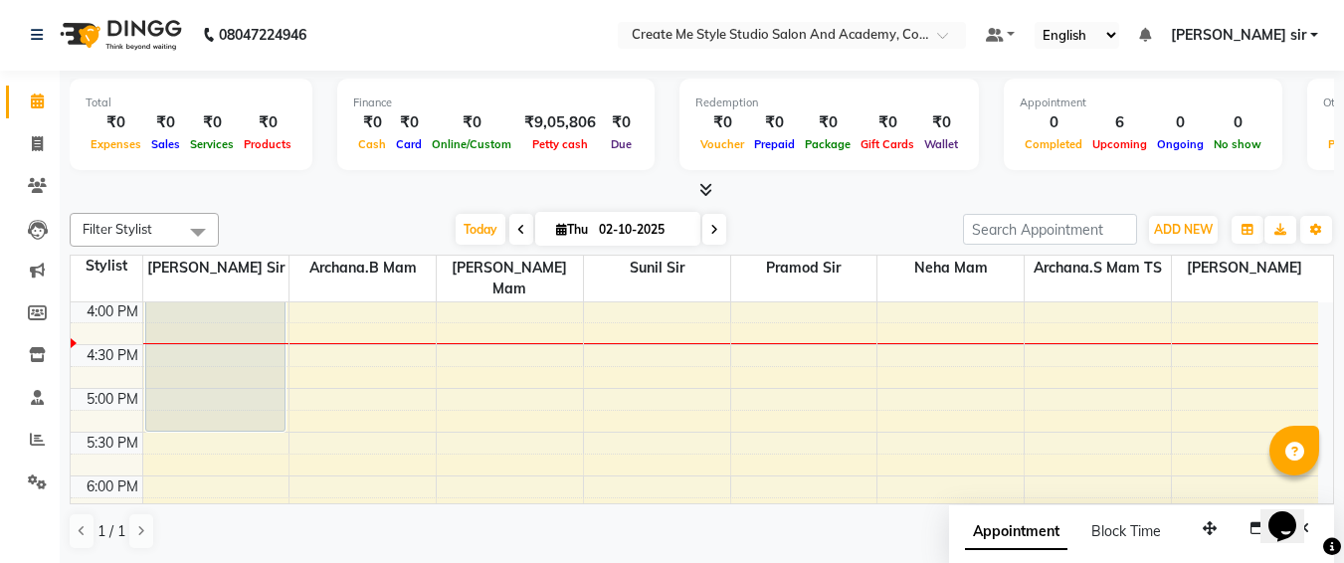
click at [0, 276] on li "Marketing" at bounding box center [30, 271] width 60 height 43
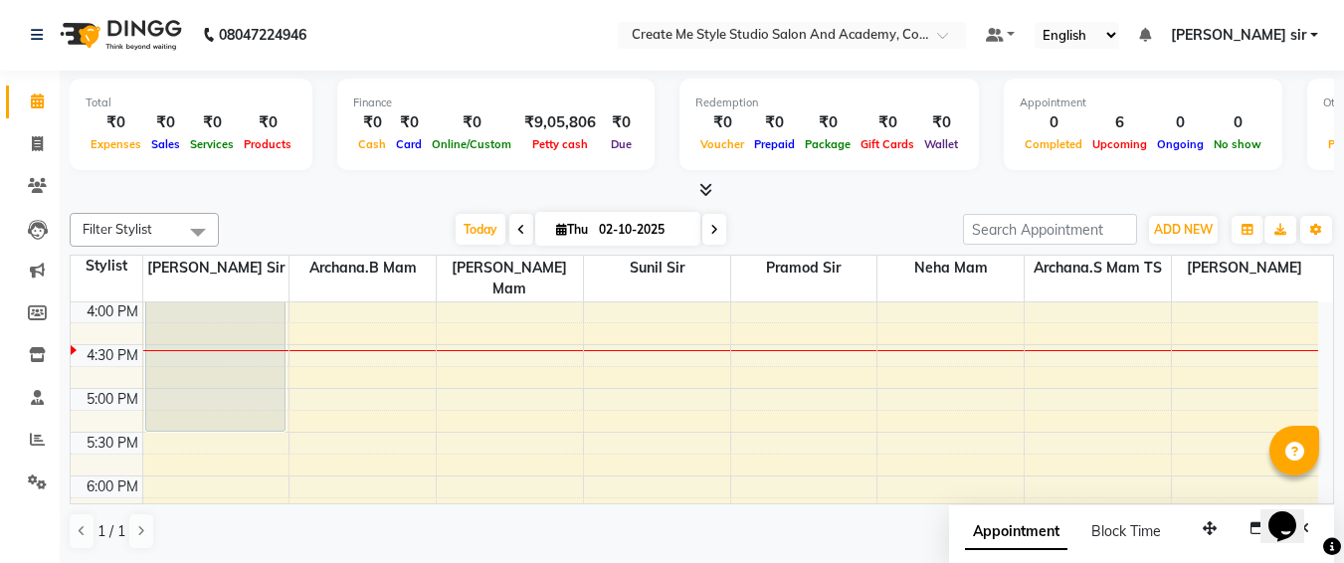
click at [0, 276] on li "Marketing" at bounding box center [30, 271] width 60 height 43
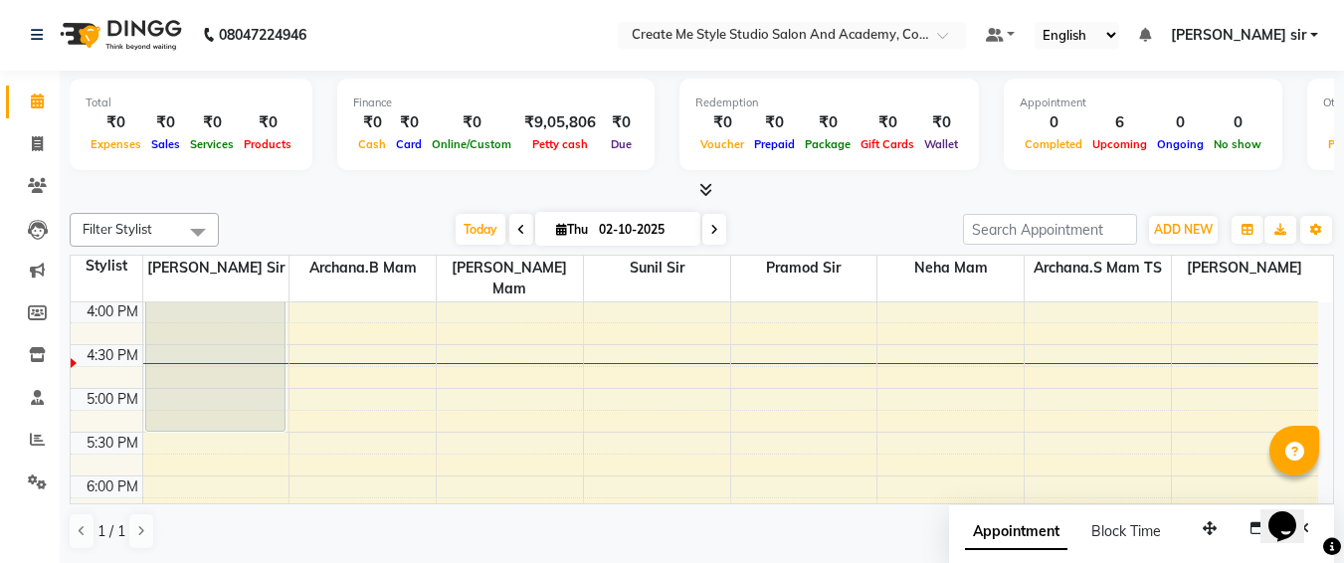
click at [0, 276] on li "Marketing" at bounding box center [30, 271] width 60 height 43
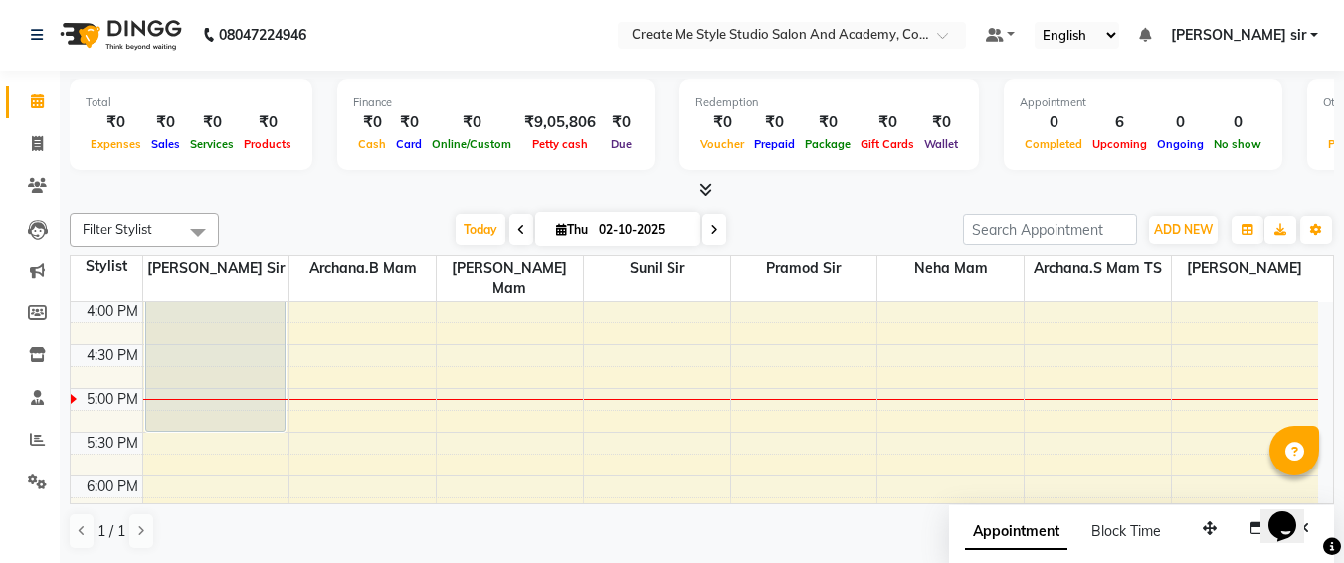
click at [676, 230] on input "02-10-2025" at bounding box center [643, 230] width 100 height 30
select select "10"
select select "2025"
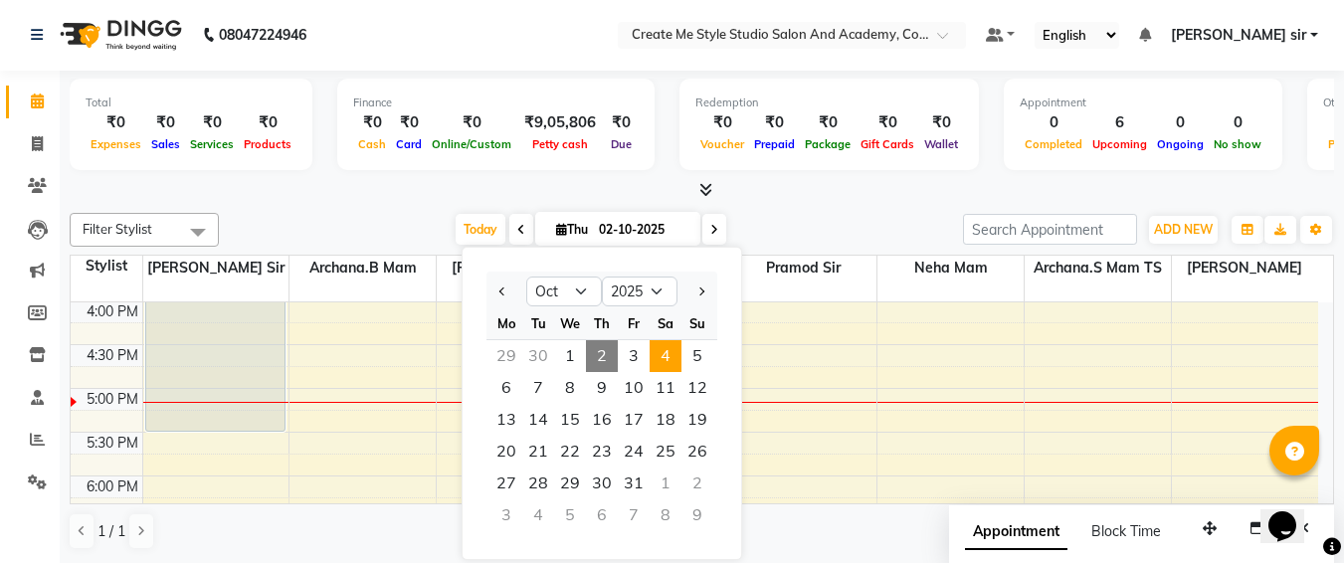
click at [675, 354] on span "4" at bounding box center [666, 356] width 32 height 32
type input "04-10-2025"
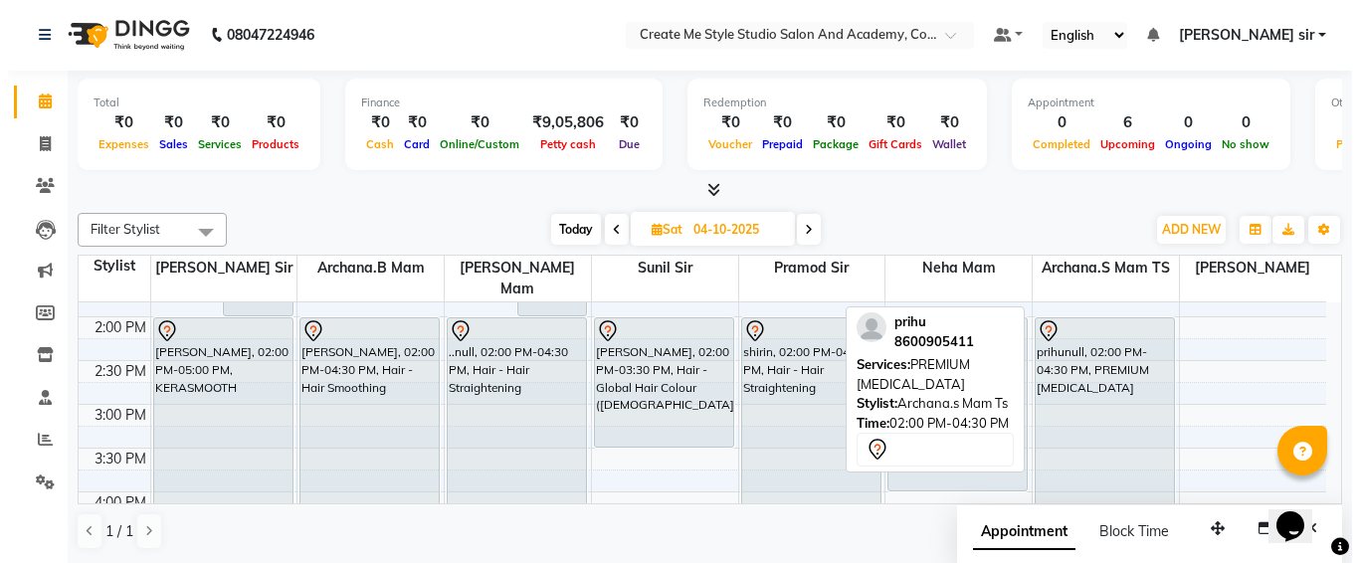
scroll to position [421, 0]
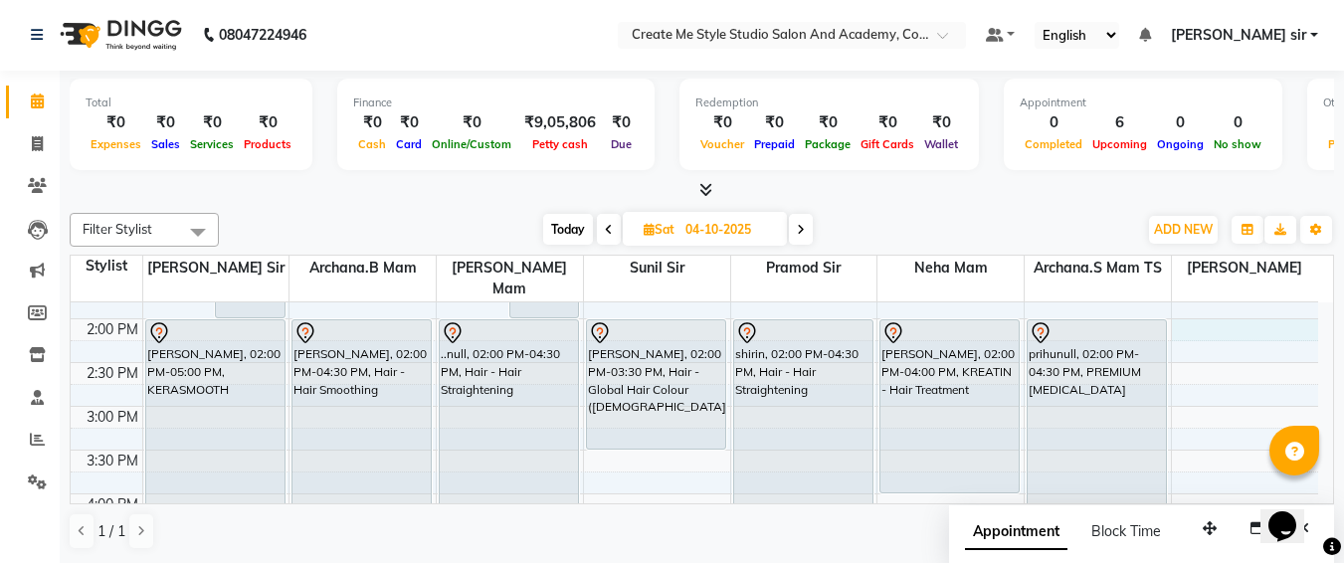
click at [1210, 302] on div "9:00 AM 9:30 AM 10:00 AM 10:30 AM 11:00 AM 11:30 AM 12:00 PM 12:30 PM 1:00 PM 1…" at bounding box center [695, 450] width 1248 height 1137
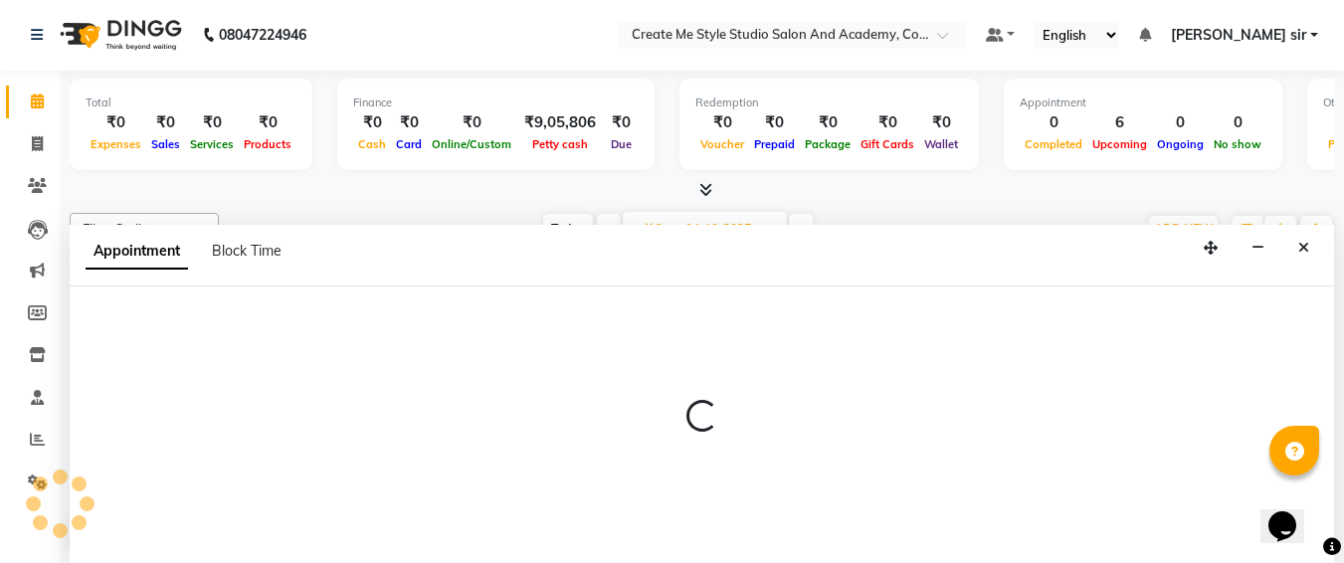
select select "85381"
select select "840"
select select "tentative"
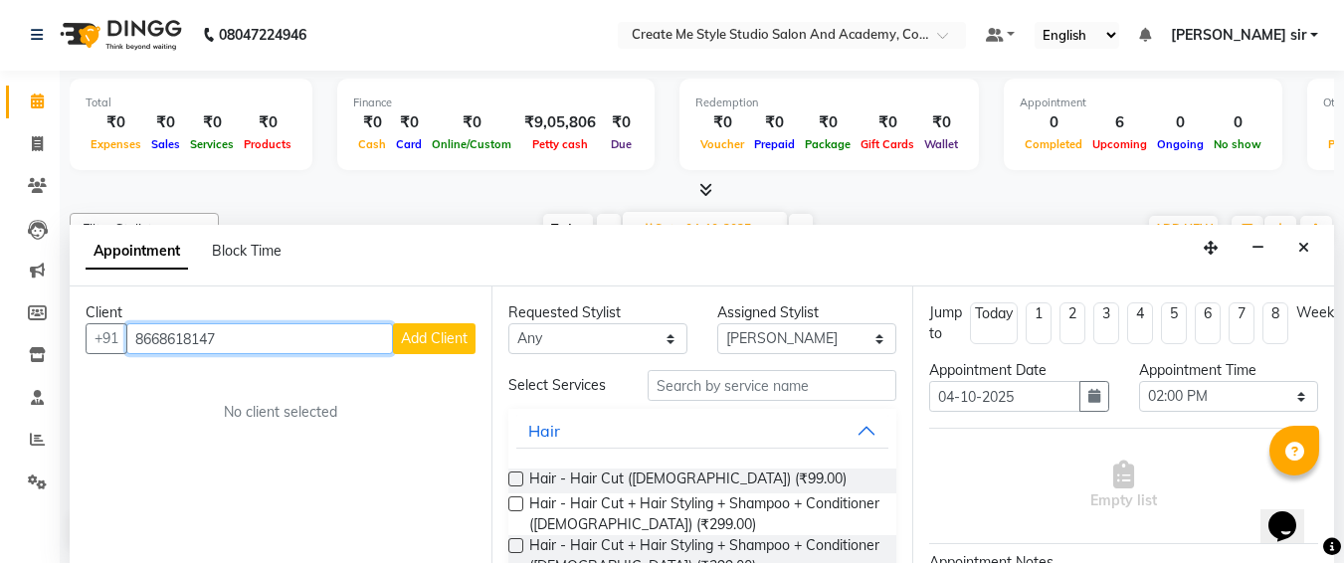
type input "8668618147"
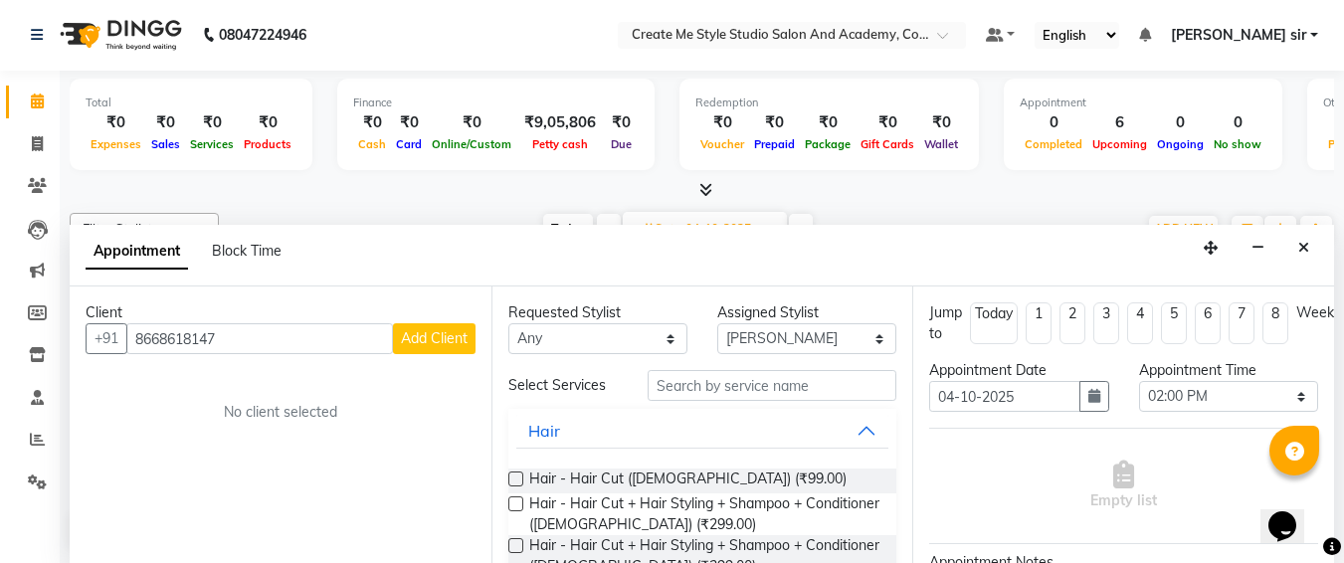
click at [450, 335] on span "Add Client" at bounding box center [434, 338] width 67 height 18
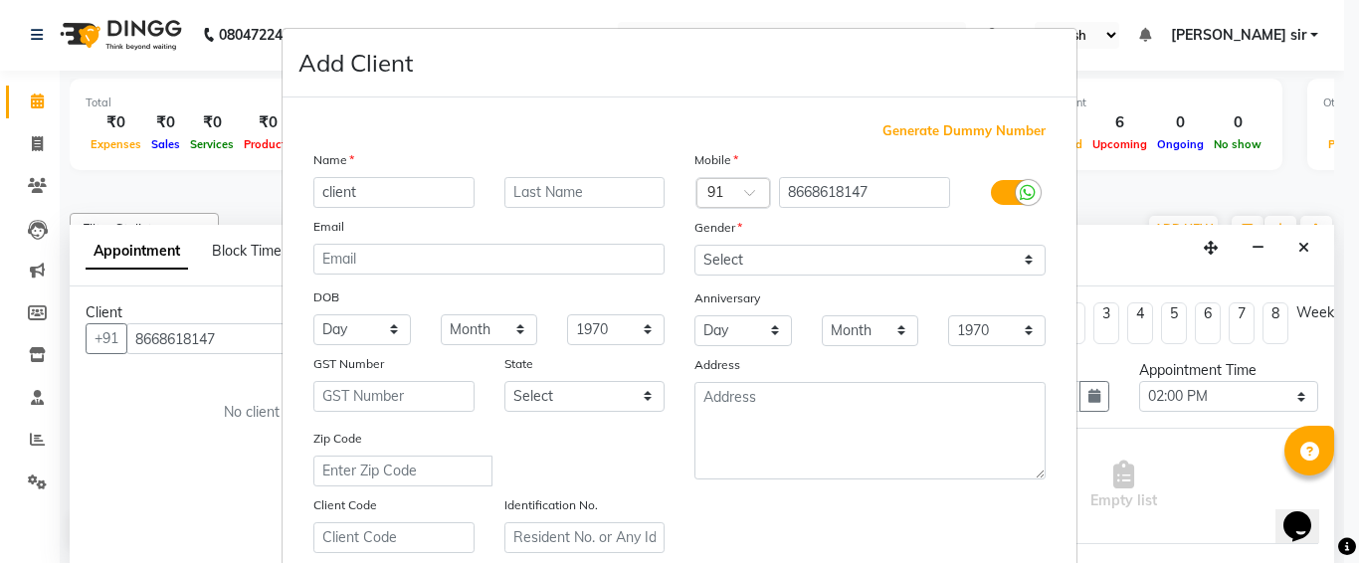
type input "client"
click at [794, 260] on select "Select [DEMOGRAPHIC_DATA] [DEMOGRAPHIC_DATA] Other Prefer Not To Say" at bounding box center [870, 260] width 351 height 31
select select "[DEMOGRAPHIC_DATA]"
click at [695, 245] on select "Select [DEMOGRAPHIC_DATA] [DEMOGRAPHIC_DATA] Other Prefer Not To Say" at bounding box center [870, 260] width 351 height 31
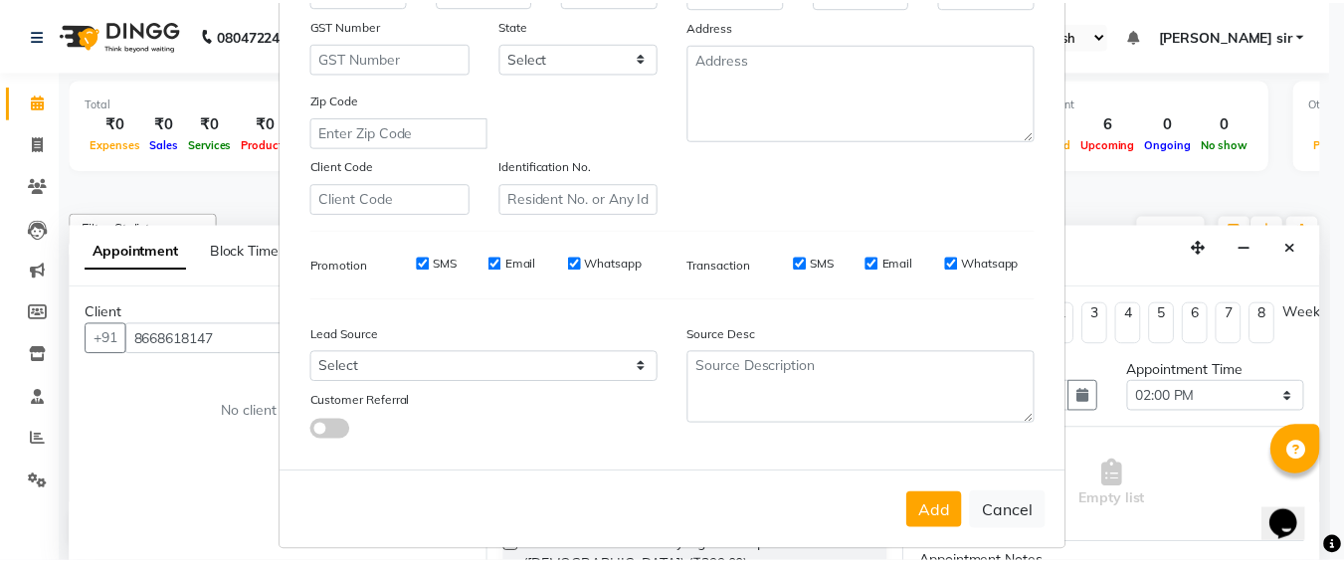
scroll to position [355, 0]
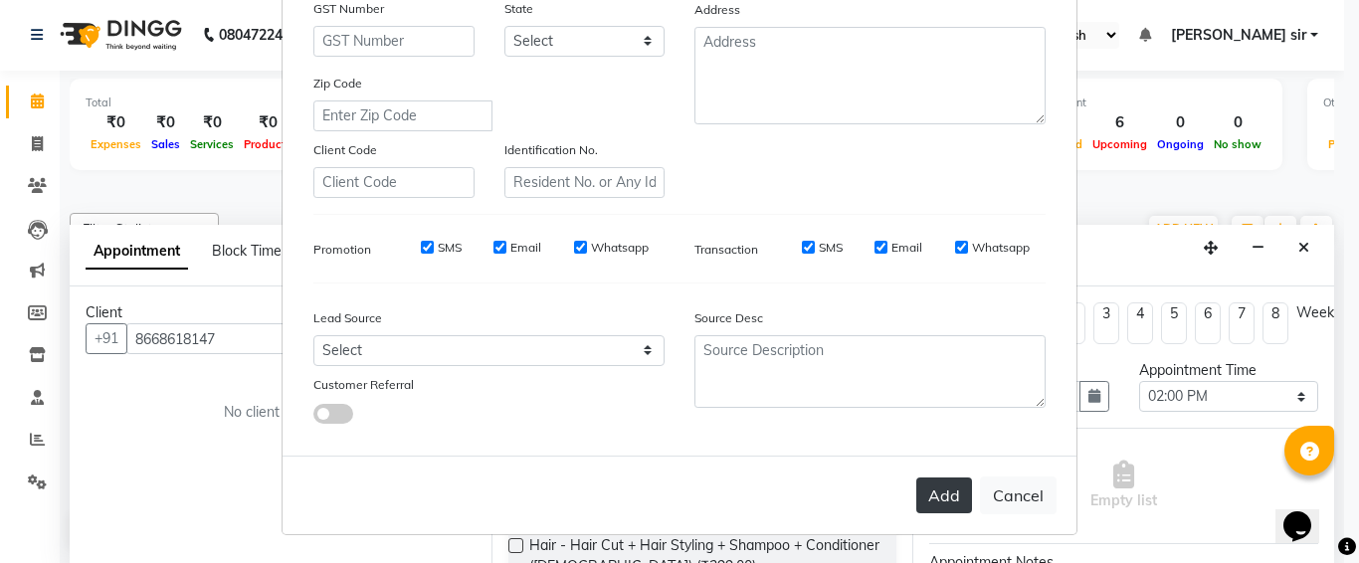
click at [927, 497] on button "Add" at bounding box center [945, 496] width 56 height 36
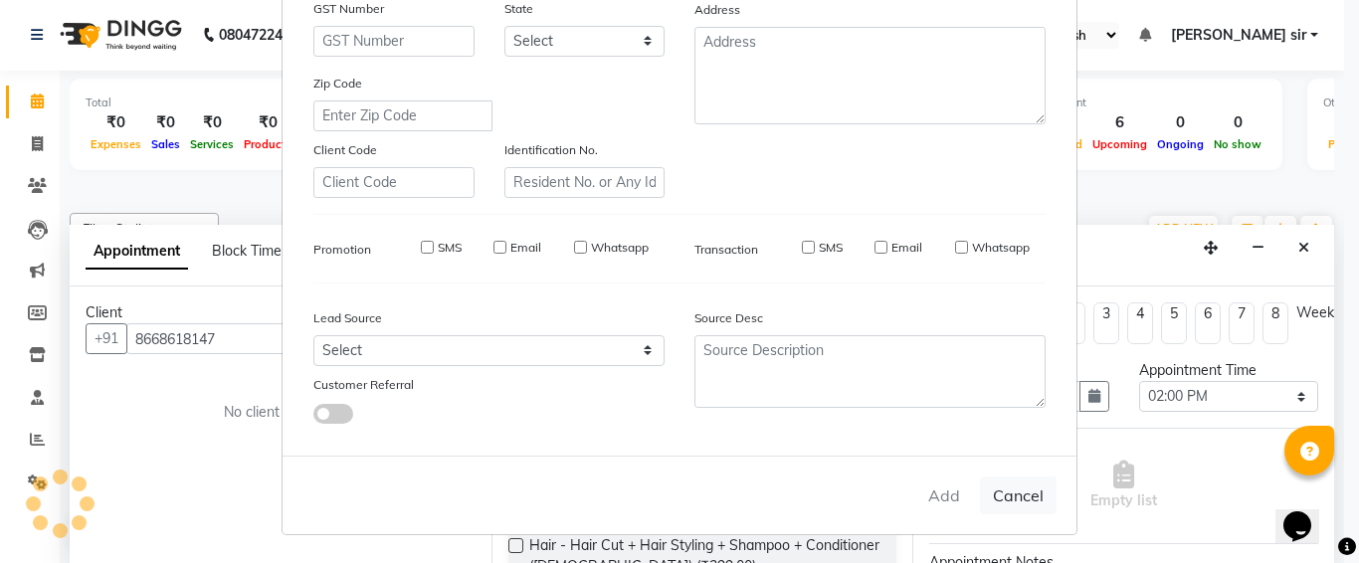
select select
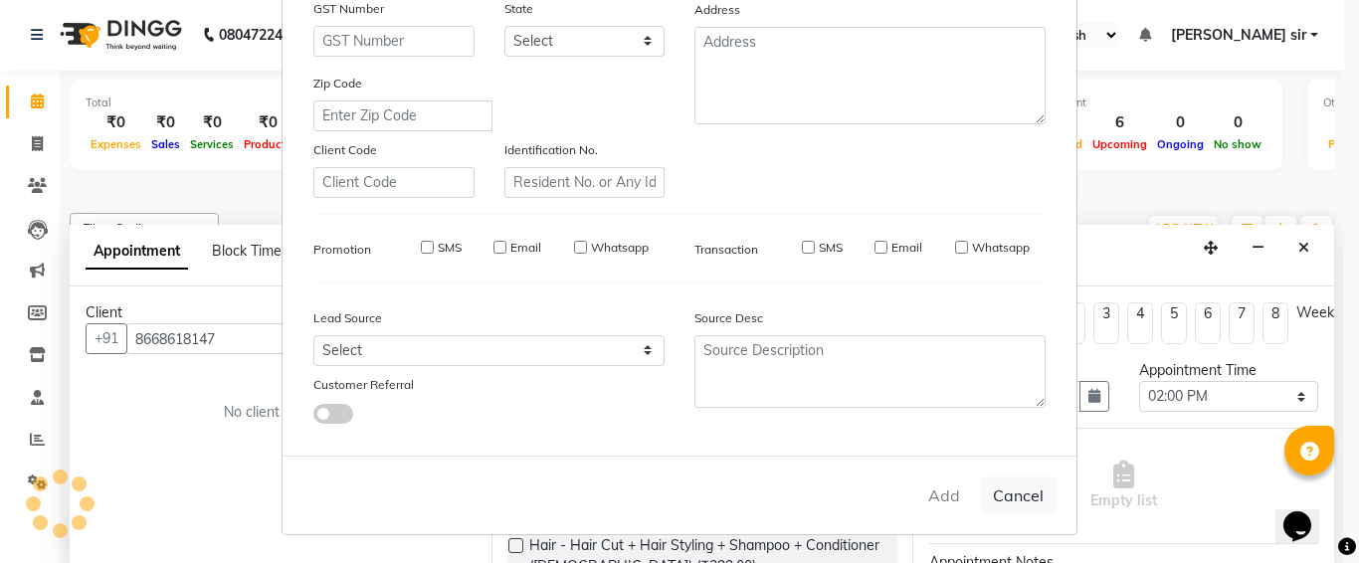
select select
checkbox input "false"
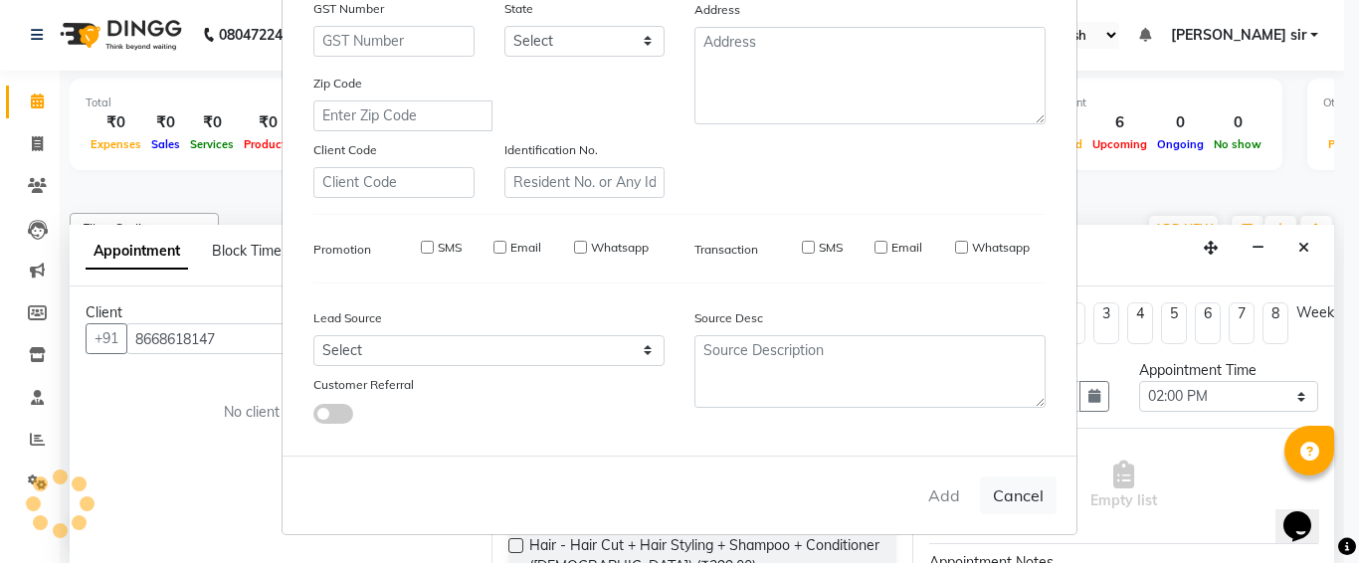
checkbox input "false"
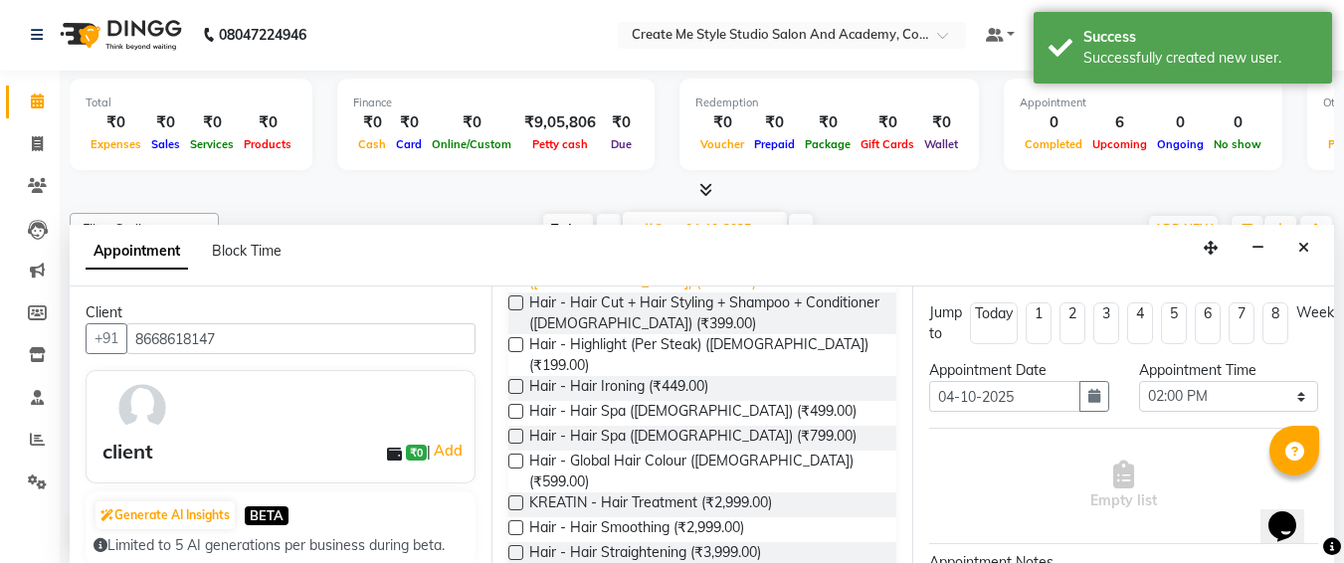
scroll to position [244, 0]
click at [511, 495] on label at bounding box center [516, 502] width 15 height 15
click at [511, 498] on input "checkbox" at bounding box center [515, 504] width 13 height 13
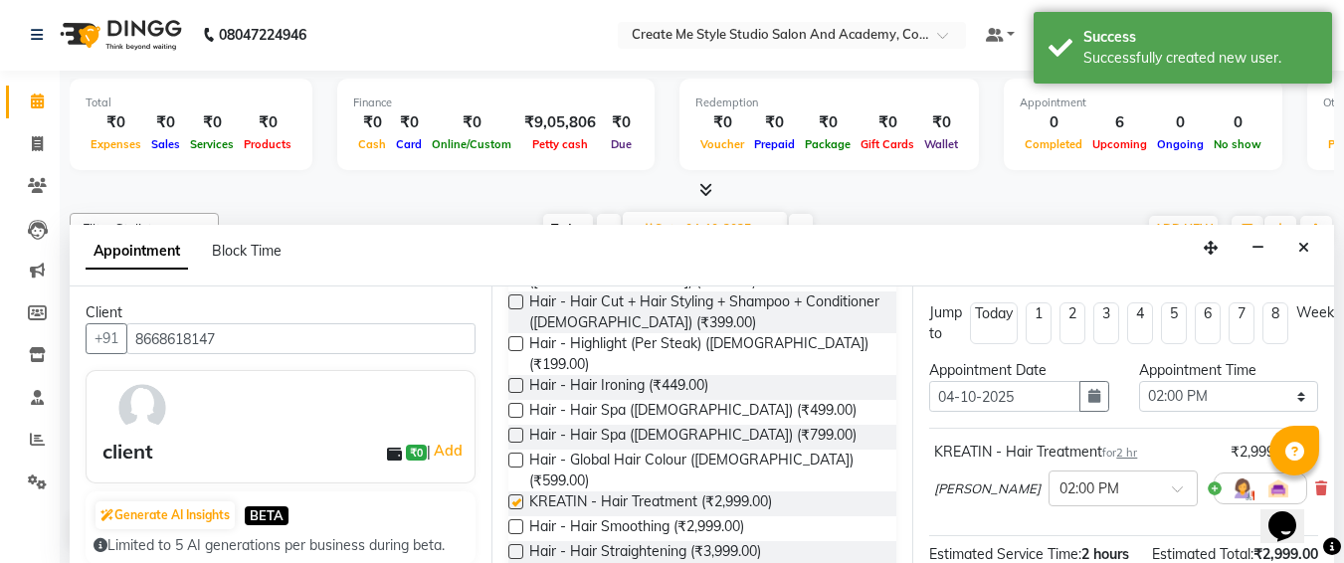
checkbox input "false"
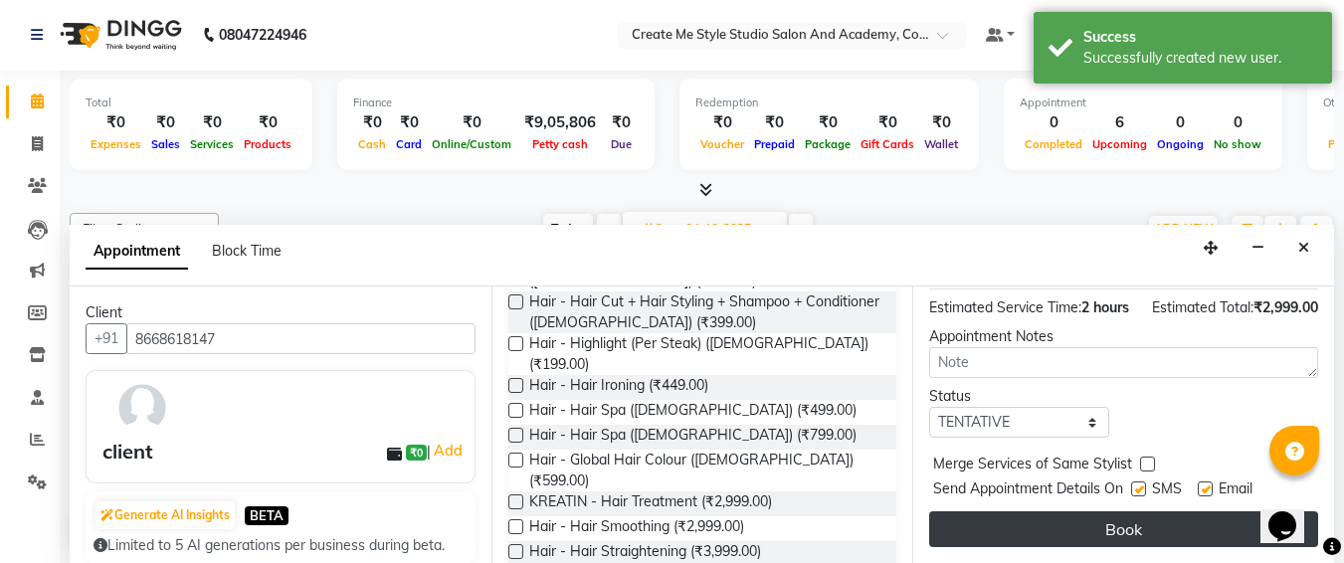
click at [1099, 521] on button "Book" at bounding box center [1123, 530] width 389 height 36
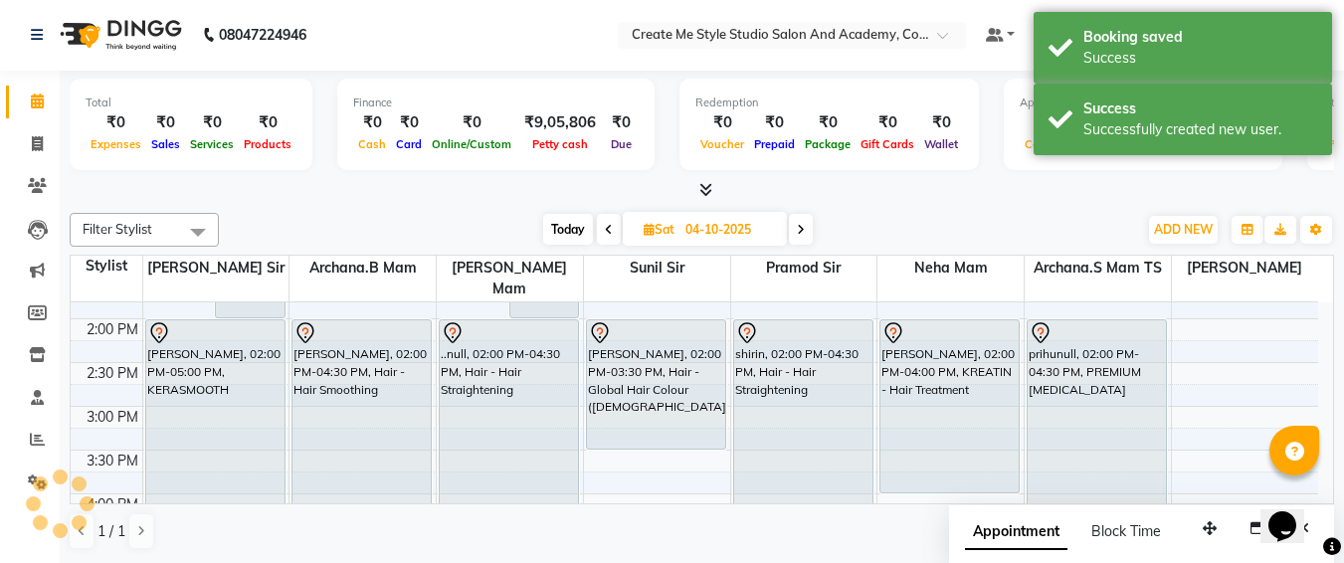
scroll to position [0, 0]
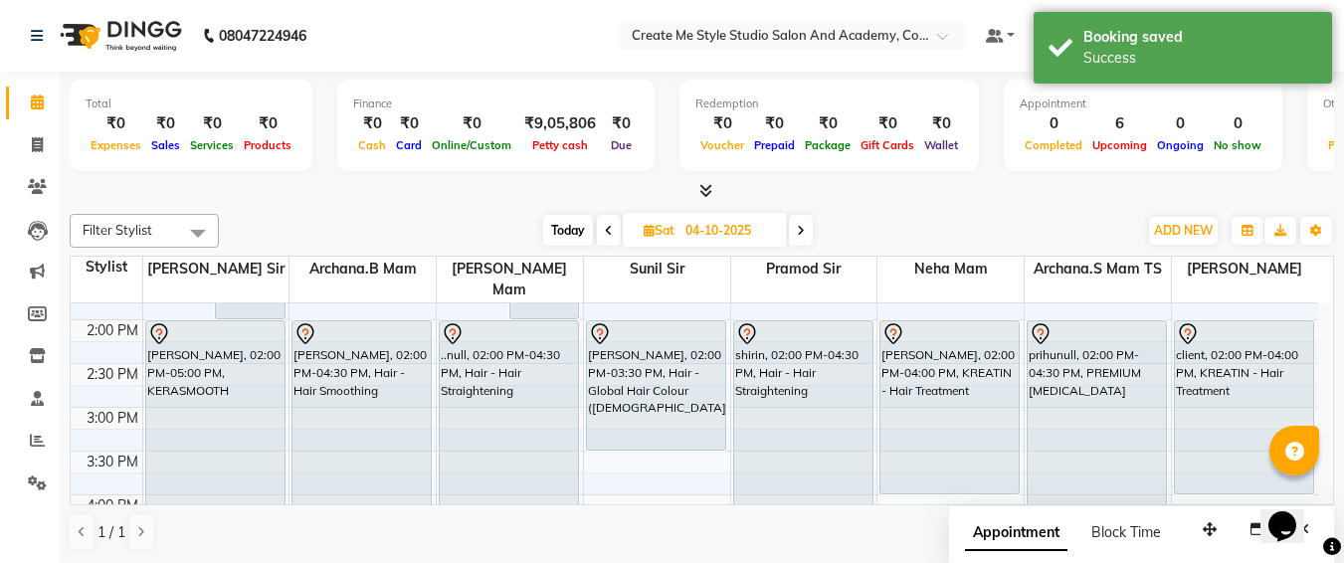
click at [1099, 521] on div "Appointment Block Time" at bounding box center [1075, 537] width 220 height 45
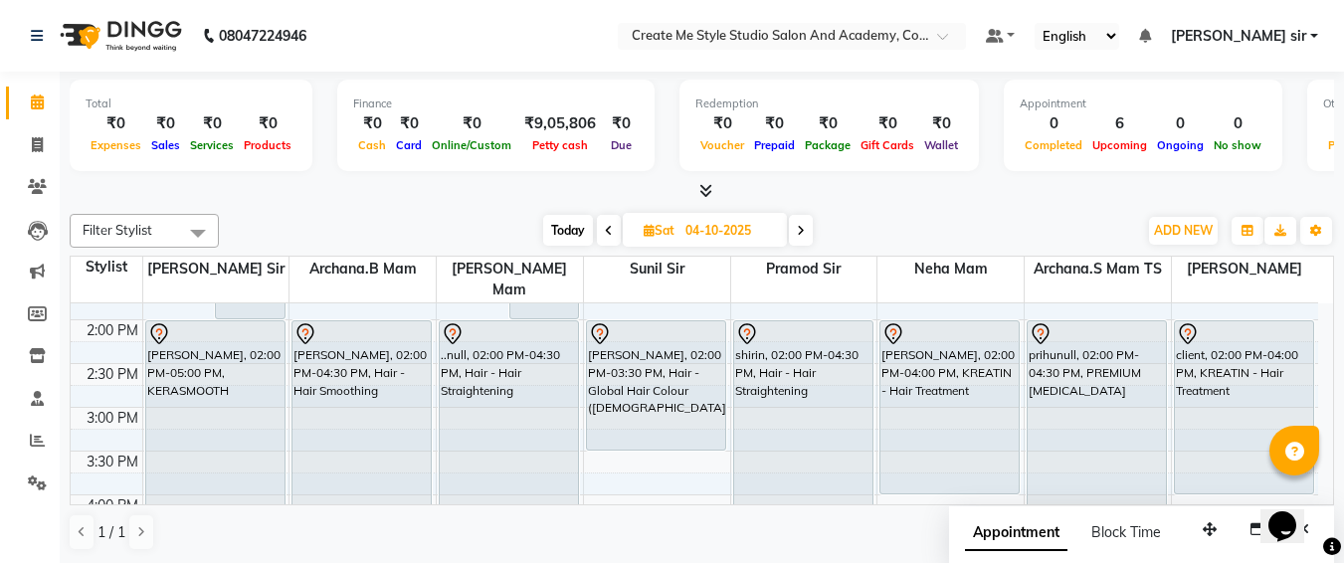
click at [0, 224] on li "Leads" at bounding box center [30, 230] width 60 height 43
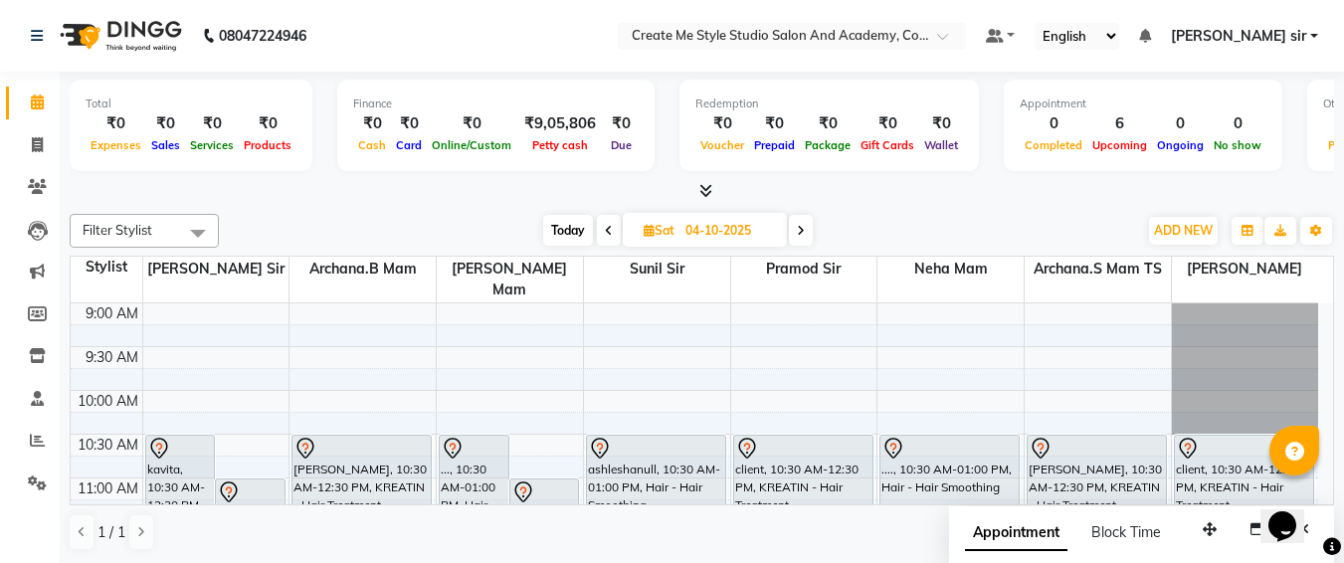
click at [775, 238] on input "04-10-2025" at bounding box center [730, 231] width 100 height 30
select select "10"
select select "2025"
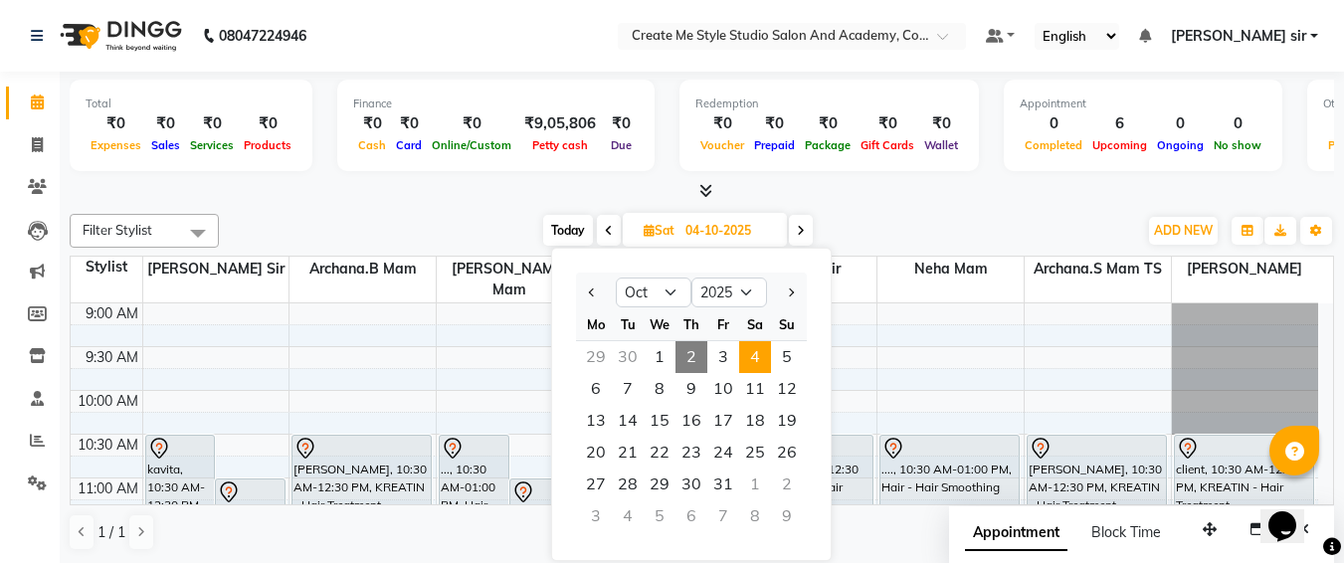
click at [699, 349] on span "2" at bounding box center [692, 357] width 32 height 32
type input "02-10-2025"
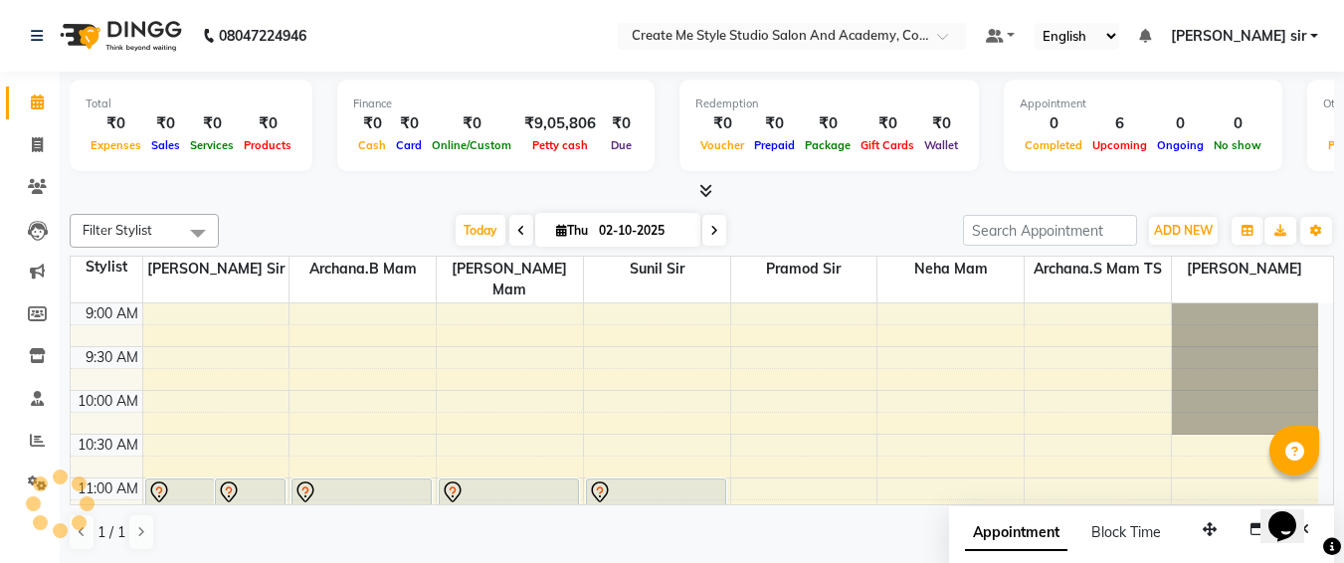
scroll to position [702, 0]
